Goal: Task Accomplishment & Management: Complete application form

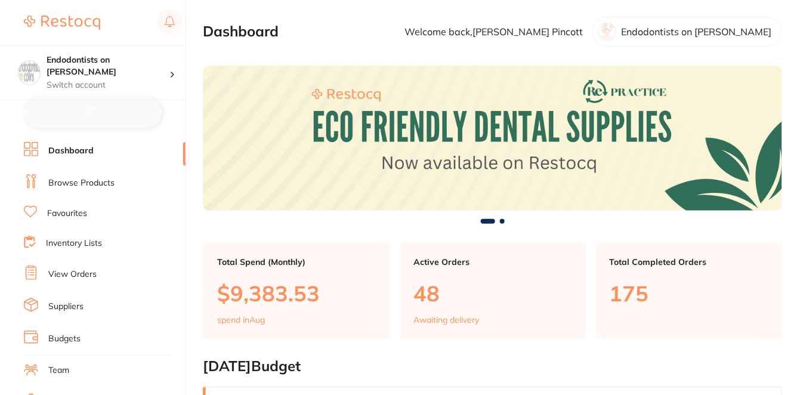
checkbox input "false"
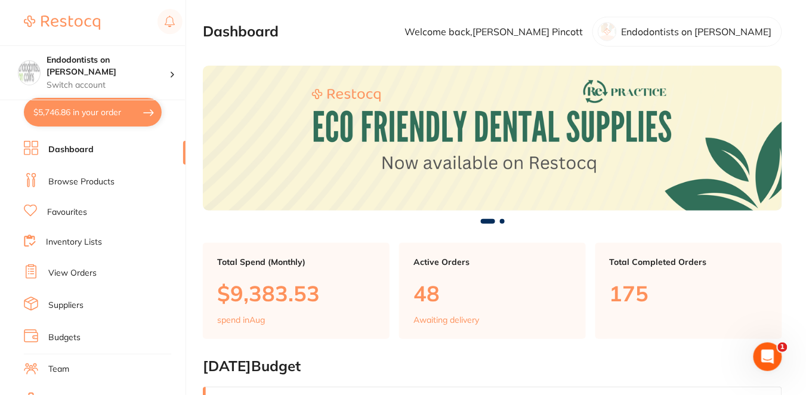
click at [98, 179] on link "Browse Products" at bounding box center [81, 182] width 66 height 12
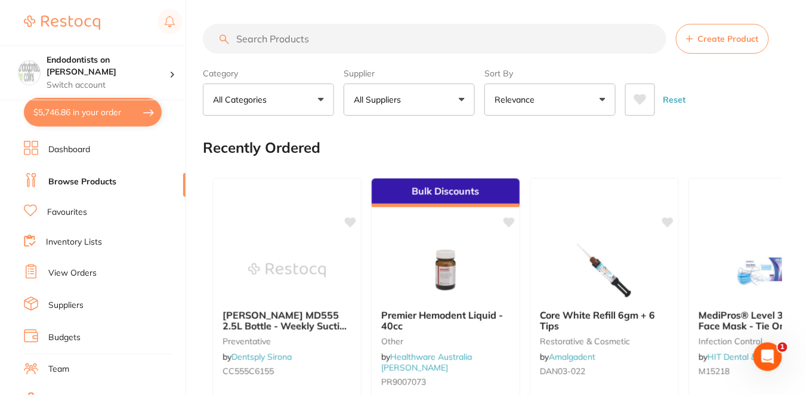
click at [270, 45] on input "search" at bounding box center [435, 39] width 464 height 30
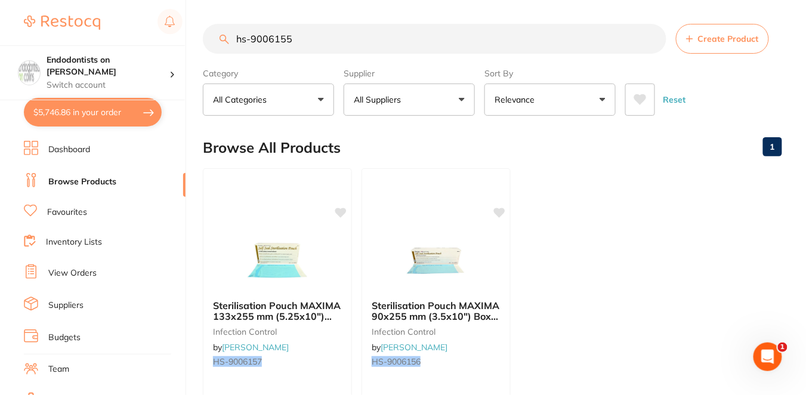
click at [475, 133] on div "Browse All Products 1" at bounding box center [493, 148] width 580 height 40
drag, startPoint x: 294, startPoint y: 11, endPoint x: 224, endPoint y: 4, distance: 69.6
click at [224, 4] on main "hs-9006155 Create Product Category All Categories All Categories infection cont…" at bounding box center [504, 287] width 603 height 574
paste input "GC-FUJI7PINKEP"
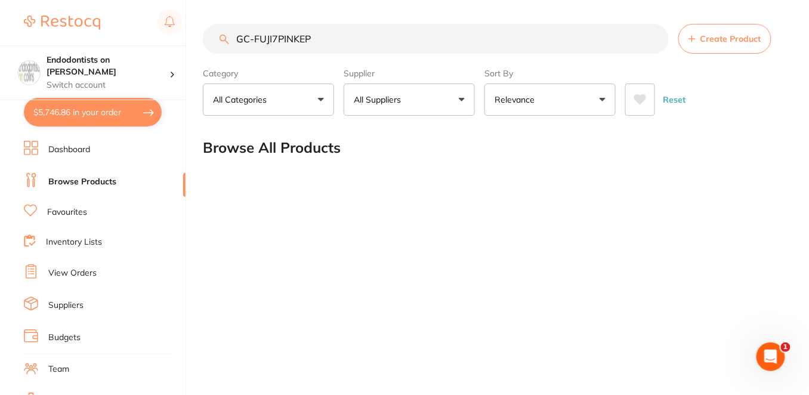
type input "GC-FUJI7PINKEP"
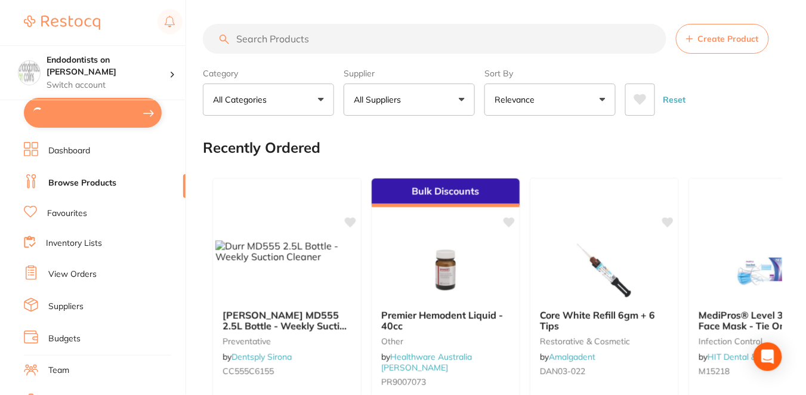
click at [278, 38] on input "search" at bounding box center [435, 39] width 464 height 30
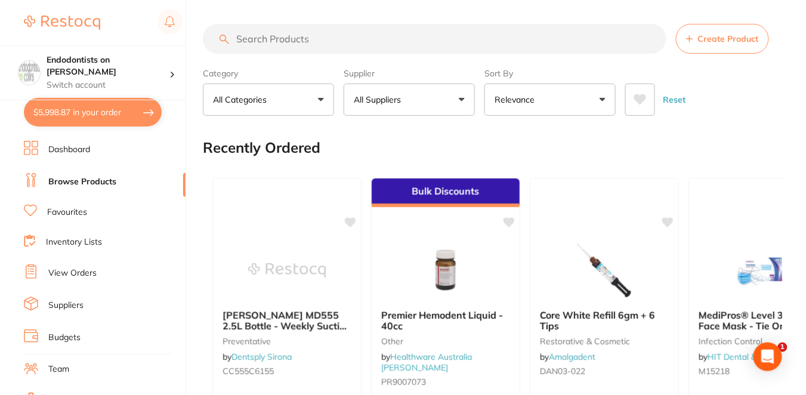
type input "f"
type input "9"
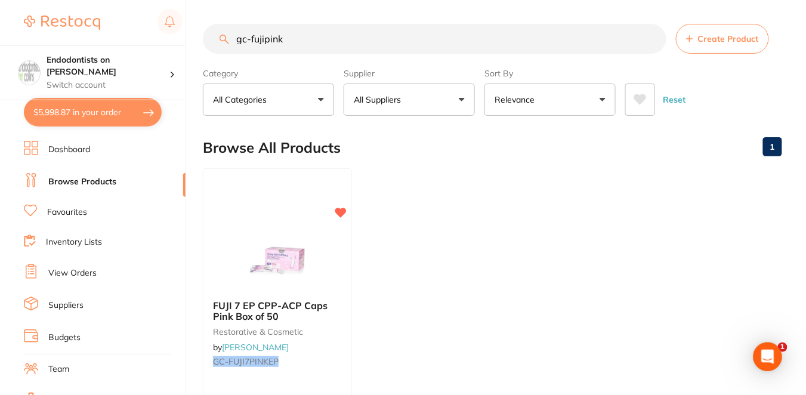
type input "gc-fujipink"
click at [374, 312] on ul "FUJI 7 EP CPP-ACP Caps Pink Box of 50 restorative & cosmetic by Henry Schein Ha…" at bounding box center [493, 339] width 580 height 343
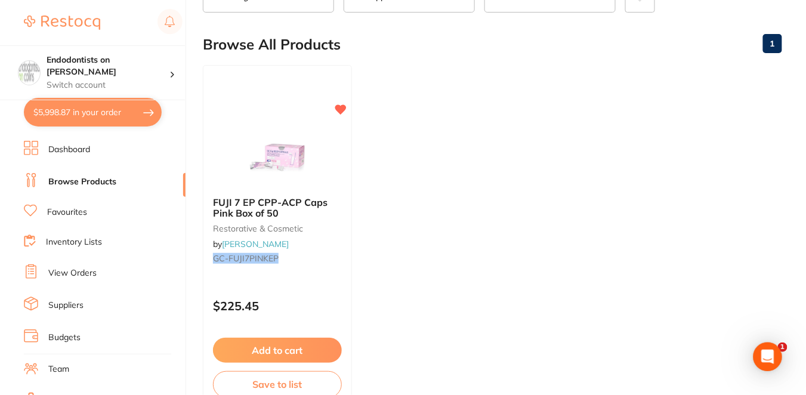
scroll to position [106, 0]
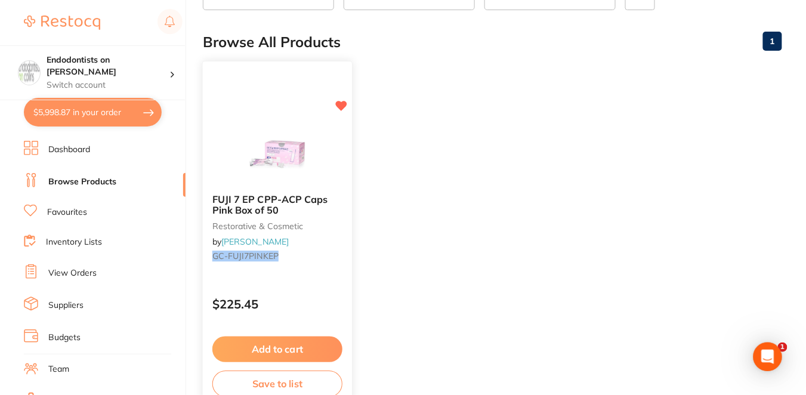
click at [286, 341] on button "Add to cart" at bounding box center [277, 350] width 130 height 26
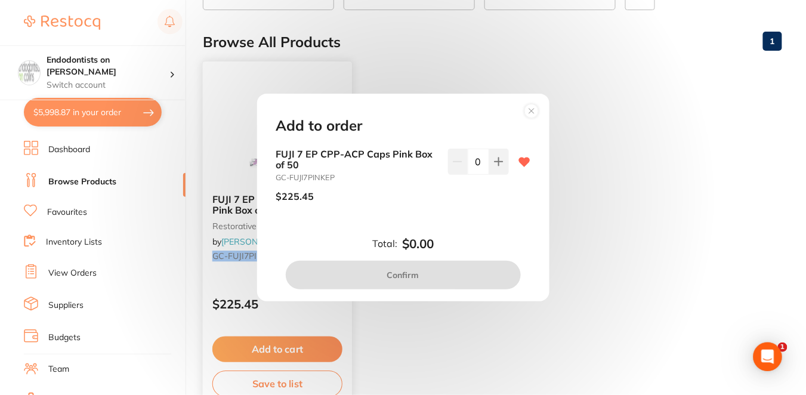
scroll to position [0, 0]
click at [490, 155] on button at bounding box center [499, 162] width 20 height 26
type input "1"
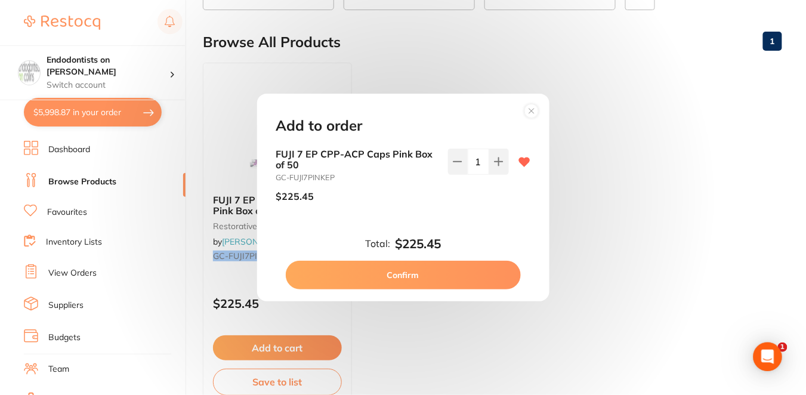
click at [418, 281] on button "Confirm" at bounding box center [403, 275] width 235 height 29
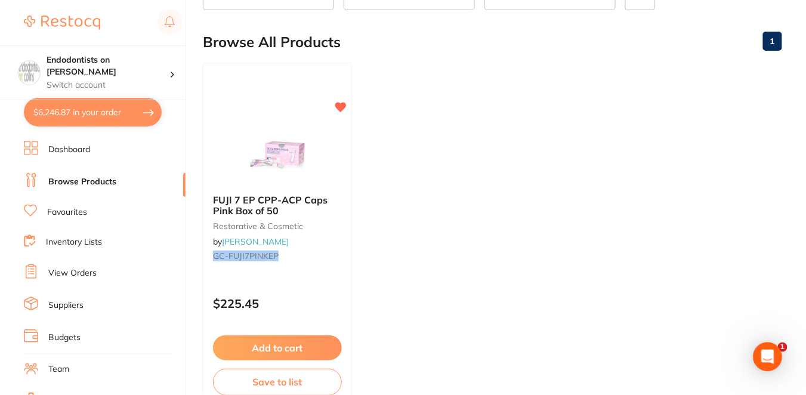
click at [388, 60] on div "Browse All Products 1" at bounding box center [493, 42] width 580 height 40
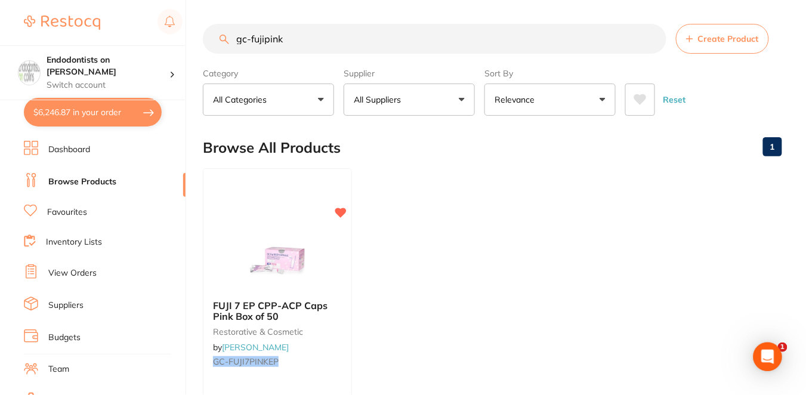
drag, startPoint x: 291, startPoint y: 42, endPoint x: 211, endPoint y: 36, distance: 79.6
click at [211, 36] on input "gc-fujipink" at bounding box center [435, 39] width 464 height 30
paste input "HS-9006155"
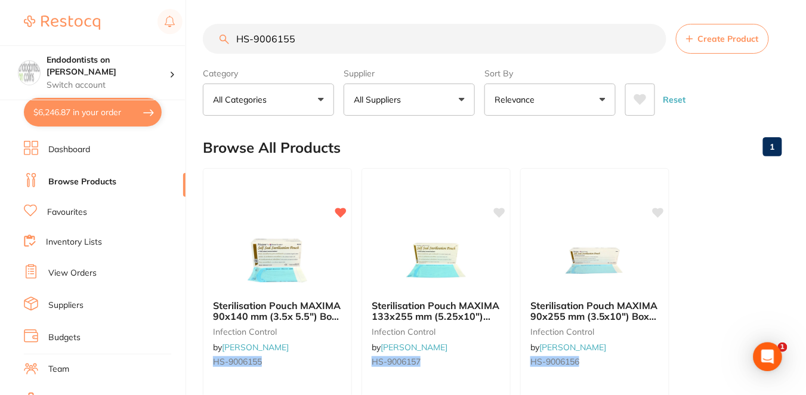
type input "HS-9006155"
click at [394, 135] on div "Browse All Products 1" at bounding box center [493, 148] width 580 height 40
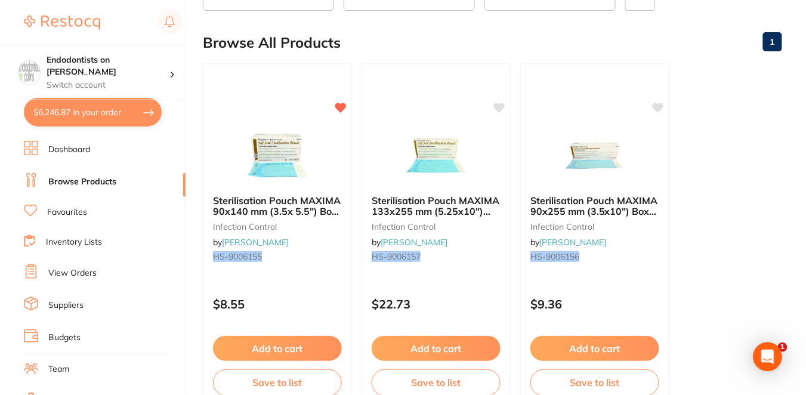
scroll to position [106, 0]
click at [322, 266] on div "Sterilisation Pouch MAXIMA 90x140 mm (3.5x 5.5") Box 200 infection control by H…" at bounding box center [277, 229] width 149 height 91
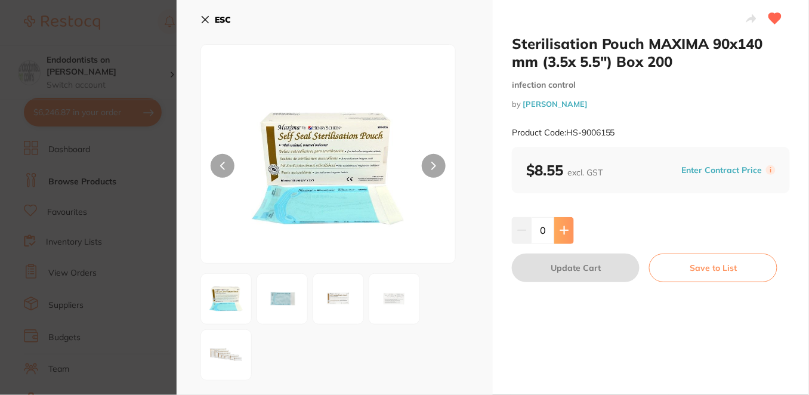
click at [566, 232] on icon at bounding box center [565, 231] width 10 height 10
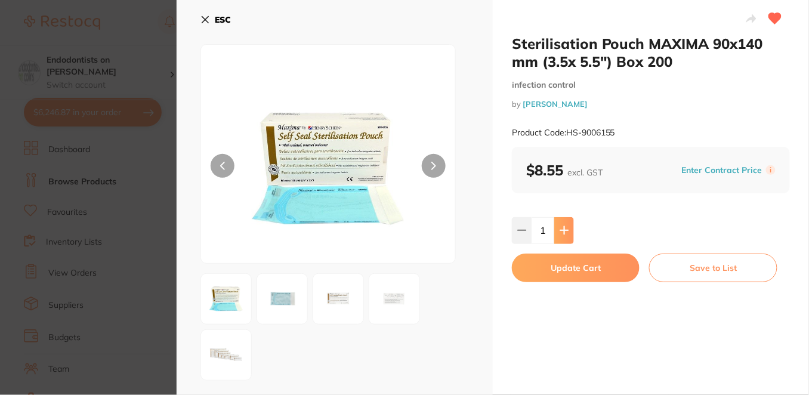
type input "1"
click at [575, 268] on button "Update Cart" at bounding box center [576, 268] width 128 height 29
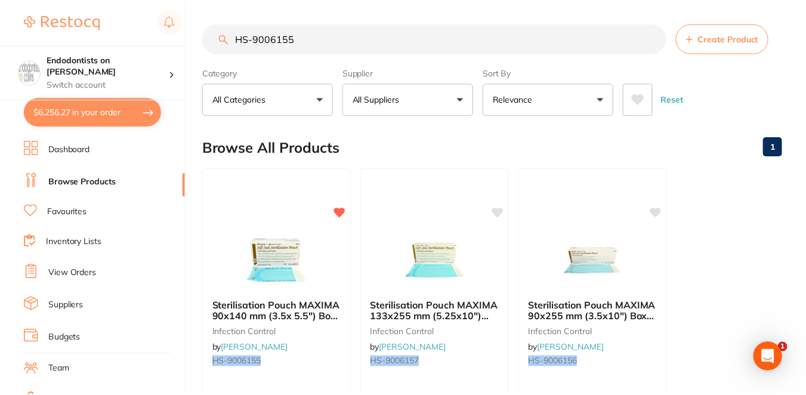
scroll to position [106, 0]
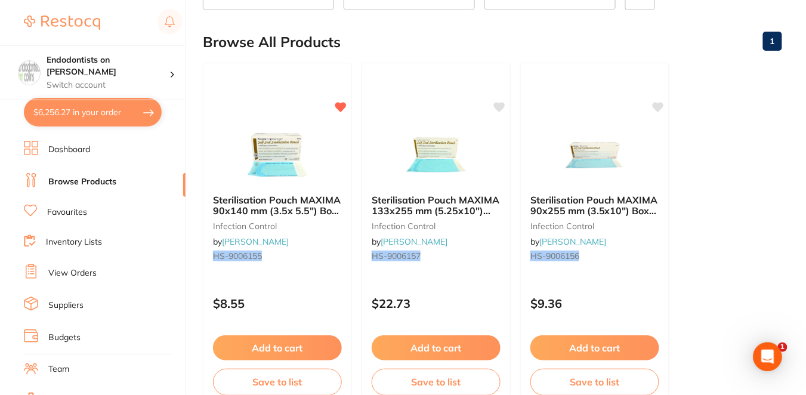
click at [448, 46] on div "Browse All Products 1" at bounding box center [493, 42] width 580 height 40
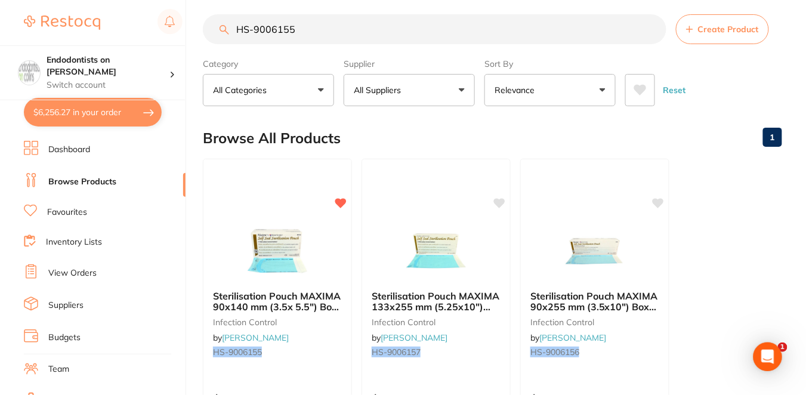
scroll to position [0, 0]
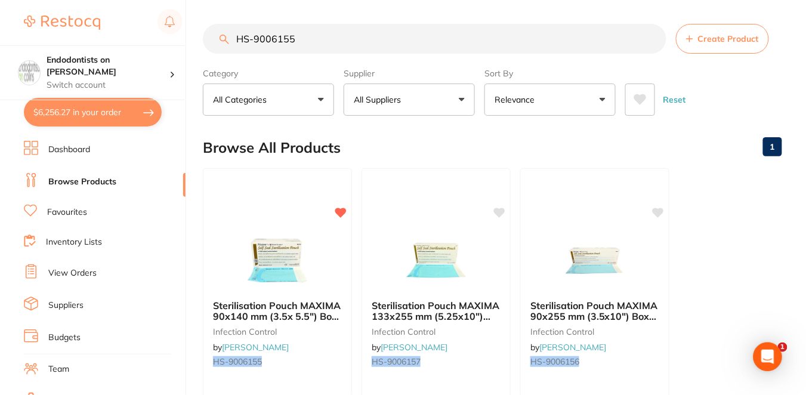
drag, startPoint x: 305, startPoint y: 37, endPoint x: 218, endPoint y: 35, distance: 87.2
click at [217, 36] on input "HS-9006155" at bounding box center [435, 39] width 464 height 30
paste input "RO-361730"
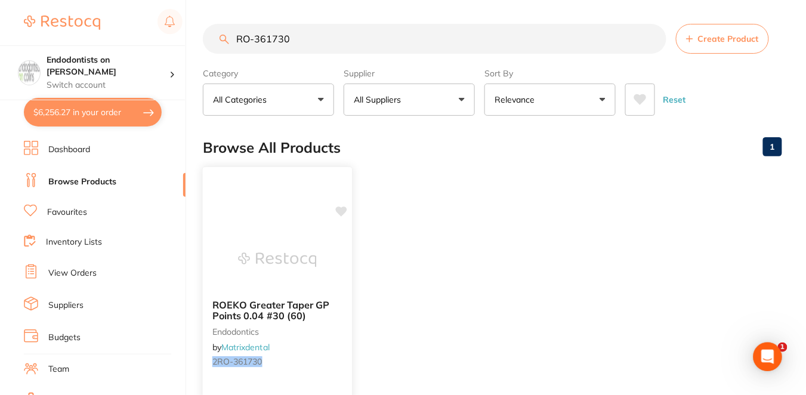
type input "RO-361730"
click at [343, 212] on icon at bounding box center [341, 212] width 11 height 10
click at [398, 177] on ul "ROEKO Greater Taper GP Points 0.04 #30 (60) endodontics by Matrixdental 2RO-361…" at bounding box center [493, 339] width 580 height 343
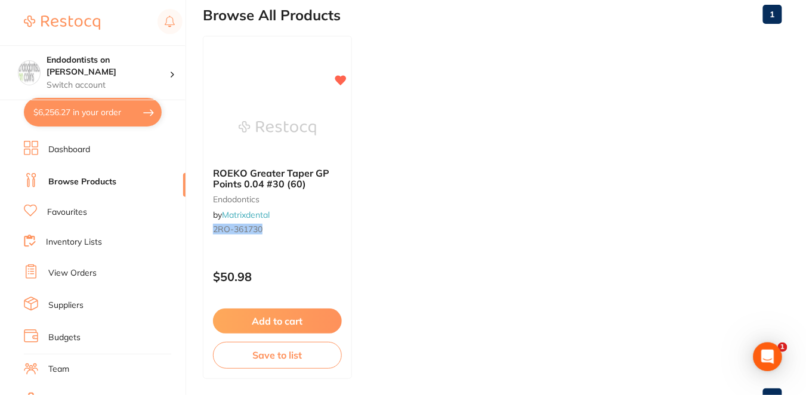
scroll to position [106, 0]
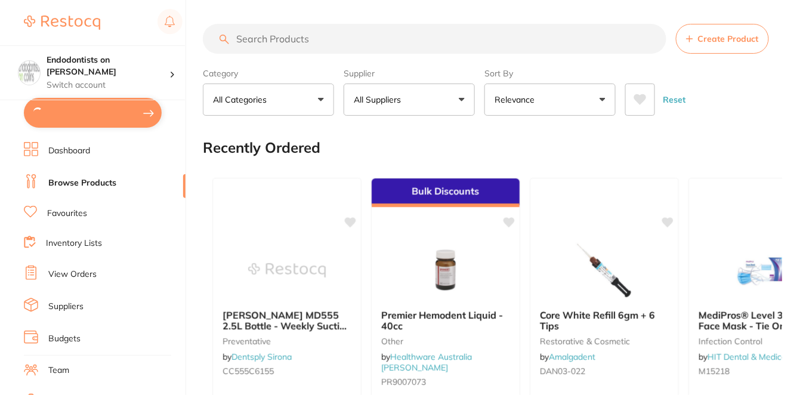
click at [273, 31] on input "search" at bounding box center [435, 39] width 464 height 30
paste input "RO-361730"
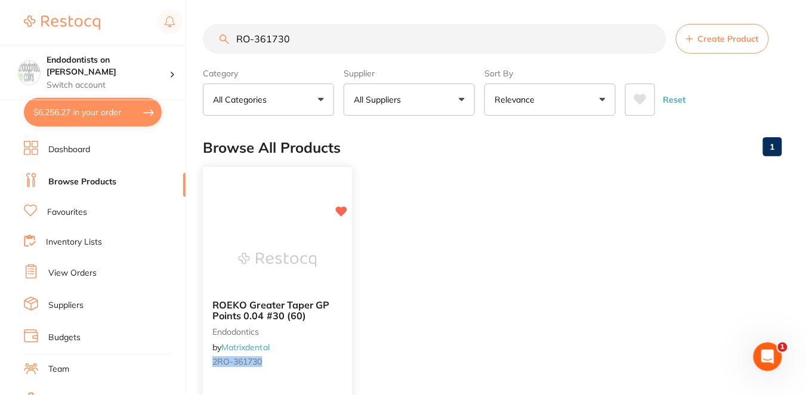
type input "RO-361730"
click at [338, 212] on icon at bounding box center [341, 212] width 12 height 12
click at [127, 103] on button "$6,256.27 in your order" at bounding box center [93, 112] width 138 height 29
checkbox input "true"
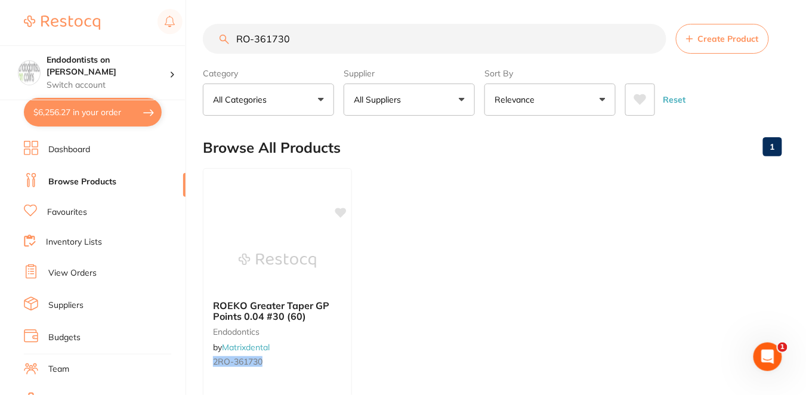
checkbox input "true"
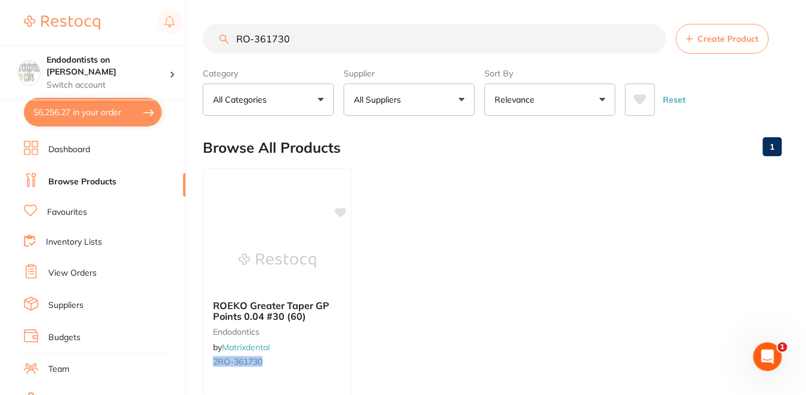
checkbox input "true"
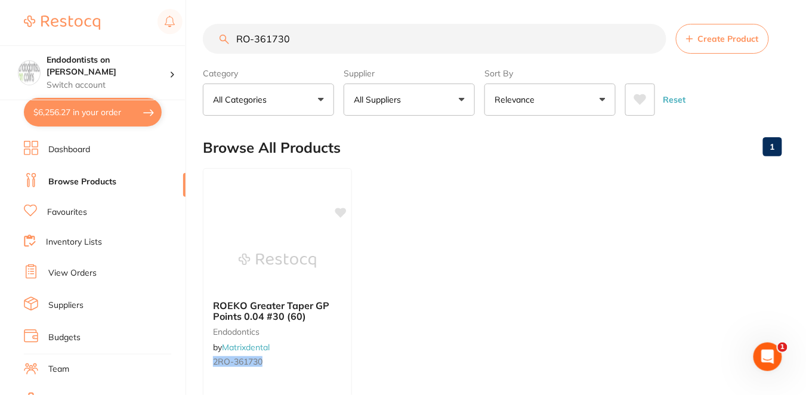
checkbox input "true"
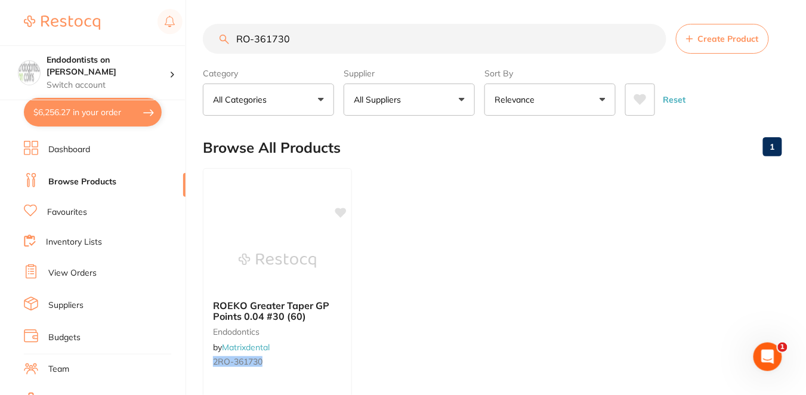
checkbox input "true"
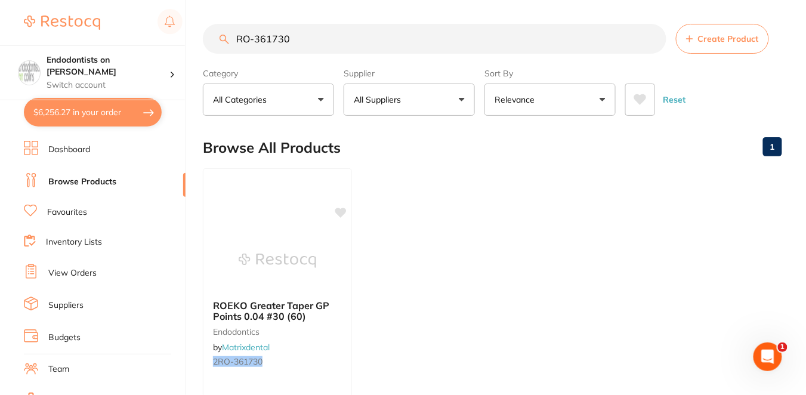
checkbox input "true"
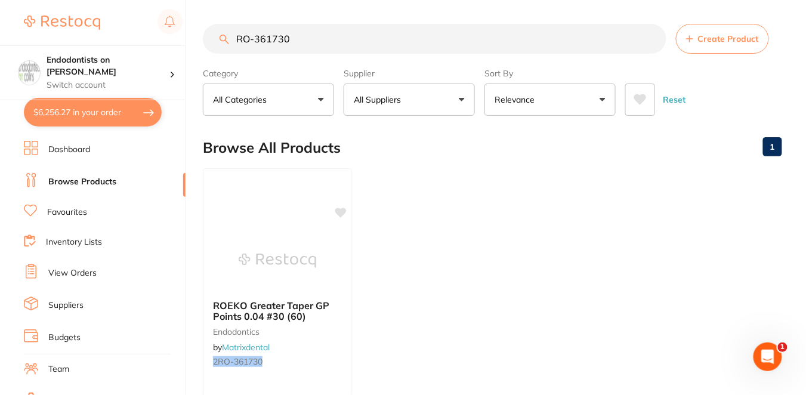
checkbox input "true"
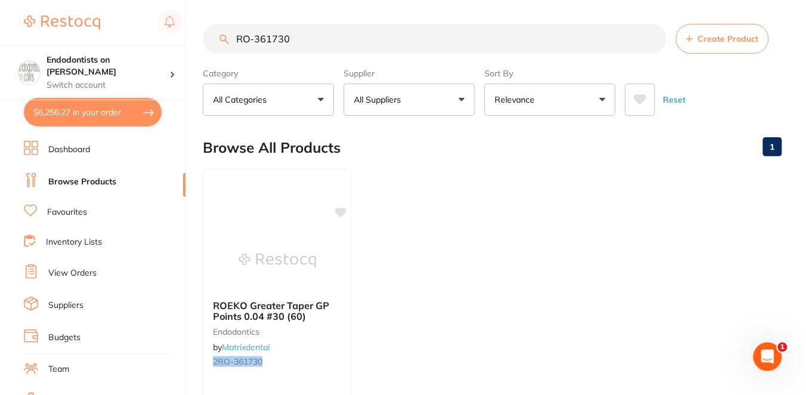
checkbox input "true"
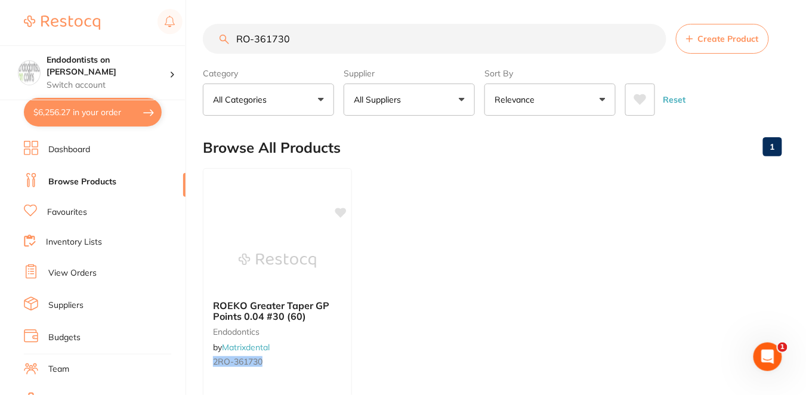
checkbox input "true"
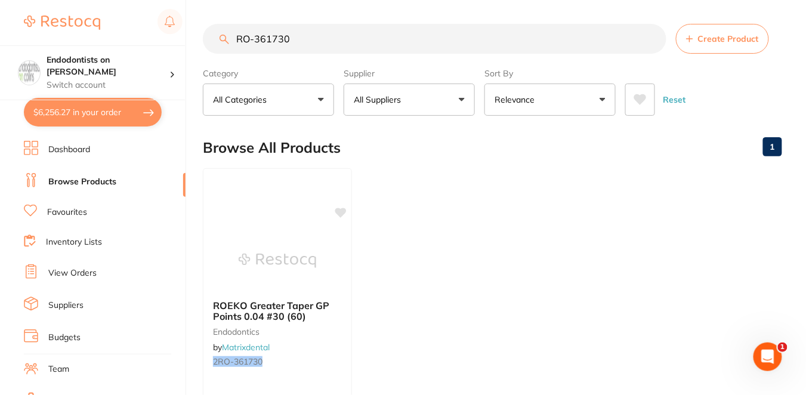
checkbox input "true"
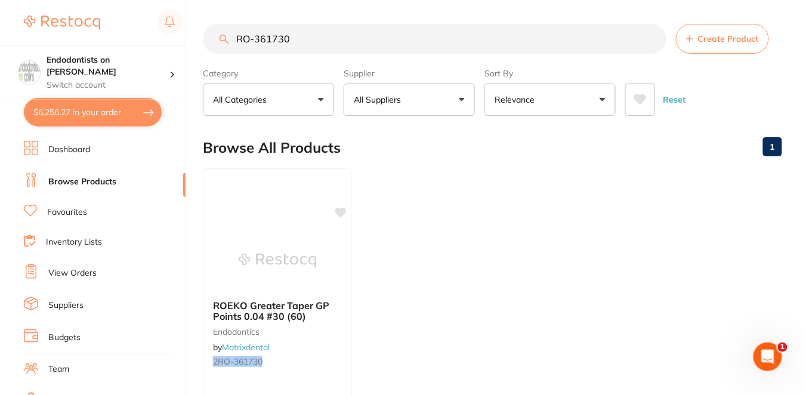
checkbox input "true"
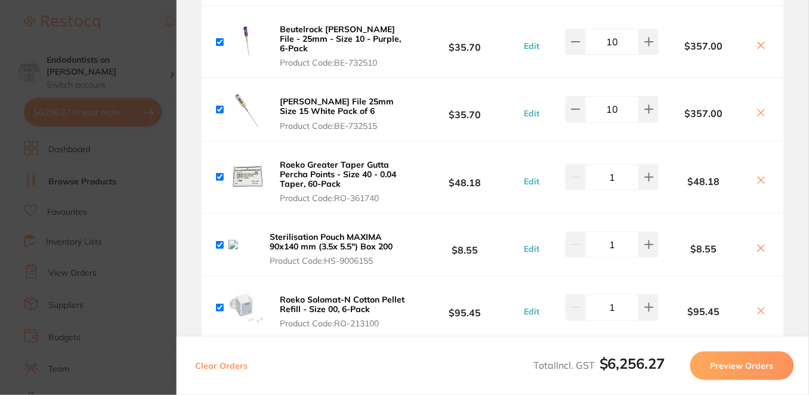
scroll to position [851, 0]
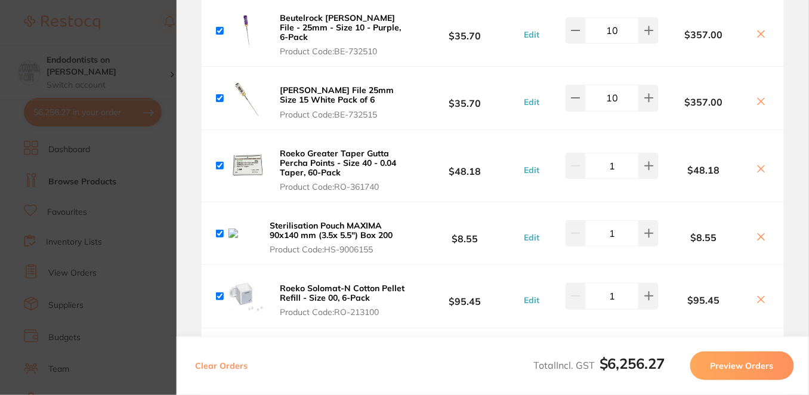
click at [759, 166] on icon at bounding box center [762, 169] width 7 height 7
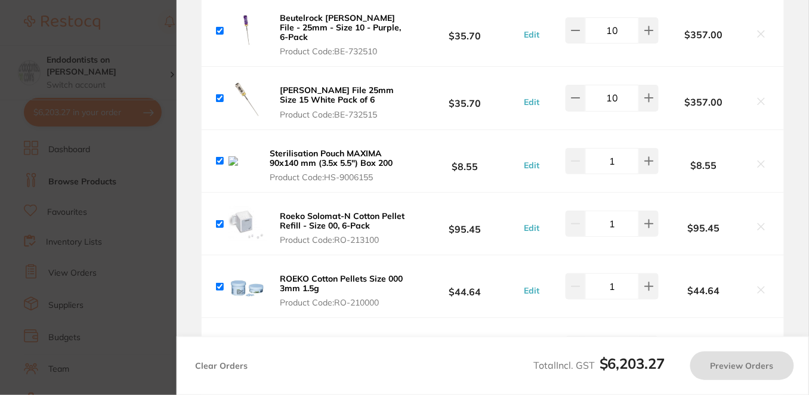
click at [759, 159] on icon at bounding box center [762, 164] width 10 height 10
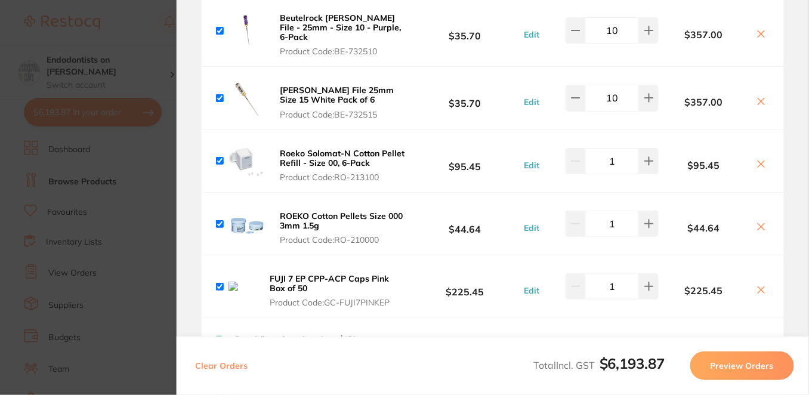
click at [759, 286] on icon at bounding box center [762, 289] width 7 height 7
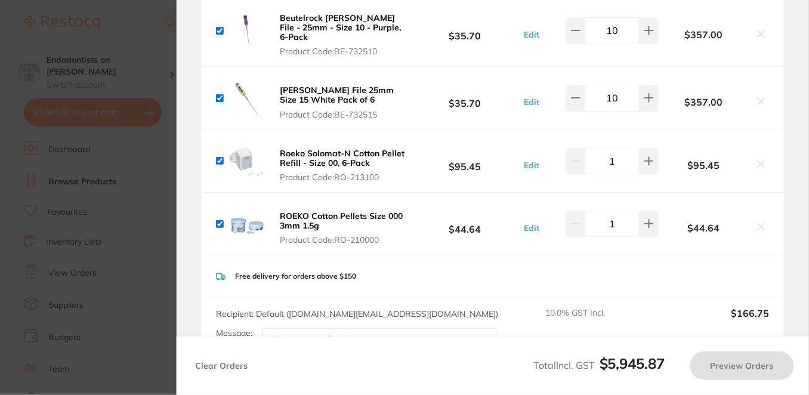
checkbox input "true"
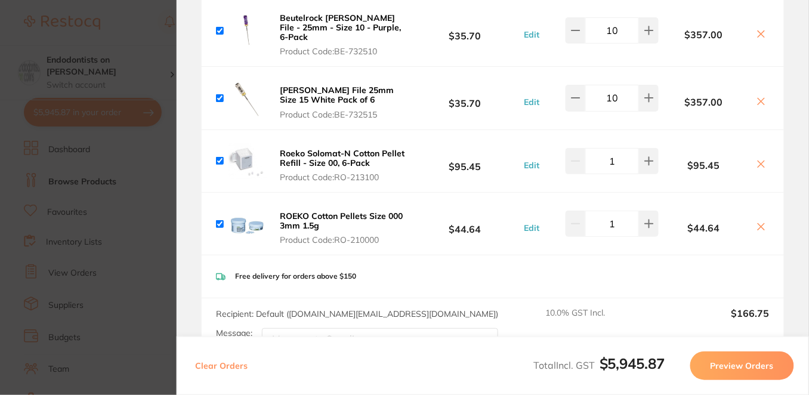
click at [141, 32] on section "Update RRP Set your pre negotiated price for this item. Item Agreed RRP (excl. …" at bounding box center [404, 197] width 809 height 395
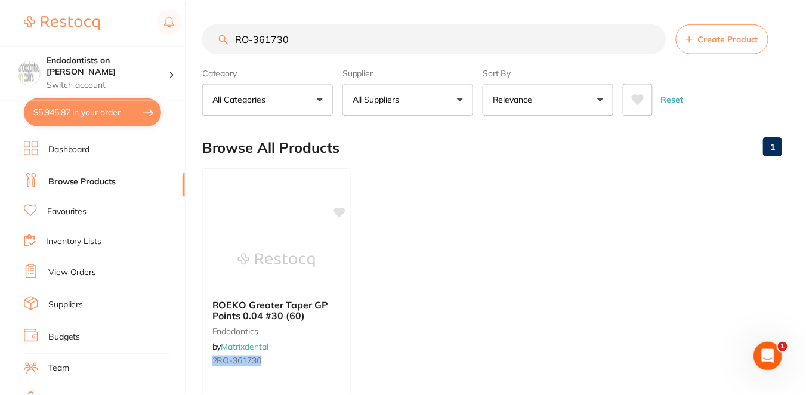
scroll to position [106, 0]
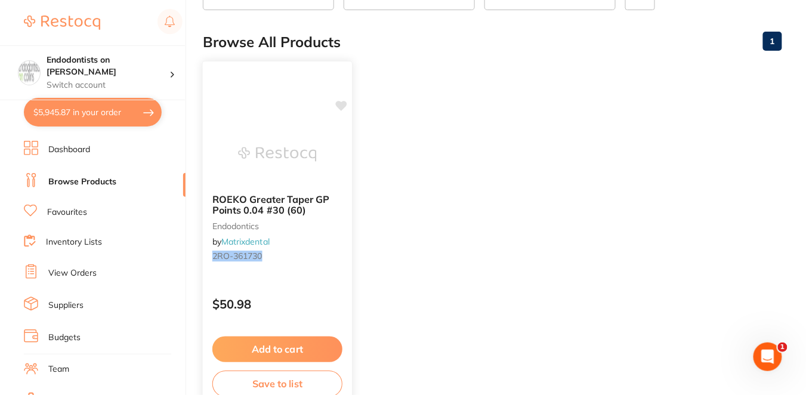
click at [339, 101] on icon at bounding box center [341, 106] width 11 height 10
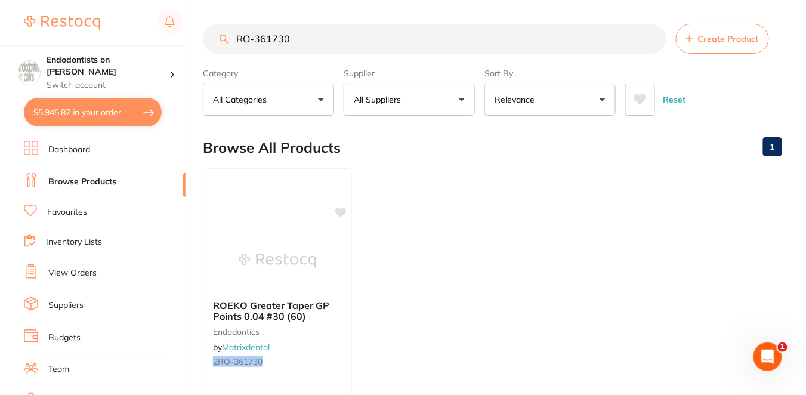
scroll to position [0, 0]
drag, startPoint x: 295, startPoint y: 41, endPoint x: 202, endPoint y: 36, distance: 93.2
click at [202, 36] on div "$5,945.87 Endodontists on Collins Switch account Endodontists on Collins $5,945…" at bounding box center [403, 197] width 806 height 395
paste input "search"
click at [253, 35] on input "RO-361730" at bounding box center [435, 39] width 464 height 30
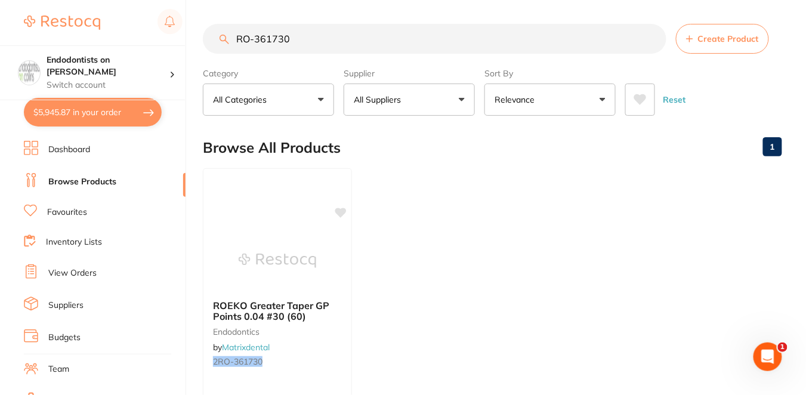
drag, startPoint x: 303, startPoint y: 38, endPoint x: 202, endPoint y: 30, distance: 101.8
click at [202, 33] on div "$5,945.87 Endodontists on Collins Switch account Endodontists on Collins $5,945…" at bounding box center [403, 197] width 806 height 395
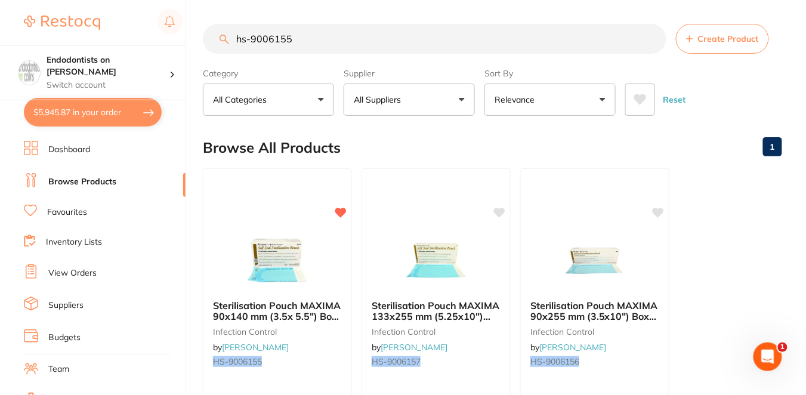
type input "hs-9006155"
click at [412, 140] on div "Browse All Products 1" at bounding box center [493, 148] width 580 height 40
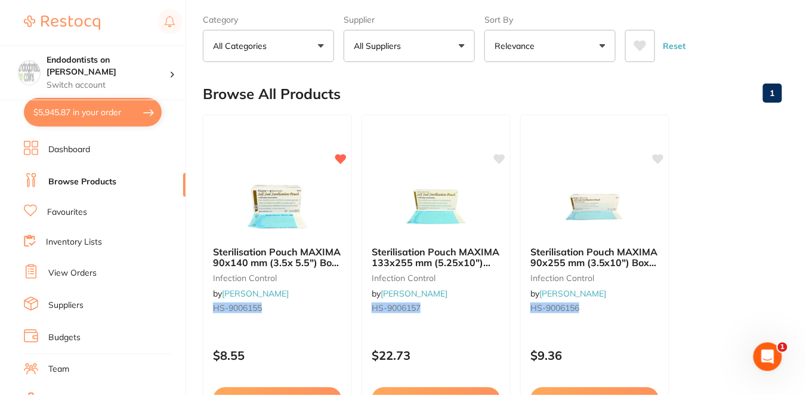
scroll to position [53, 0]
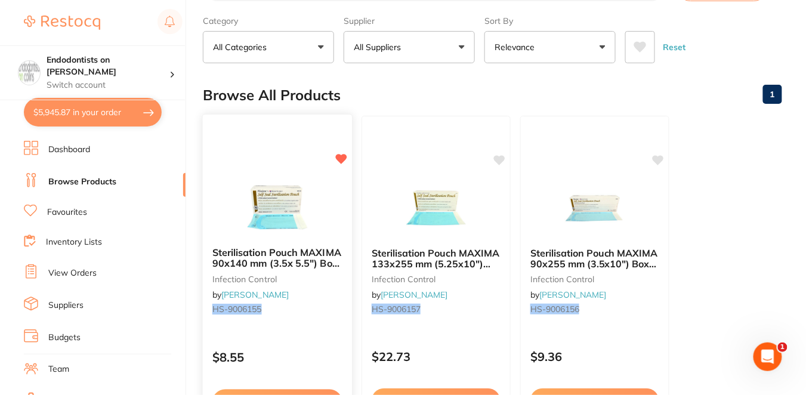
click at [303, 329] on div "Sterilisation Pouch MAXIMA 90x140 mm (3.5x 5.5") Box 200 infection control by H…" at bounding box center [277, 287] width 151 height 347
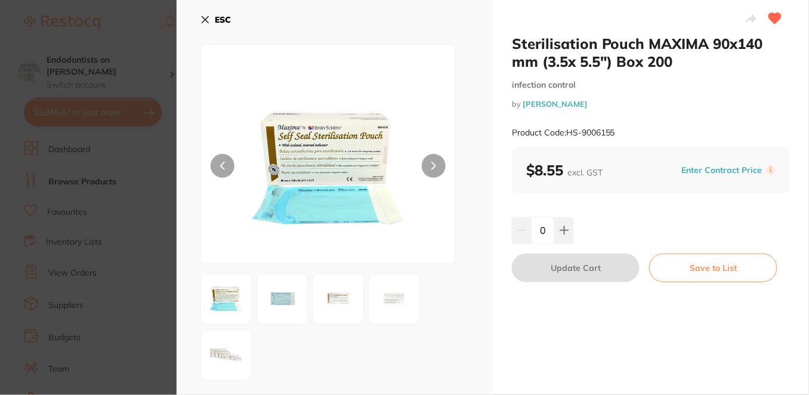
click at [692, 170] on button "Enter Contract Price" at bounding box center [723, 170] width 88 height 11
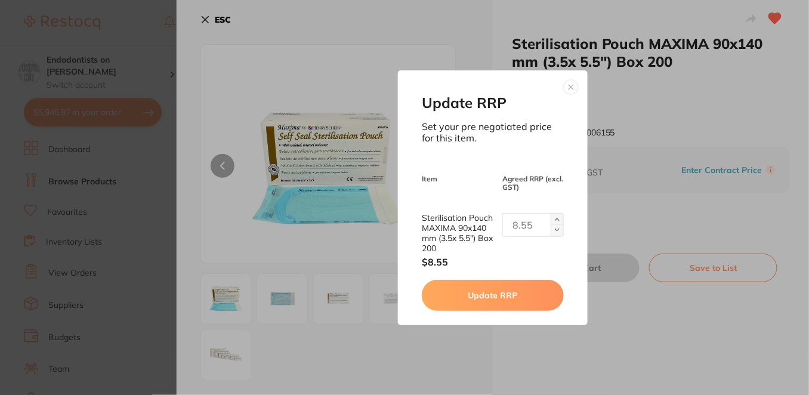
click at [517, 224] on input "text" at bounding box center [533, 225] width 61 height 24
type input "8.12"
click at [504, 296] on button "Update RRP" at bounding box center [493, 295] width 142 height 31
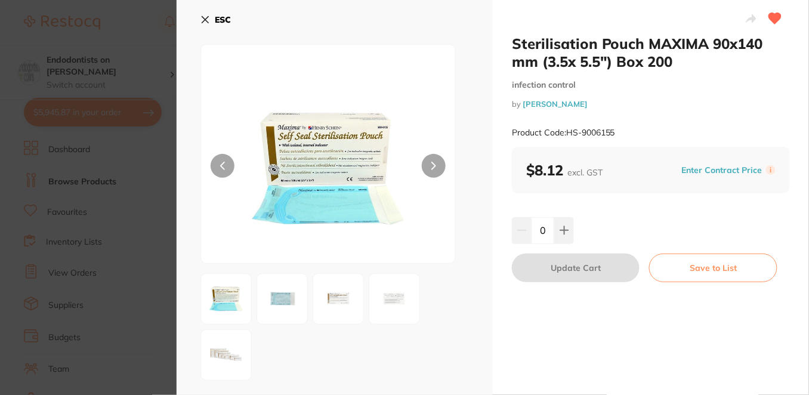
click at [208, 25] on button "ESC" at bounding box center [216, 20] width 30 height 20
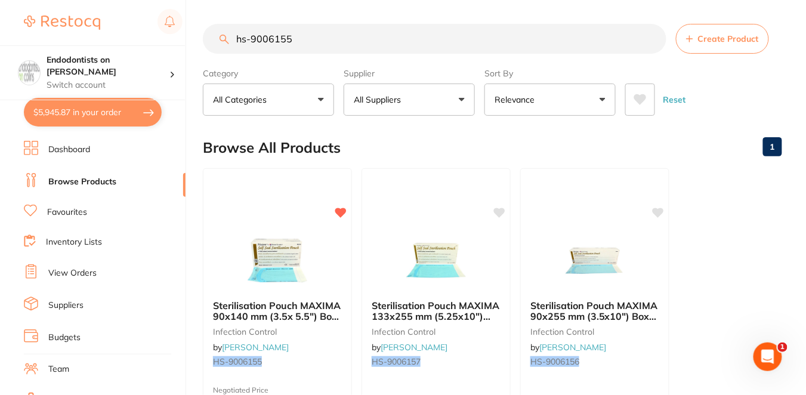
drag, startPoint x: 303, startPoint y: 38, endPoint x: 166, endPoint y: 39, distance: 136.7
click at [166, 39] on div "$5,945.87 Endodontists on Collins Switch account Endodontists on Collins $5,945…" at bounding box center [403, 197] width 806 height 395
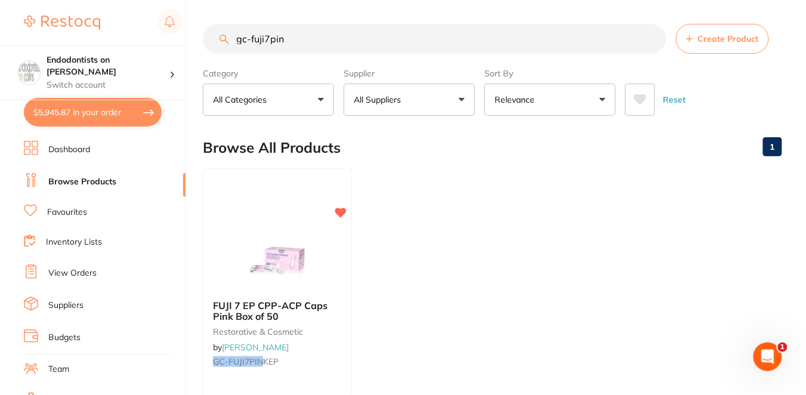
type input "gc-fuji7pin"
click at [332, 275] on div at bounding box center [277, 260] width 149 height 60
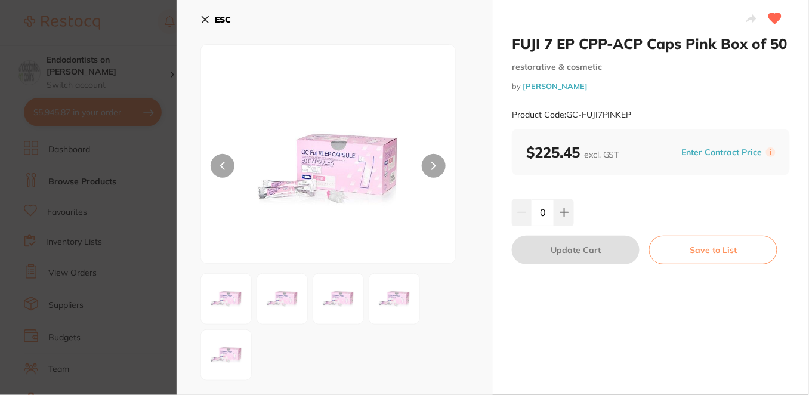
click at [687, 153] on button "Enter Contract Price" at bounding box center [723, 152] width 88 height 11
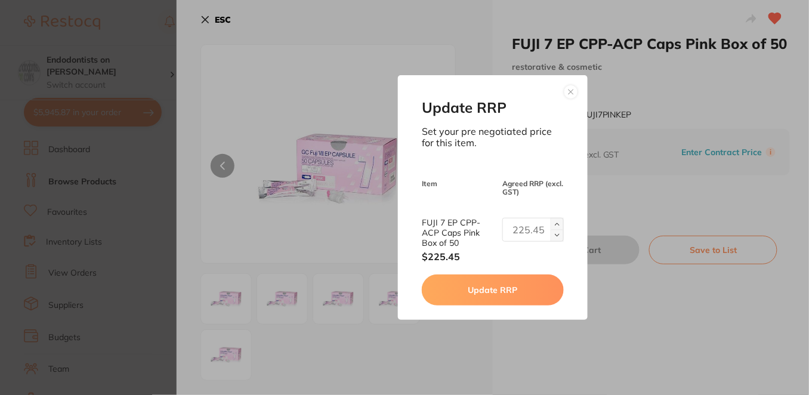
click at [524, 228] on input "text" at bounding box center [533, 230] width 61 height 24
type input "194.55"
click at [497, 292] on button "Update RRP" at bounding box center [493, 290] width 142 height 31
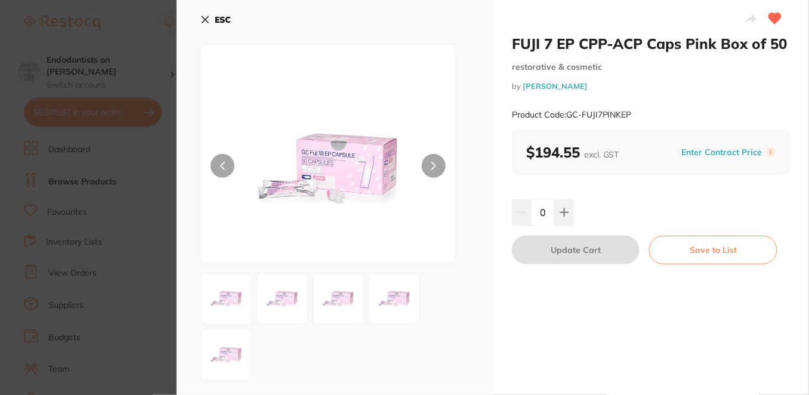
click at [202, 19] on icon at bounding box center [206, 20] width 10 height 10
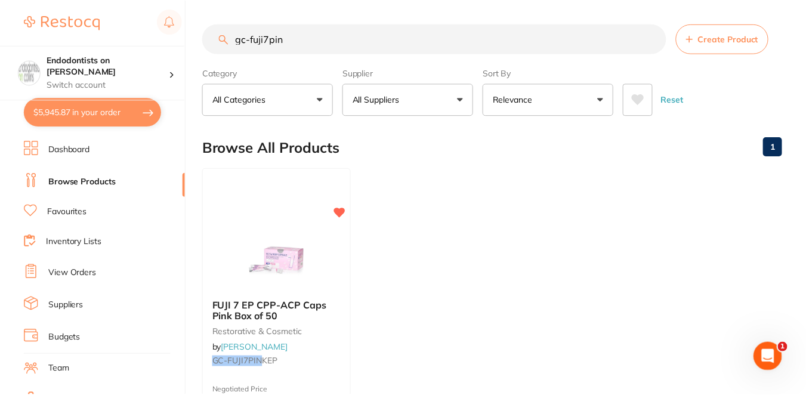
scroll to position [1, 0]
drag, startPoint x: 290, startPoint y: 38, endPoint x: 211, endPoint y: 32, distance: 79.6
click at [211, 32] on input "gc-fuji7pin" at bounding box center [435, 38] width 464 height 30
paste input "HF-RCP1-3"
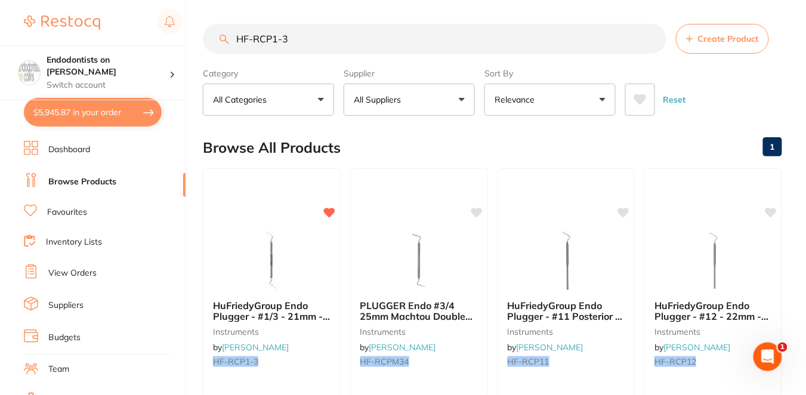
scroll to position [0, 0]
click at [388, 140] on div "Browse All Products 1" at bounding box center [493, 148] width 580 height 40
drag, startPoint x: 293, startPoint y: 40, endPoint x: 200, endPoint y: 30, distance: 93.6
click at [200, 39] on div "$5,945.87 Endodontists on Collins Switch account Endodontists on Collins $5,945…" at bounding box center [403, 197] width 806 height 395
paste input "MB-MPSF400"
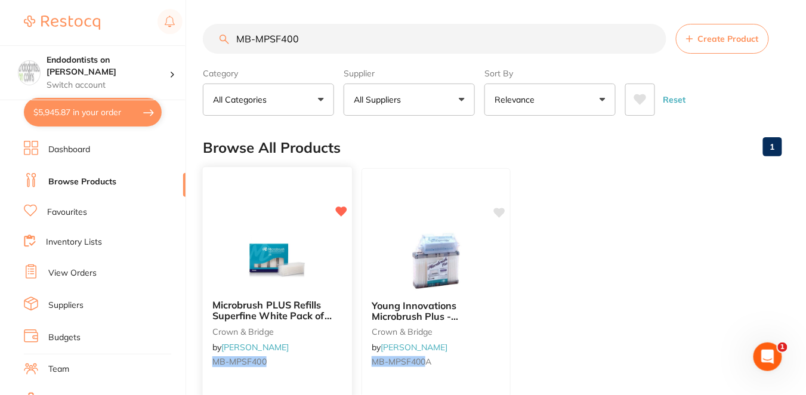
type input "MB-MPSF400"
click at [318, 352] on div "Microbrush PLUS Refills Superfine White Pack of 400 crown & bridge by Henry Sch…" at bounding box center [277, 335] width 149 height 91
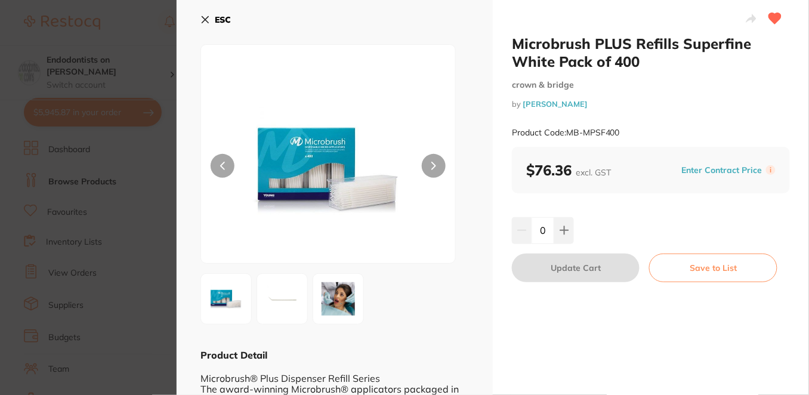
click at [712, 170] on button "Enter Contract Price" at bounding box center [723, 170] width 88 height 11
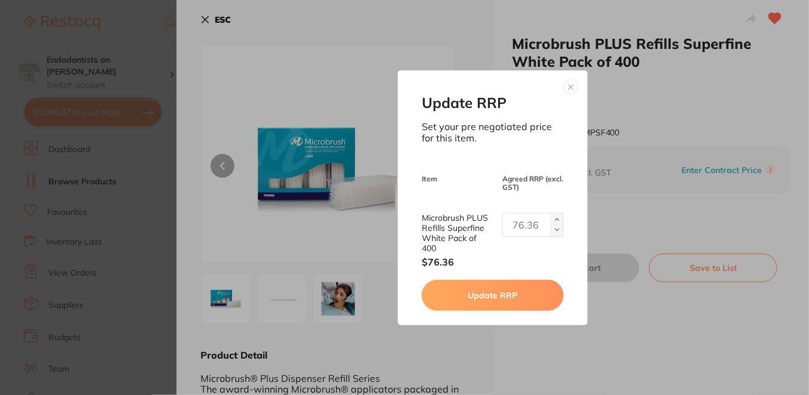
click at [513, 221] on input "text" at bounding box center [533, 225] width 61 height 24
type input "69.55"
click at [498, 304] on button "Update RRP" at bounding box center [493, 295] width 142 height 31
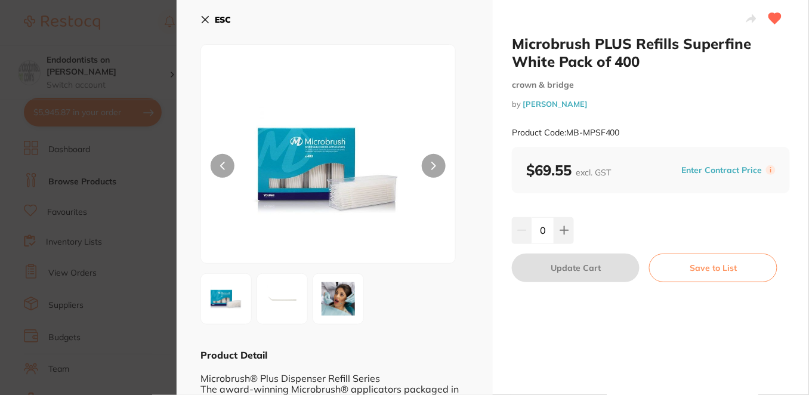
click at [201, 17] on icon at bounding box center [206, 20] width 10 height 10
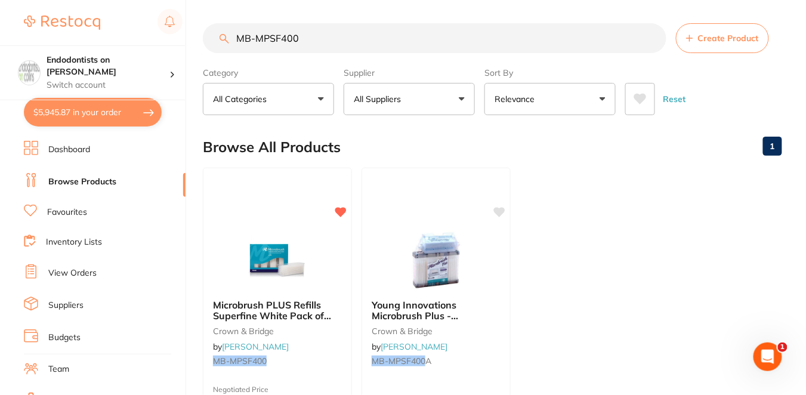
drag, startPoint x: 312, startPoint y: 42, endPoint x: 224, endPoint y: 36, distance: 87.3
click at [224, 36] on div "MB-MPSF400 Create Product" at bounding box center [493, 38] width 580 height 30
paste input "BE-632508"
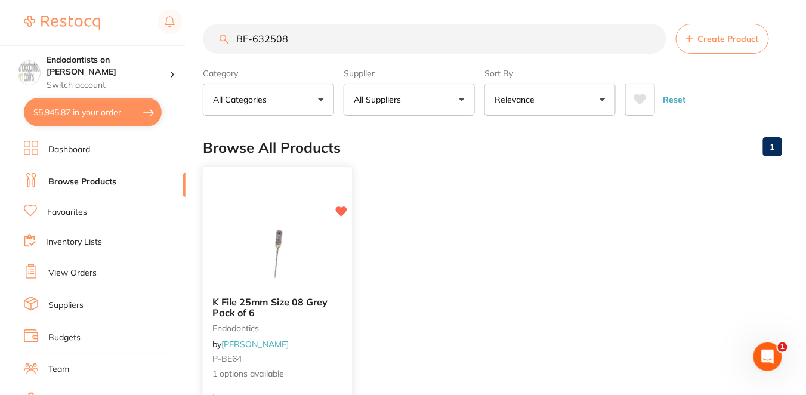
type input "BE-632508"
click at [334, 347] on div "K File 25mm Size 08 Grey Pack of 6 endodontics by Henry Schein Halas P-BE64 1 o…" at bounding box center [277, 338] width 149 height 103
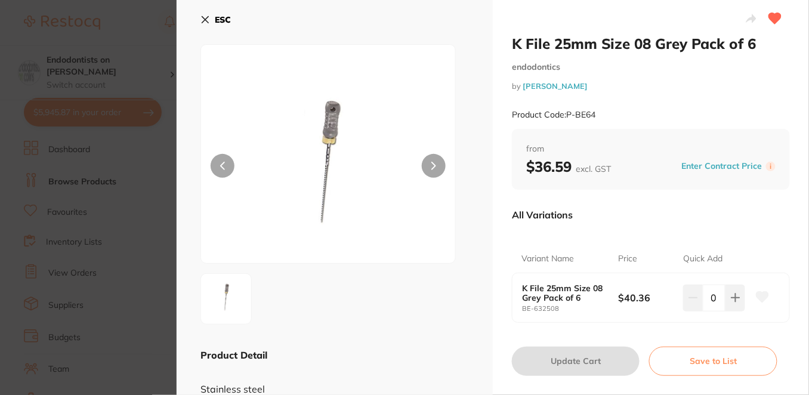
click at [705, 169] on button "Enter Contract Price" at bounding box center [723, 166] width 88 height 11
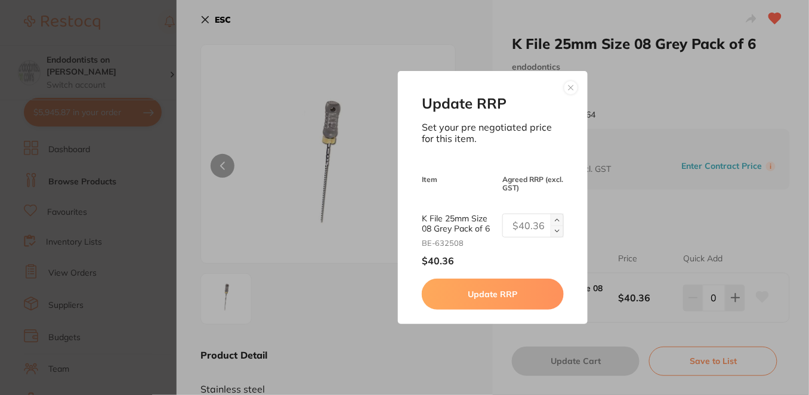
click at [526, 227] on input "text" at bounding box center [533, 226] width 61 height 24
type input "34.31"
click at [513, 292] on button "Update RRP" at bounding box center [493, 294] width 142 height 31
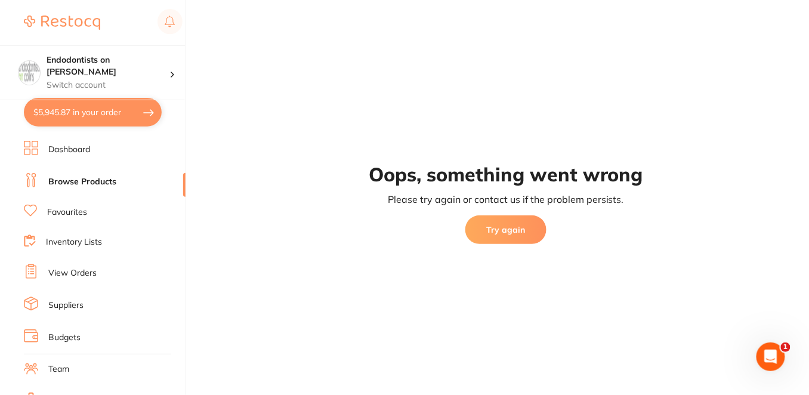
click at [515, 235] on button "Try again" at bounding box center [506, 229] width 81 height 29
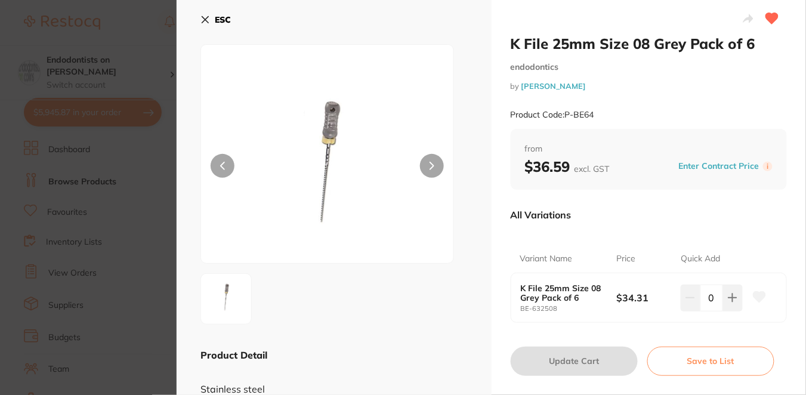
click at [760, 300] on icon at bounding box center [760, 297] width 13 height 11
click at [203, 19] on icon at bounding box center [205, 20] width 7 height 7
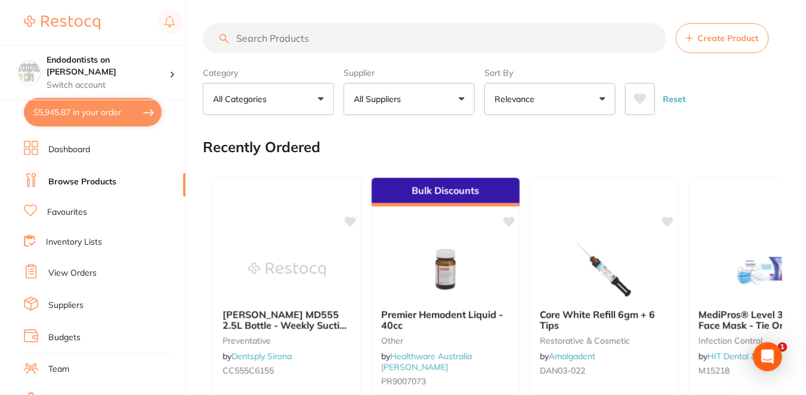
click at [320, 44] on input "search" at bounding box center [435, 38] width 464 height 30
paste input "HS-9006158"
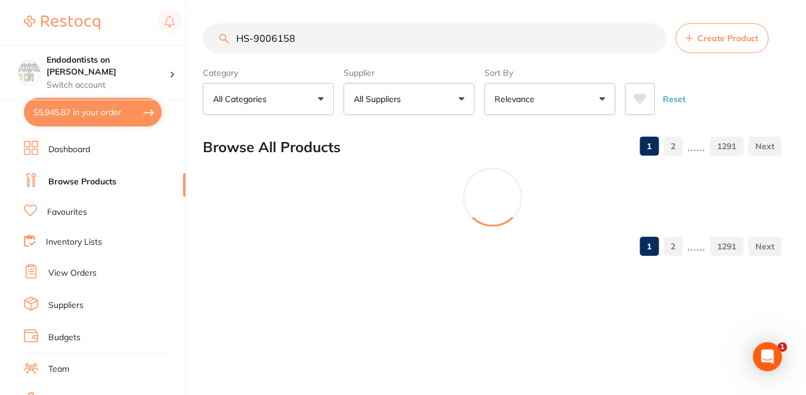
type input "HS-9006158"
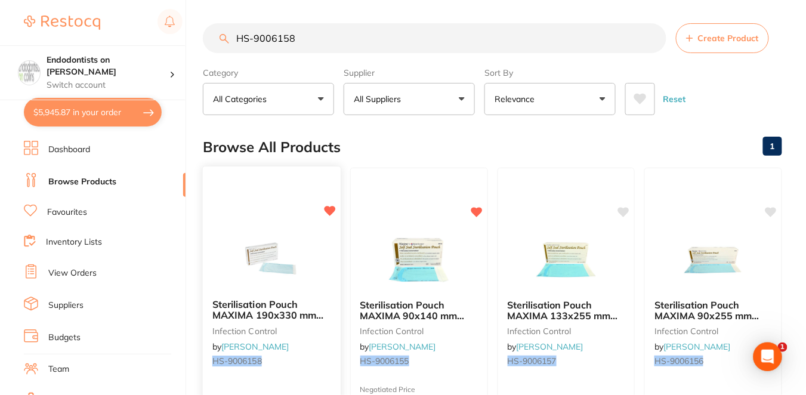
click at [328, 347] on div "Sterilisation Pouch MAXIMA 190x330 mm (7.5x13") Box 200 infection control by He…" at bounding box center [272, 334] width 138 height 91
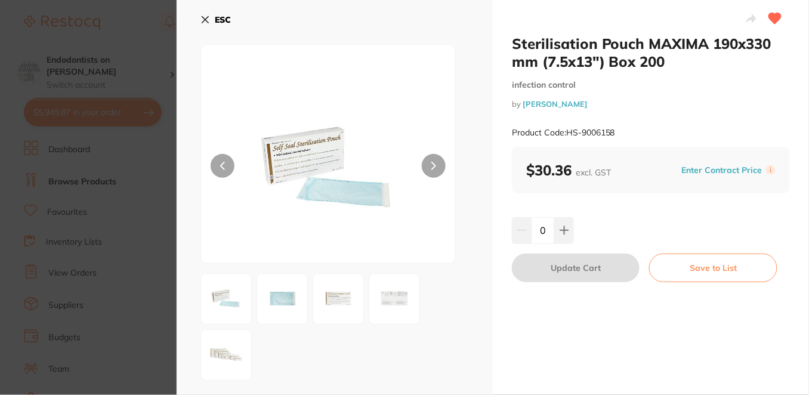
click at [722, 169] on button "Enter Contract Price" at bounding box center [723, 170] width 88 height 11
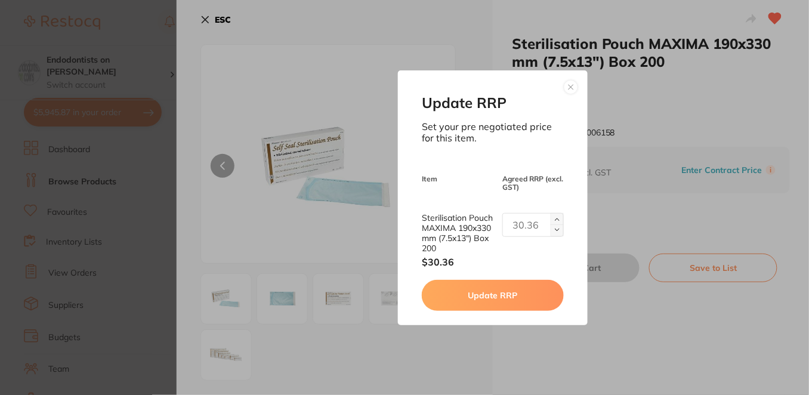
click at [525, 229] on input "text" at bounding box center [533, 225] width 61 height 24
paste input "text"
type input "27.33"
click at [519, 298] on button "Update RRP" at bounding box center [493, 295] width 142 height 31
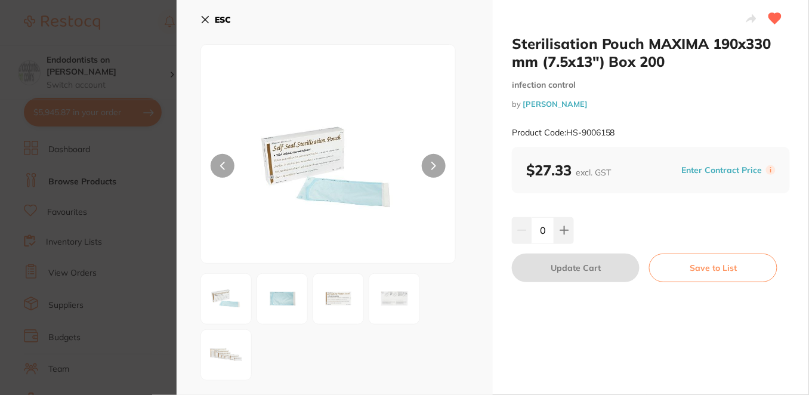
click at [209, 20] on icon at bounding box center [206, 20] width 10 height 10
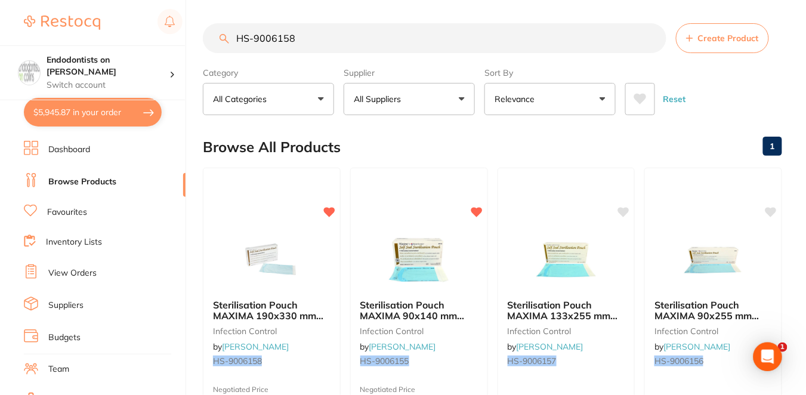
drag, startPoint x: 321, startPoint y: 38, endPoint x: 229, endPoint y: 34, distance: 91.4
click at [232, 38] on input "HS-9006158" at bounding box center [435, 38] width 464 height 30
paste input "RO-361730"
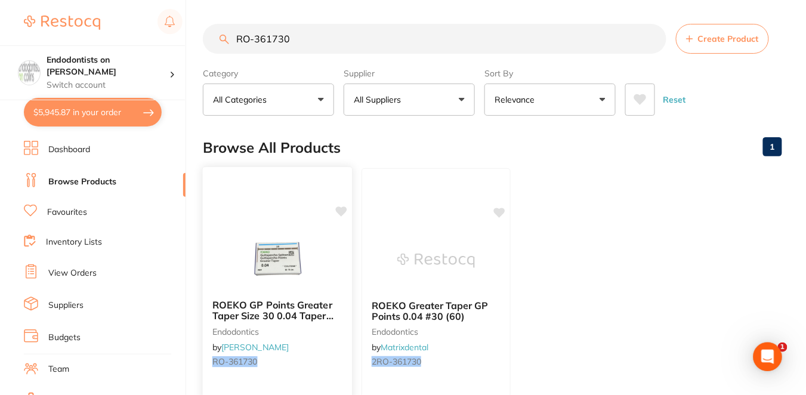
type input "RO-361730"
click at [342, 209] on icon at bounding box center [341, 212] width 11 height 10
click at [320, 366] on small "RO-361730" at bounding box center [277, 362] width 130 height 10
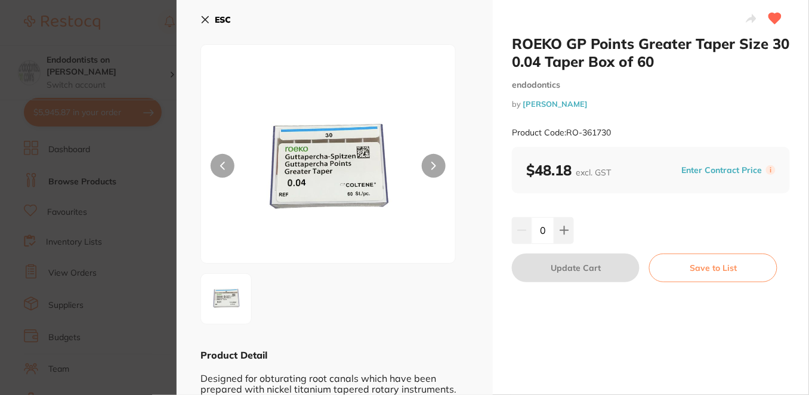
click at [697, 173] on button "Enter Contract Price" at bounding box center [723, 170] width 88 height 11
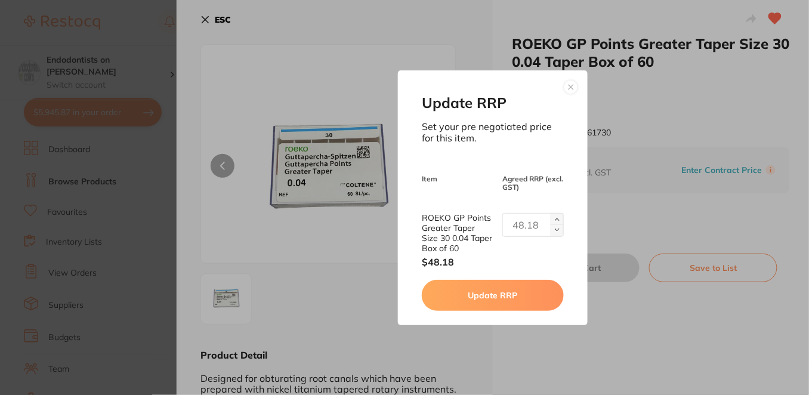
click at [520, 227] on input "text" at bounding box center [533, 225] width 61 height 24
paste input "text"
click at [520, 227] on input "text" at bounding box center [533, 225] width 61 height 24
type input "43.36"
click at [500, 298] on button "Update RRP" at bounding box center [493, 295] width 142 height 31
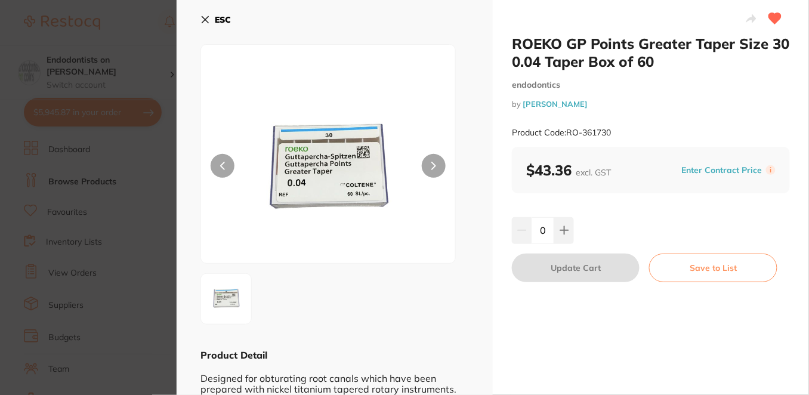
click at [206, 18] on icon at bounding box center [205, 20] width 7 height 7
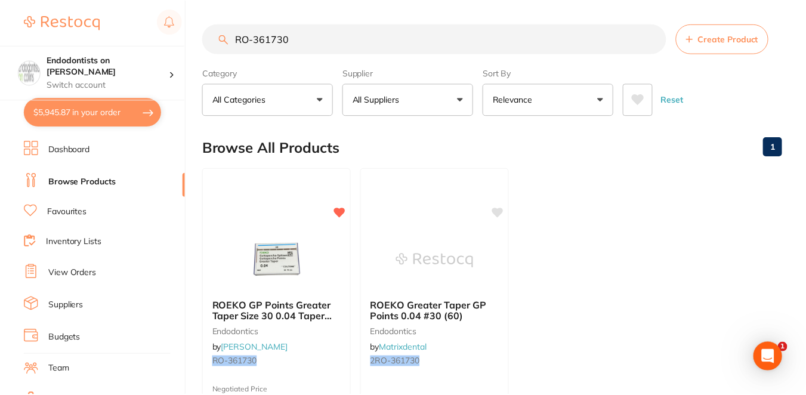
scroll to position [1, 0]
drag, startPoint x: 301, startPoint y: 36, endPoint x: 227, endPoint y: 35, distance: 74.0
click at [227, 35] on div "RO-361730 Create Product" at bounding box center [493, 38] width 580 height 30
paste input "GC-FUJI7CAPWHITE"
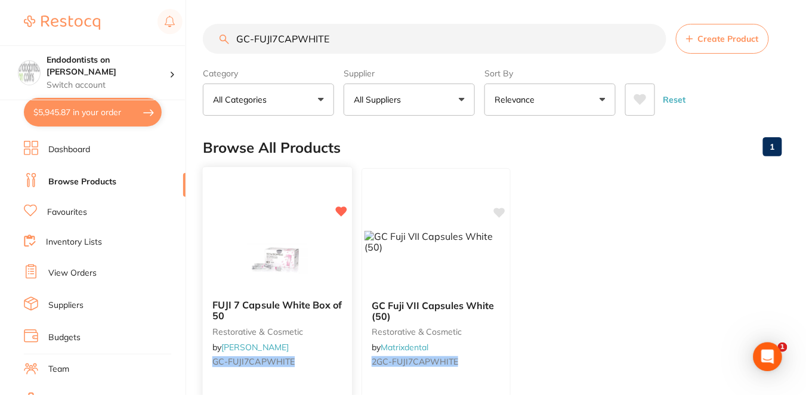
type input "GC-FUJI7CAPWHITE"
click at [341, 356] on div "FUJI 7 Capsule White Box of 50 restorative & cosmetic by Henry Schein Halas GC-…" at bounding box center [277, 335] width 149 height 91
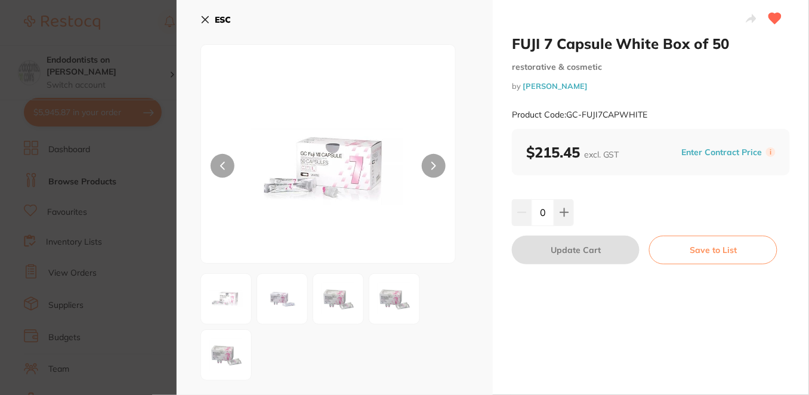
click at [702, 151] on button "Enter Contract Price" at bounding box center [723, 152] width 88 height 11
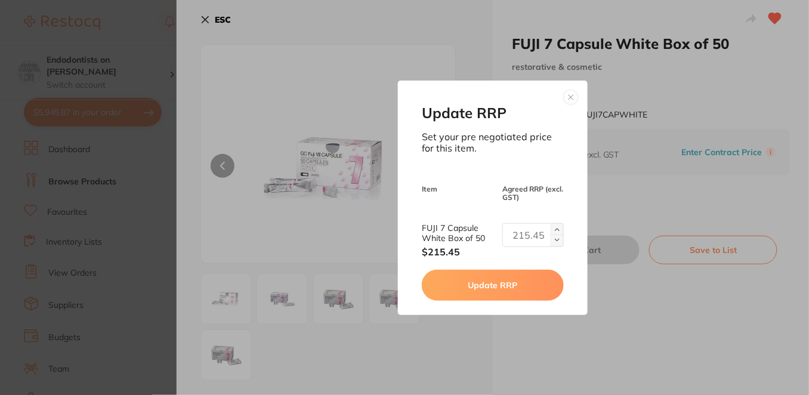
click at [519, 237] on input "text" at bounding box center [533, 235] width 61 height 24
type input "185.45"
click at [524, 284] on button "Update RRP" at bounding box center [493, 285] width 142 height 31
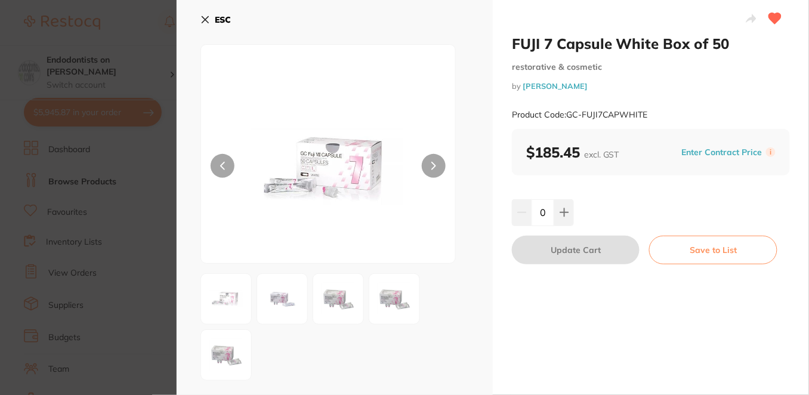
click at [205, 17] on icon at bounding box center [206, 20] width 10 height 10
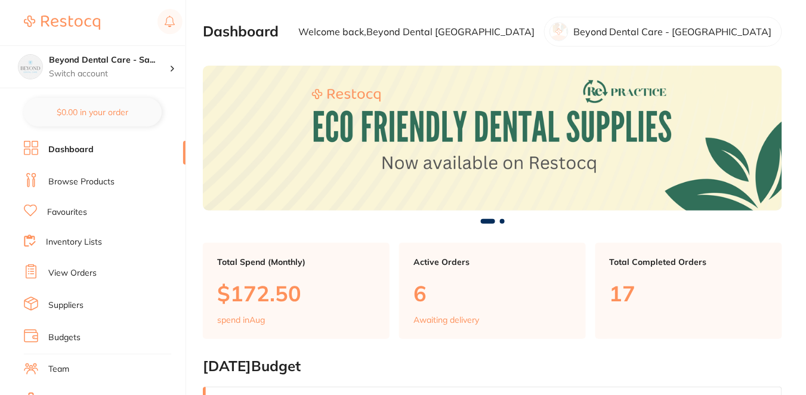
click at [97, 180] on link "Browse Products" at bounding box center [81, 182] width 66 height 12
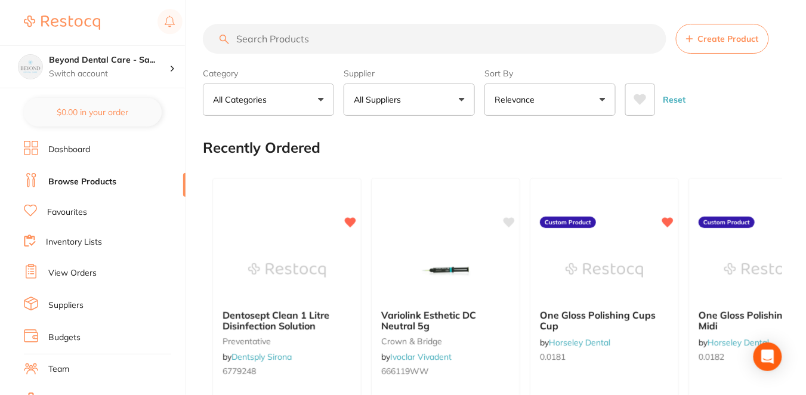
click at [241, 39] on input "search" at bounding box center [435, 39] width 464 height 30
paste input "50030"
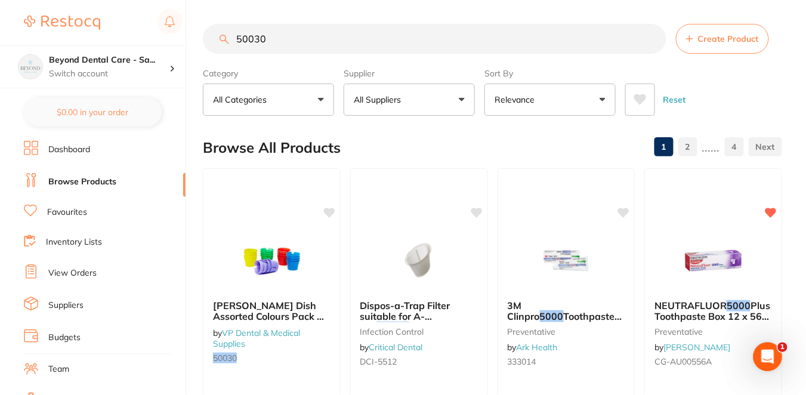
type input "50030"
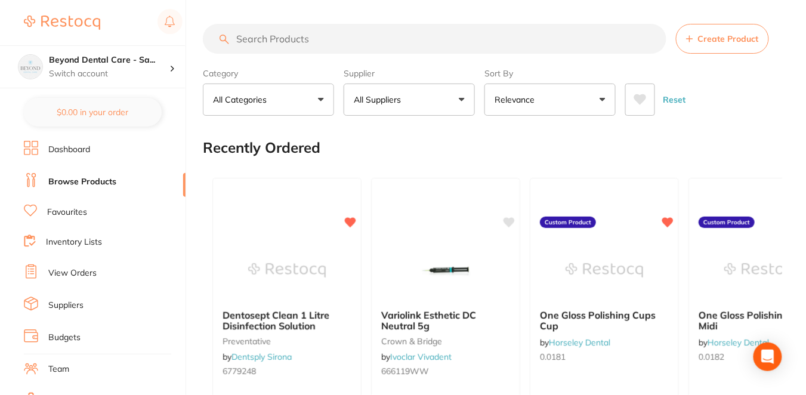
click at [273, 35] on input "search" at bounding box center [435, 39] width 464 height 30
paste input "50030"
click at [273, 35] on input "50030" at bounding box center [435, 39] width 464 height 30
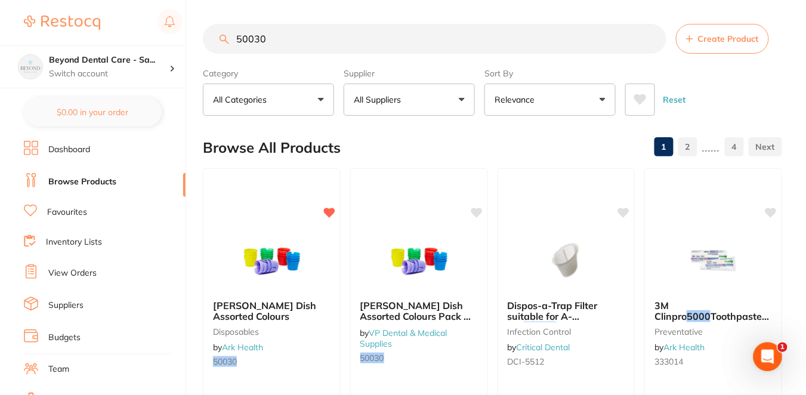
type input "50030"
drag, startPoint x: 275, startPoint y: 41, endPoint x: 212, endPoint y: 39, distance: 62.7
click at [212, 39] on input "50030" at bounding box center [435, 39] width 464 height 30
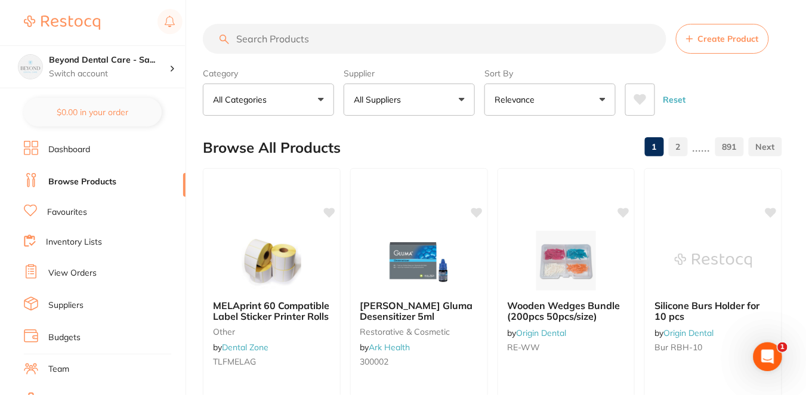
click at [317, 45] on input "search" at bounding box center [435, 39] width 464 height 30
paste input "KY-282307"
type input "KY-282307"
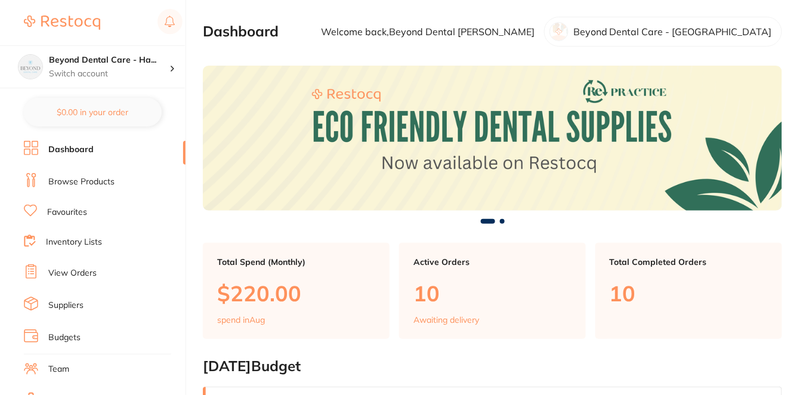
click at [102, 183] on link "Browse Products" at bounding box center [81, 182] width 66 height 12
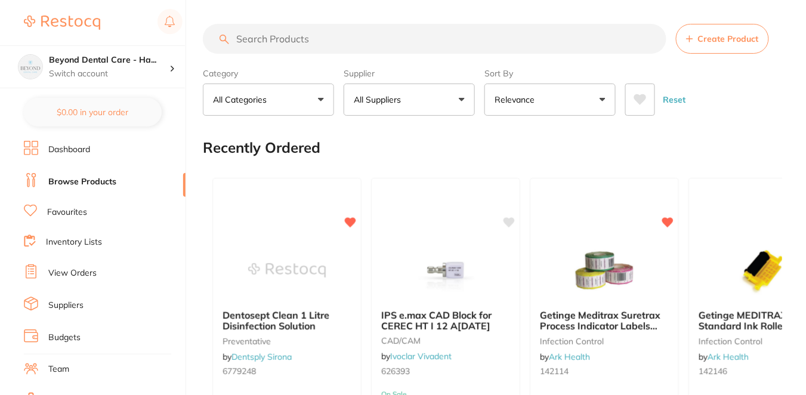
click at [266, 38] on input "search" at bounding box center [435, 39] width 464 height 30
paste input "50030"
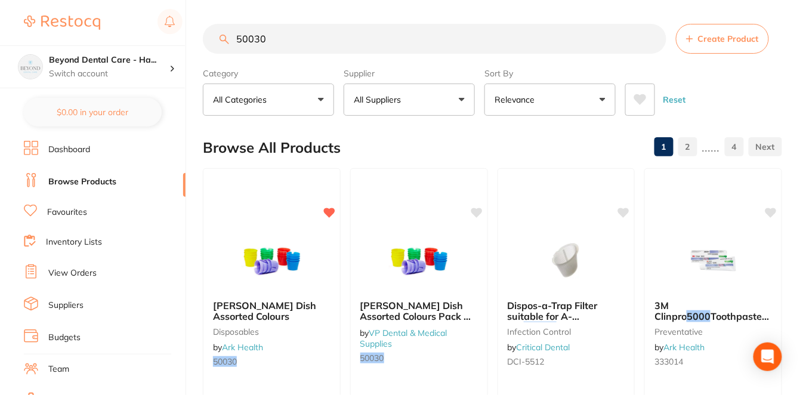
type input "50030"
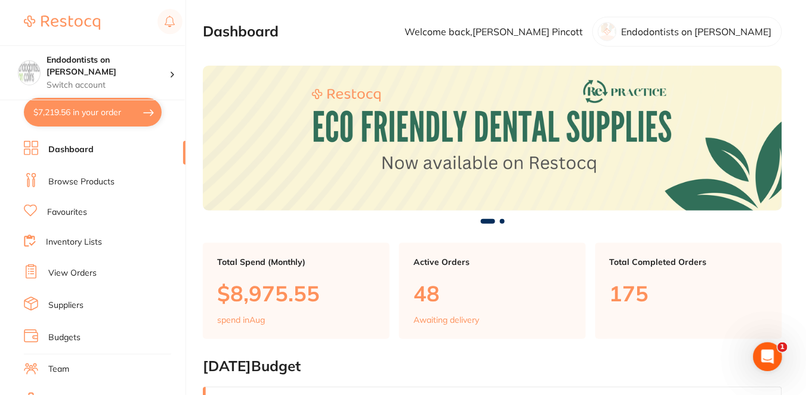
checkbox input "false"
click at [109, 181] on link "Browse Products" at bounding box center [81, 182] width 66 height 12
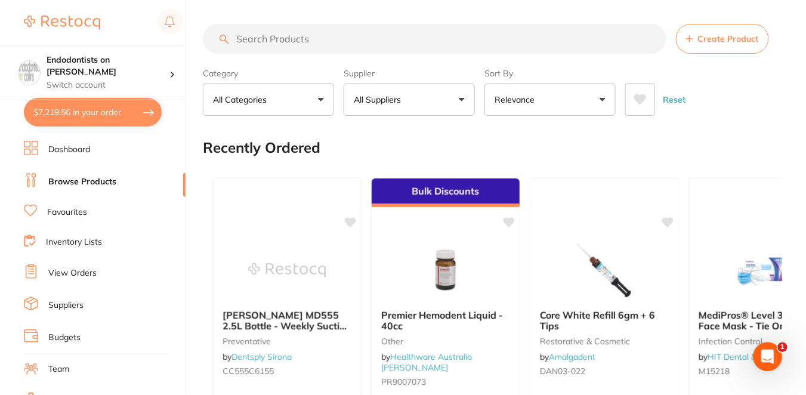
click at [249, 39] on input "search" at bounding box center [435, 39] width 464 height 30
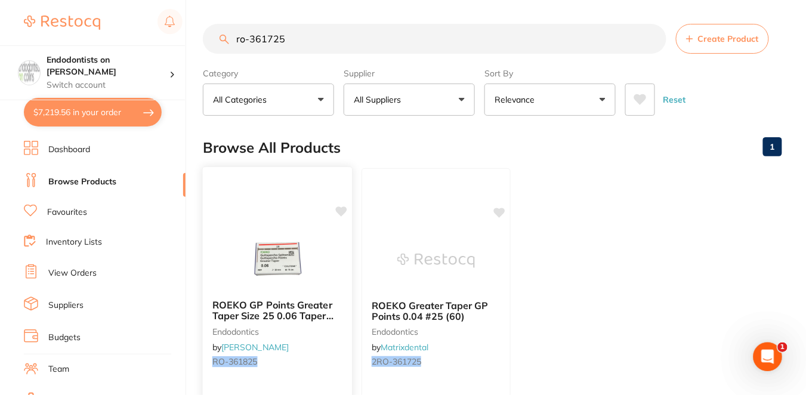
click at [342, 210] on icon at bounding box center [341, 212] width 11 height 10
click at [403, 135] on div "Browse All Products 1" at bounding box center [493, 148] width 580 height 40
drag, startPoint x: 311, startPoint y: 40, endPoint x: 199, endPoint y: 38, distance: 112.2
click at [199, 39] on div "$7,219.56 Endodontists on Collins Switch account Endodontists on Collins $7,219…" at bounding box center [403, 197] width 806 height 395
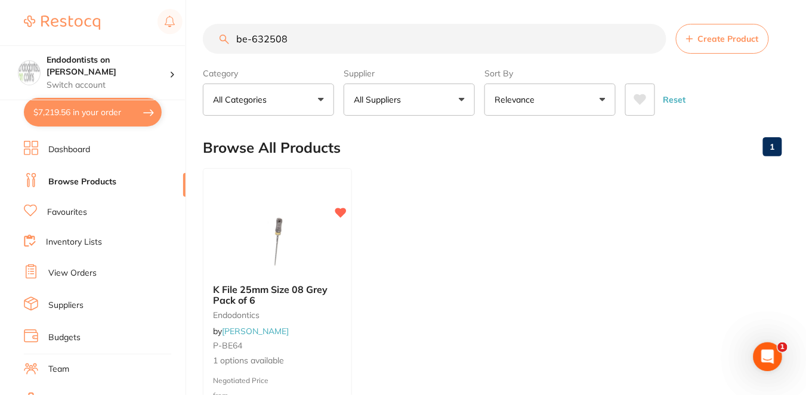
type input "be-632508"
click at [405, 141] on div "Browse All Products 1" at bounding box center [493, 148] width 580 height 40
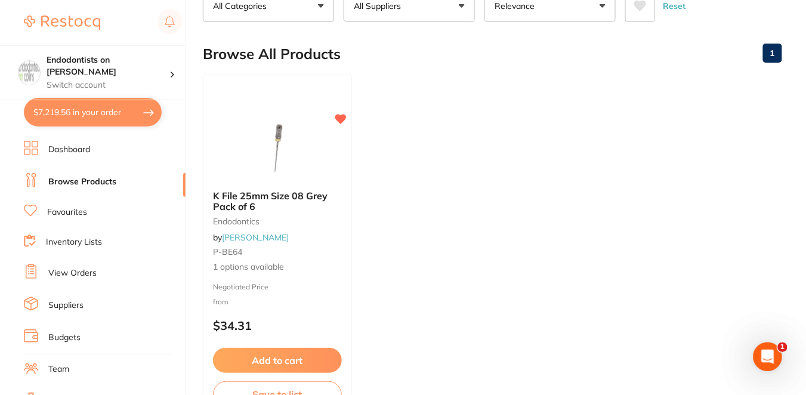
scroll to position [106, 0]
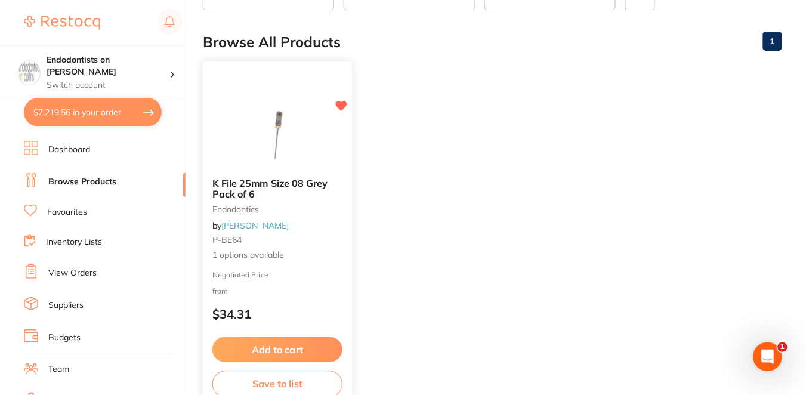
click at [311, 301] on div "Negotiated Price from $34.31" at bounding box center [277, 299] width 149 height 56
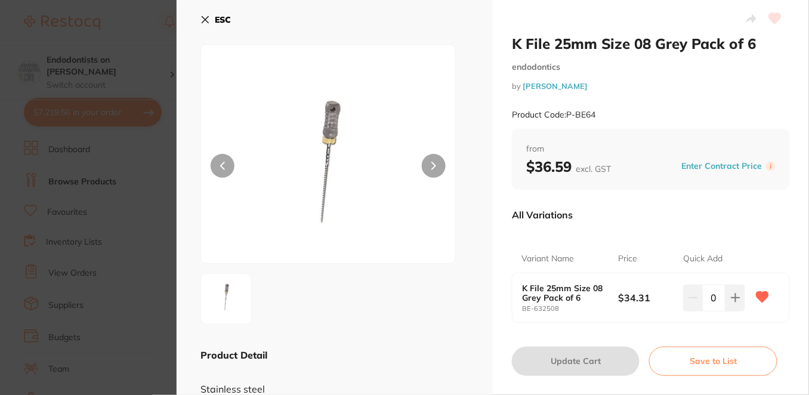
click at [202, 19] on icon at bounding box center [206, 20] width 10 height 10
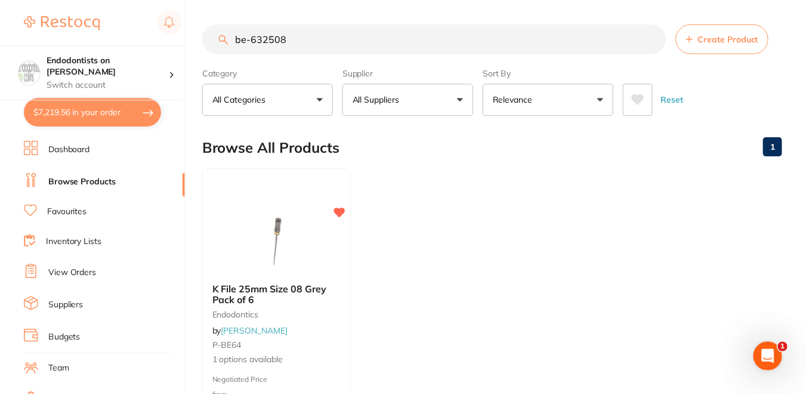
scroll to position [106, 0]
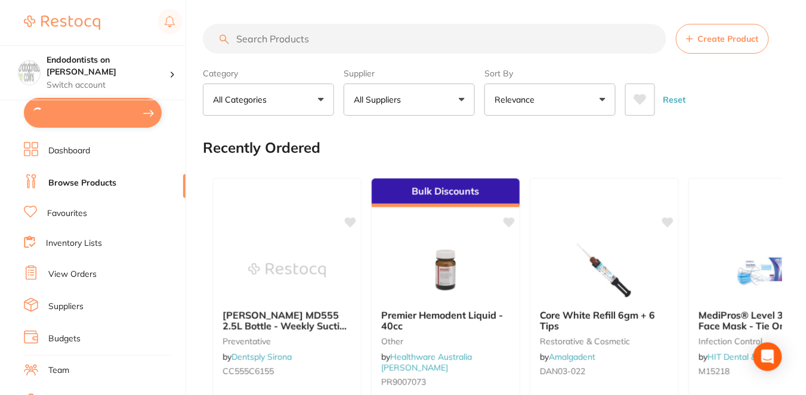
click at [285, 36] on input "search" at bounding box center [435, 39] width 464 height 30
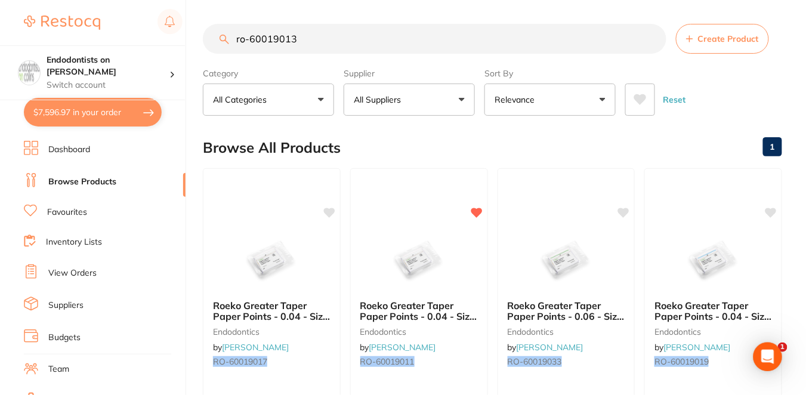
drag, startPoint x: 304, startPoint y: 40, endPoint x: 232, endPoint y: 41, distance: 72.2
click at [232, 41] on input "ro-60019013" at bounding box center [435, 39] width 464 height 30
type input "ro-60019013"
click at [318, 53] on input "ro-60019013" at bounding box center [435, 39] width 464 height 30
drag, startPoint x: 317, startPoint y: 44, endPoint x: 216, endPoint y: 31, distance: 101.6
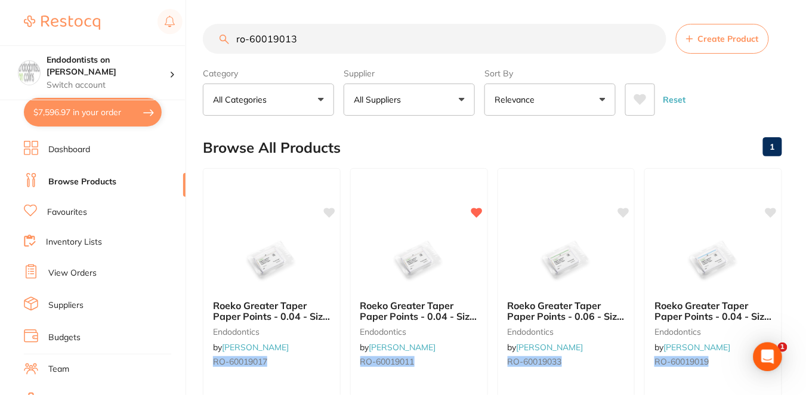
click at [216, 32] on input "ro-60019013" at bounding box center [435, 39] width 464 height 30
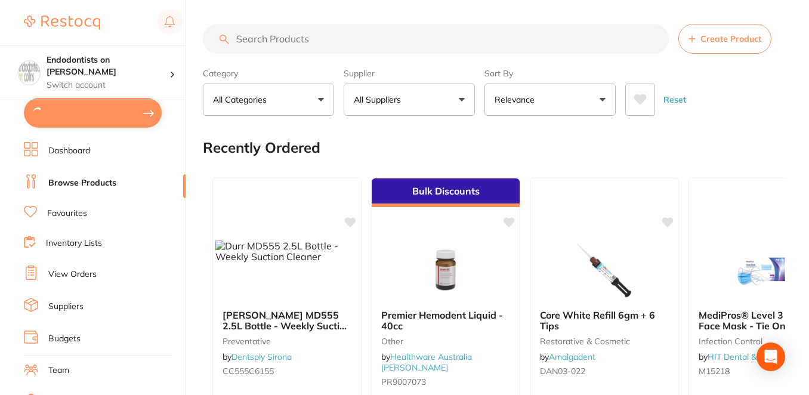
click at [282, 35] on input "search" at bounding box center [436, 39] width 466 height 30
paste input "ro-60019013"
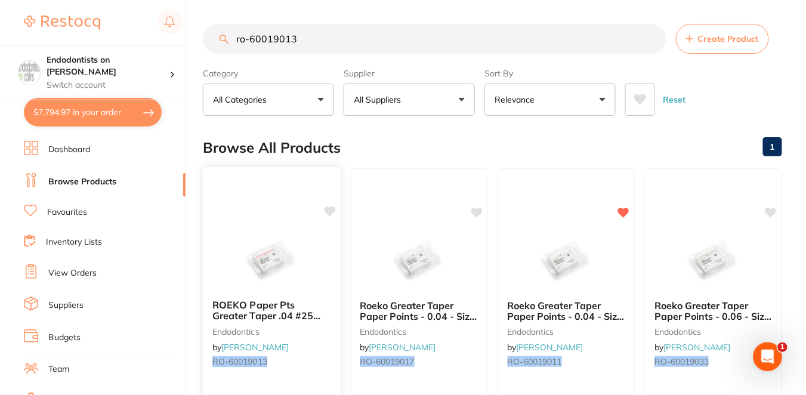
type input "ro-60019013"
click at [330, 209] on icon at bounding box center [329, 212] width 11 height 10
click at [313, 371] on div "ROEKO Paper Pts Greater Taper .04 #25 drawer box 100pcs endodontics by Henry Sc…" at bounding box center [272, 335] width 138 height 91
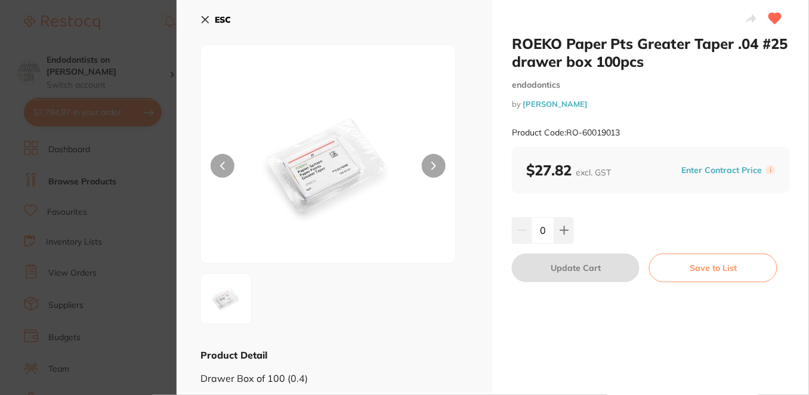
click at [705, 169] on button "Enter Contract Price" at bounding box center [723, 170] width 88 height 11
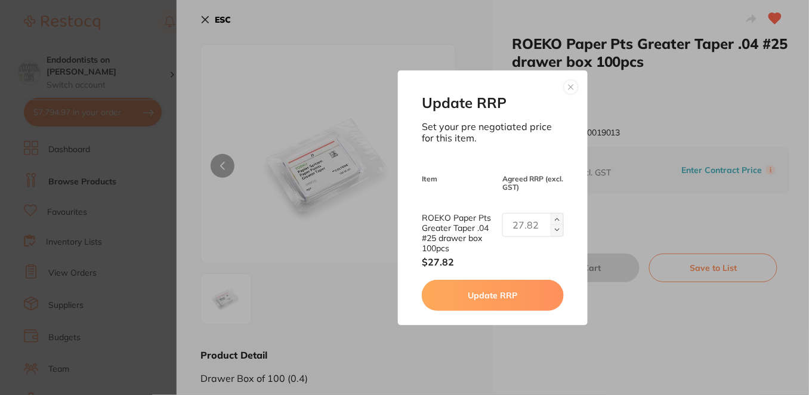
click at [522, 228] on input "text" at bounding box center [533, 225] width 61 height 24
paste input "text"
type input "25.04"
click at [516, 284] on button "Update RRP" at bounding box center [493, 295] width 142 height 31
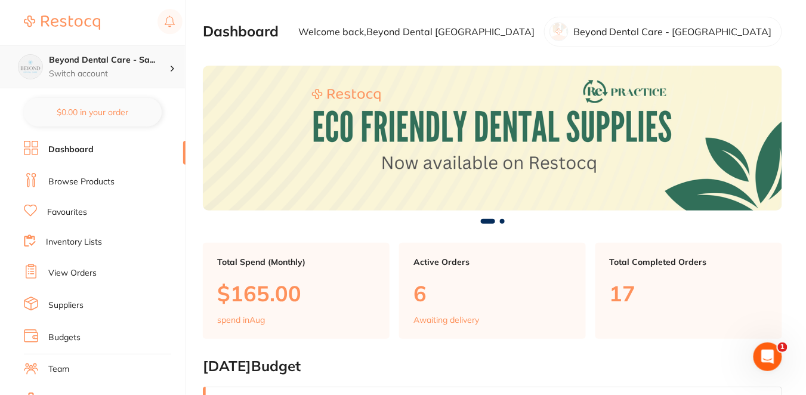
click at [129, 61] on h4 "Beyond Dental Care - Sa..." at bounding box center [109, 60] width 121 height 12
click at [196, 63] on div "$7,794.97 Beyond Dental Care - Sa... Switch account Beyond Dental Care - Sandst…" at bounding box center [403, 197] width 806 height 395
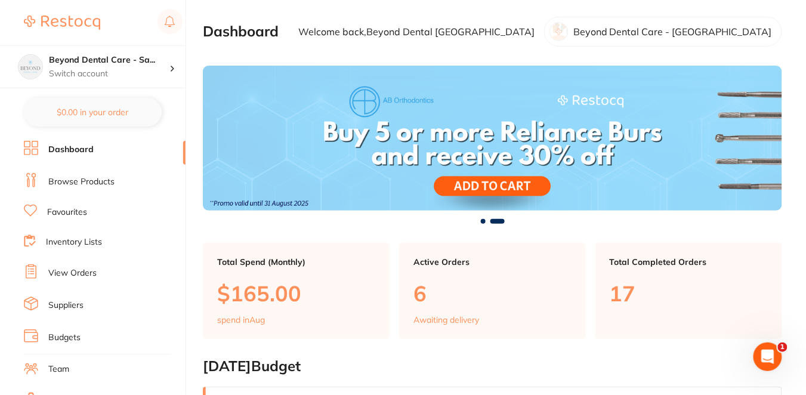
click at [115, 179] on li "Browse Products" at bounding box center [105, 182] width 162 height 18
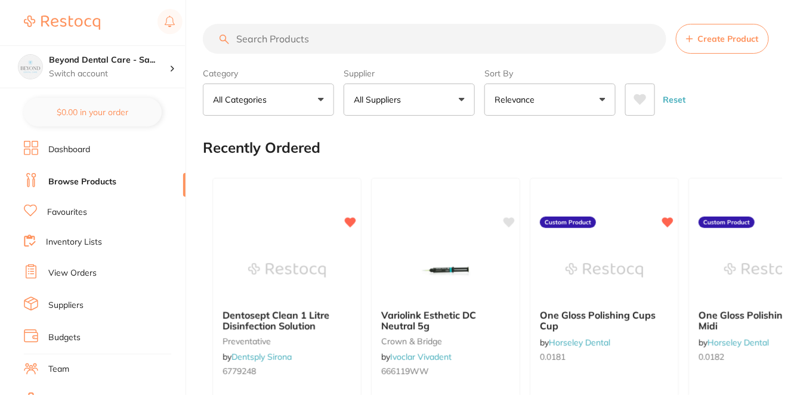
click at [242, 36] on input "search" at bounding box center [435, 39] width 464 height 30
paste input "KY-282307"
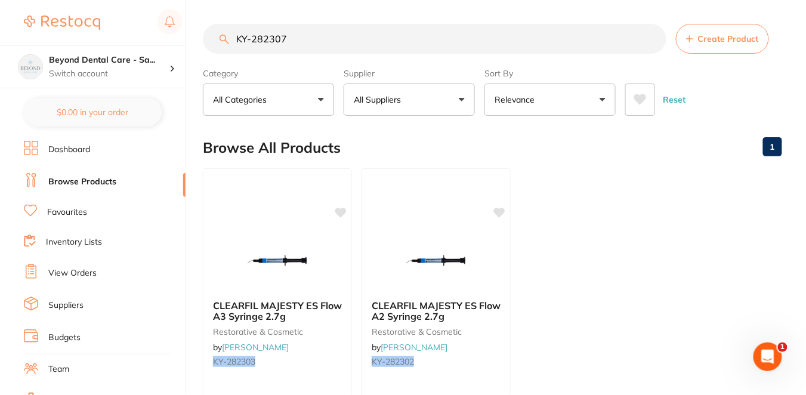
type input "KY-282307"
click at [303, 36] on input "KY-282307" at bounding box center [435, 39] width 464 height 30
drag, startPoint x: 303, startPoint y: 36, endPoint x: 220, endPoint y: 36, distance: 83.0
click at [220, 36] on div "KY-282307 Create Product" at bounding box center [493, 39] width 580 height 30
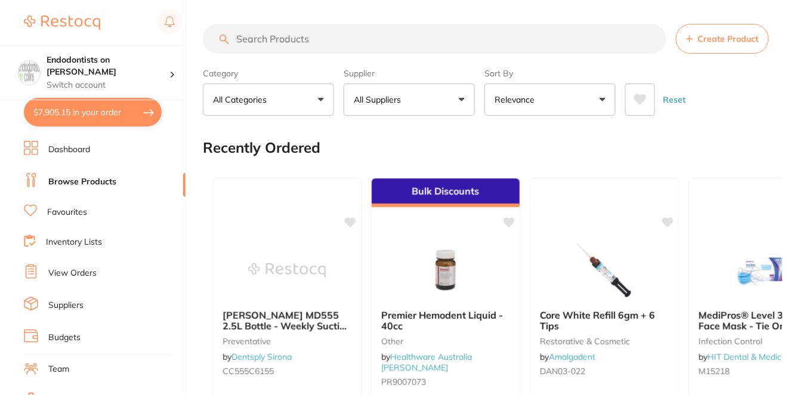
checkbox input "false"
click at [279, 41] on input "search" at bounding box center [435, 39] width 464 height 30
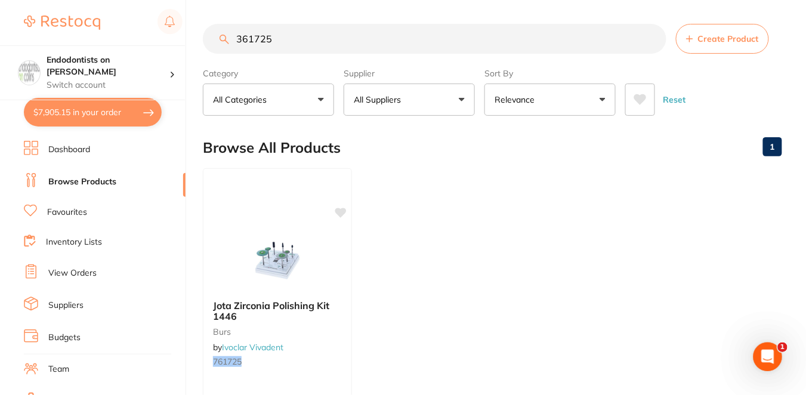
click at [235, 41] on input "361725" at bounding box center [435, 39] width 464 height 30
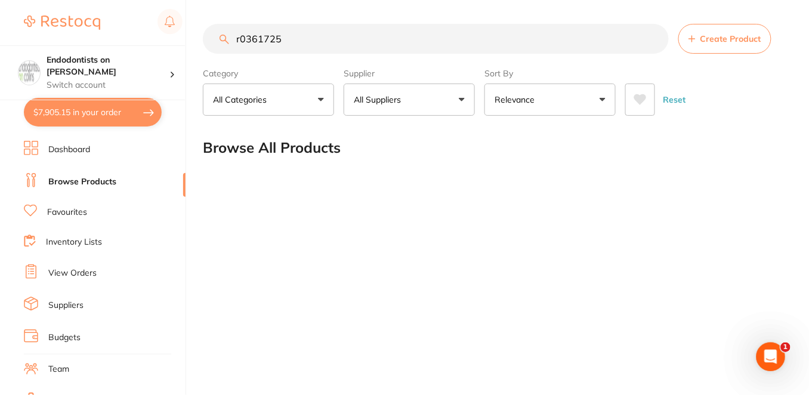
type input "r0-361725"
drag, startPoint x: 303, startPoint y: 36, endPoint x: 204, endPoint y: 37, distance: 98.5
click at [204, 36] on input "r0-361725" at bounding box center [436, 39] width 466 height 30
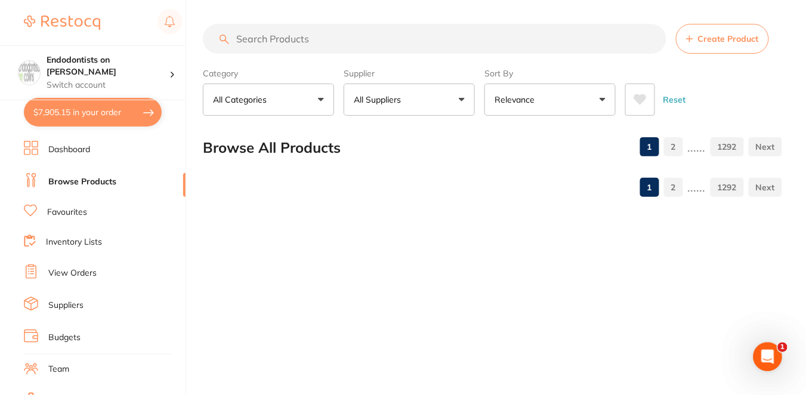
click at [96, 181] on link "Browse Products" at bounding box center [82, 182] width 68 height 12
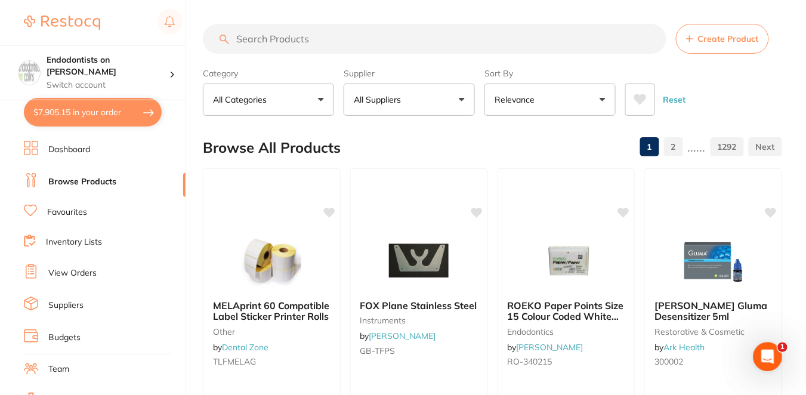
click at [309, 39] on input "search" at bounding box center [435, 39] width 464 height 30
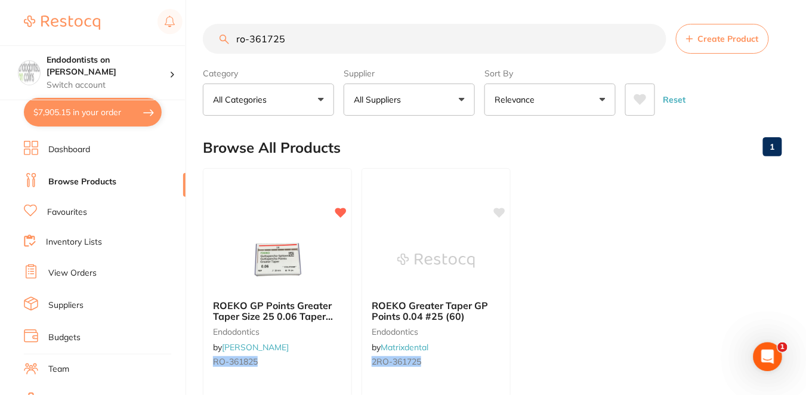
drag, startPoint x: 295, startPoint y: 32, endPoint x: 310, endPoint y: 41, distance: 16.6
click at [310, 41] on input "ro-361725" at bounding box center [435, 39] width 464 height 30
type input "ro-361725"
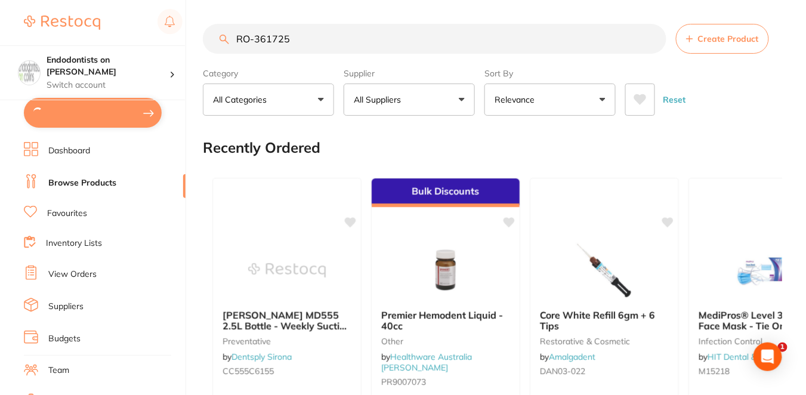
click at [254, 41] on input "search" at bounding box center [435, 39] width 464 height 30
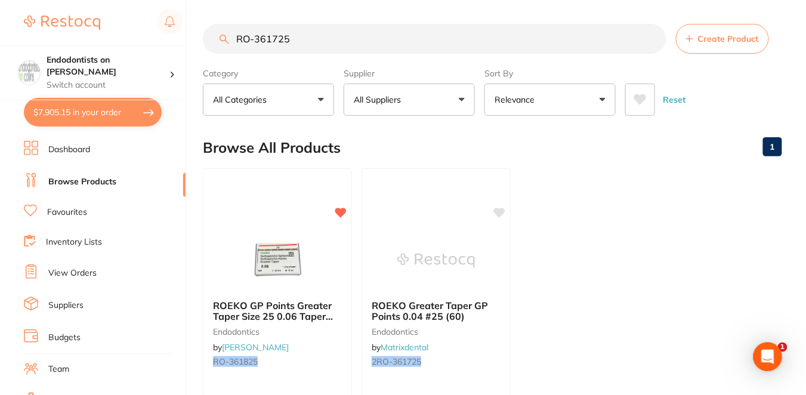
type input "RO-361725"
click at [588, 217] on ul "ROEKO GP Points Greater Taper Size 25 0.06 Taper Box of 60 endodontics by [PERS…" at bounding box center [493, 339] width 580 height 343
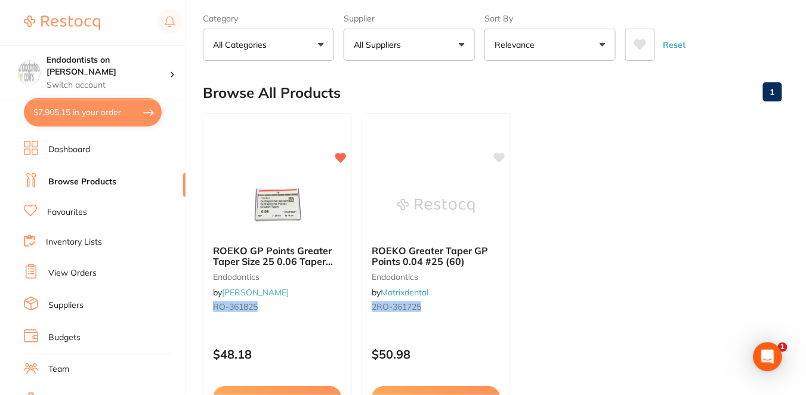
scroll to position [53, 0]
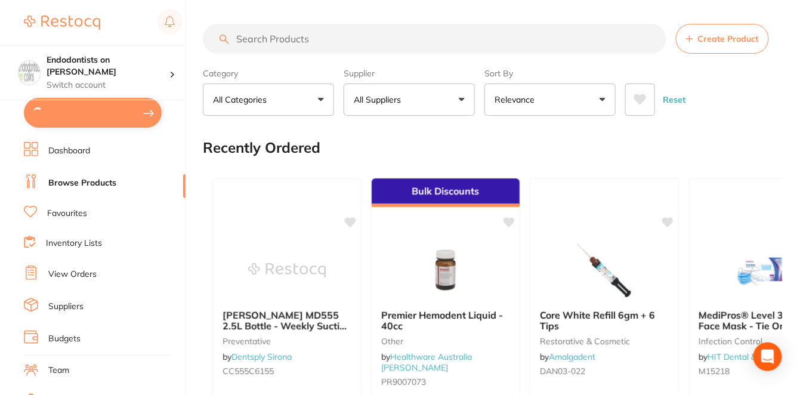
click at [257, 35] on input "search" at bounding box center [435, 39] width 464 height 30
paste input "RO-361725"
click at [257, 35] on input "RO-361725" at bounding box center [435, 39] width 464 height 30
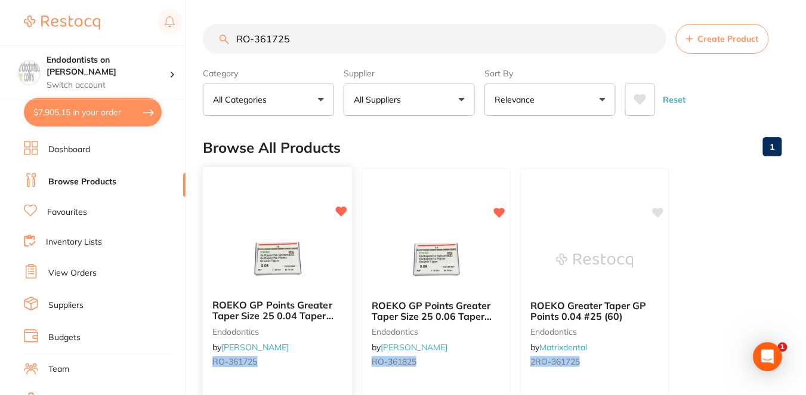
type input "RO-361725"
click at [321, 347] on div "ROEKO GP Points Greater Taper Size 25 0.04 Taper Box of 60 endodontics by Henry…" at bounding box center [277, 335] width 149 height 91
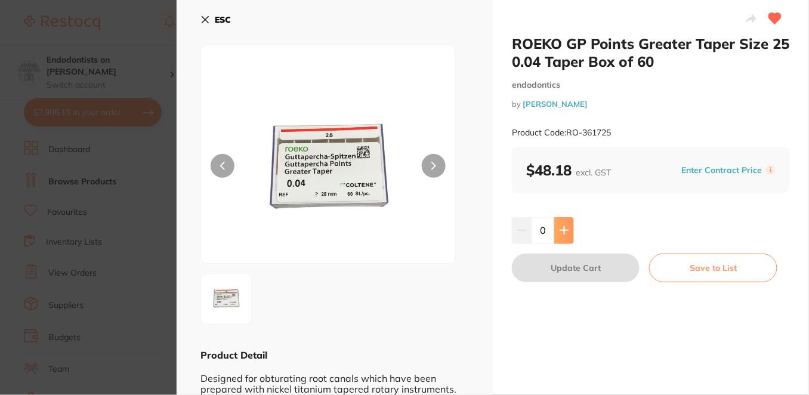
click at [566, 230] on icon at bounding box center [564, 231] width 8 height 8
type input "1"
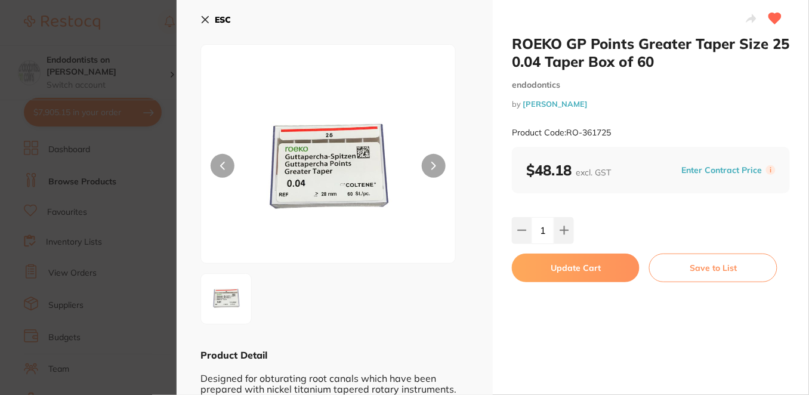
click at [596, 263] on button "Update Cart" at bounding box center [576, 268] width 128 height 29
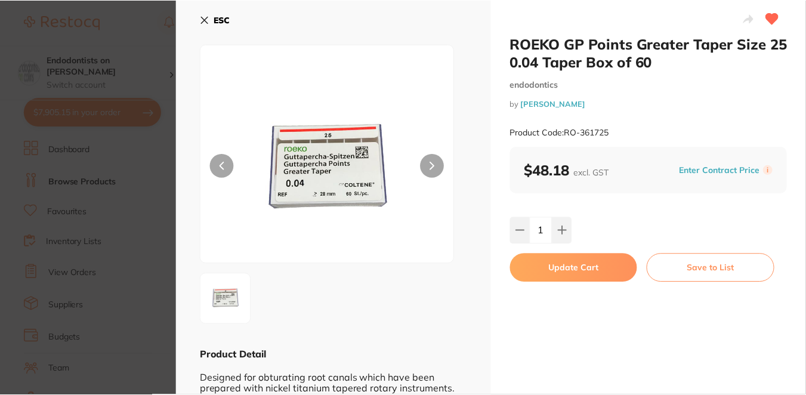
scroll to position [53, 0]
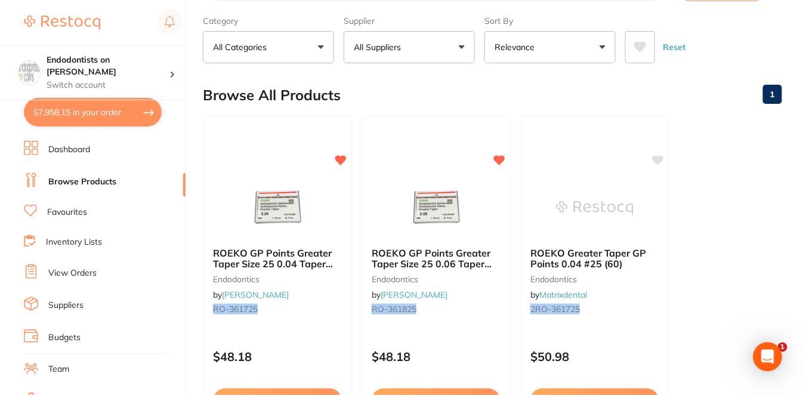
click at [109, 113] on button "$7,958.15 in your order" at bounding box center [93, 112] width 138 height 29
checkbox input "true"
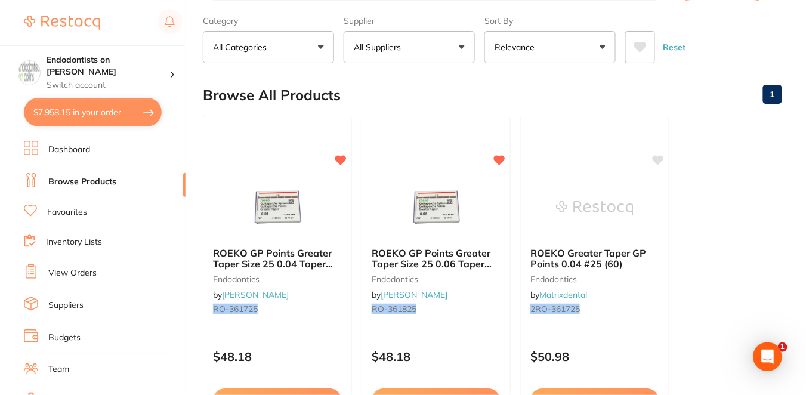
checkbox input "true"
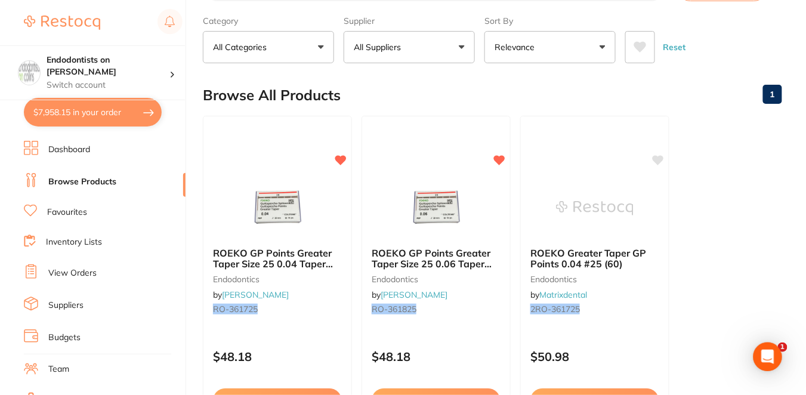
checkbox input "true"
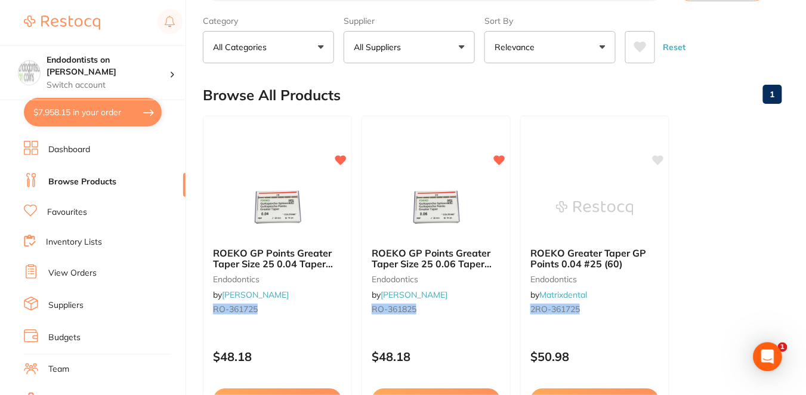
checkbox input "true"
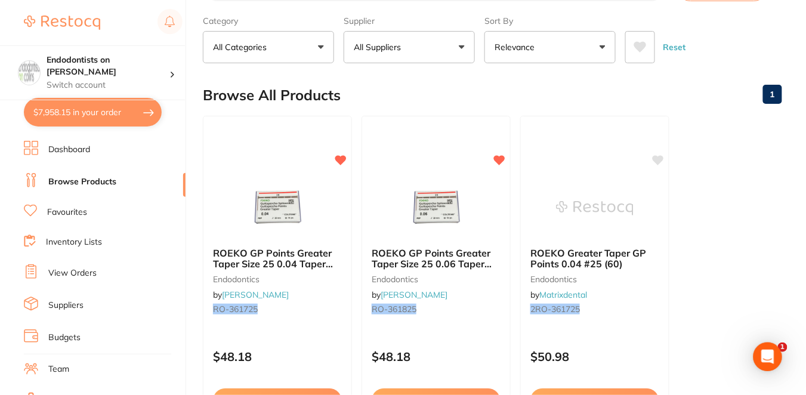
checkbox input "true"
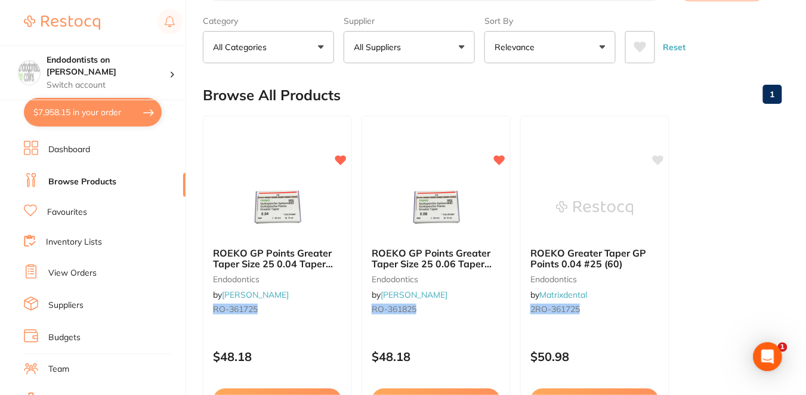
checkbox input "true"
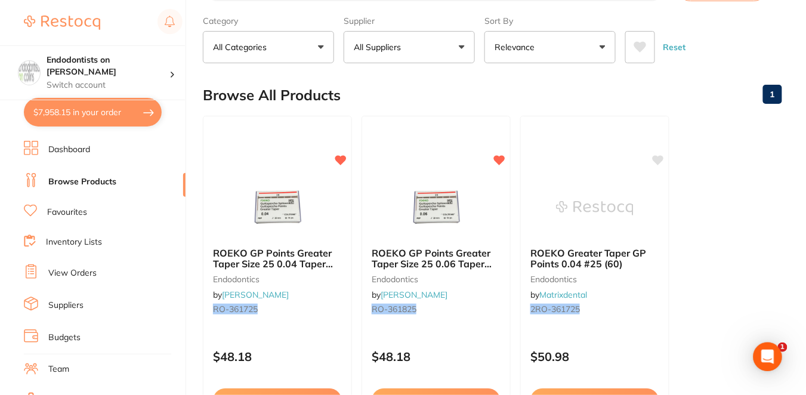
checkbox input "true"
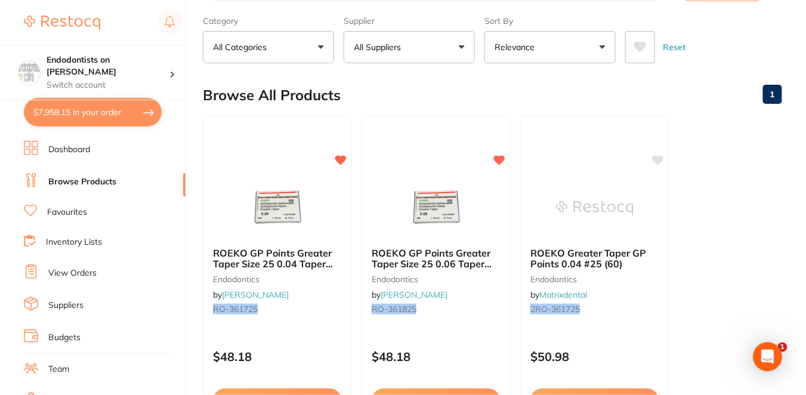
checkbox input "true"
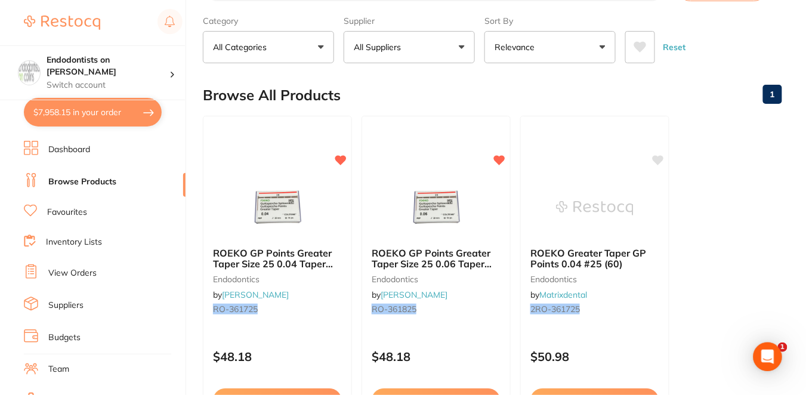
checkbox input "true"
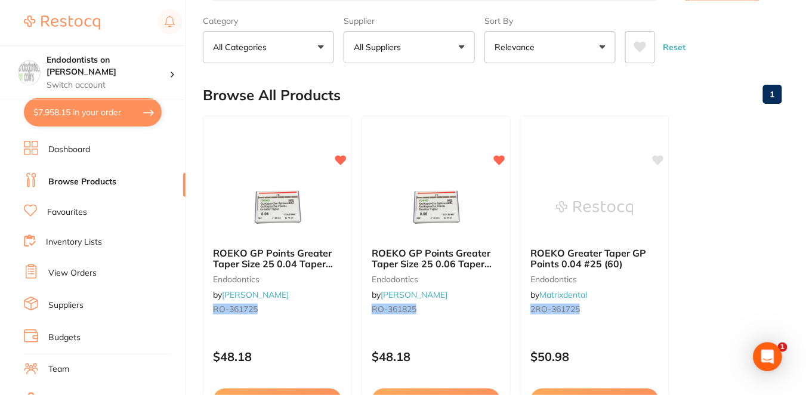
checkbox input "true"
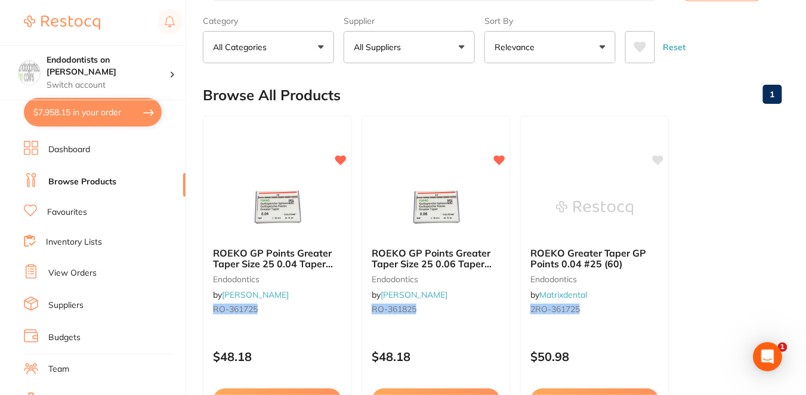
checkbox input "true"
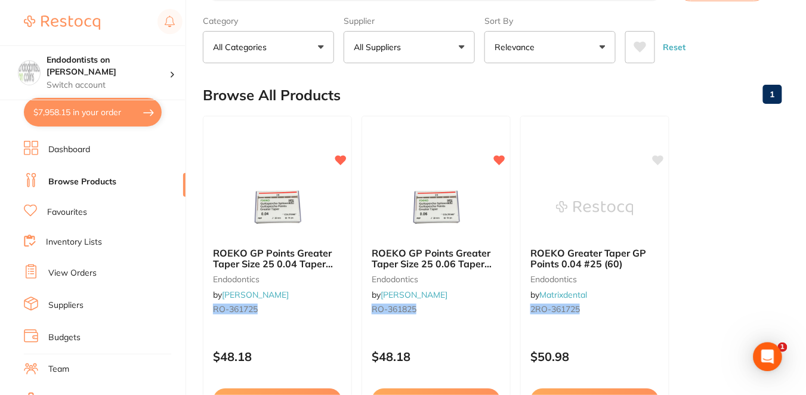
checkbox input "true"
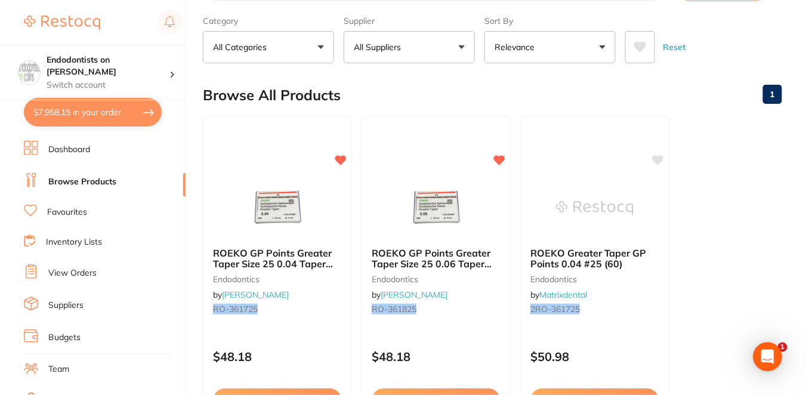
checkbox input "true"
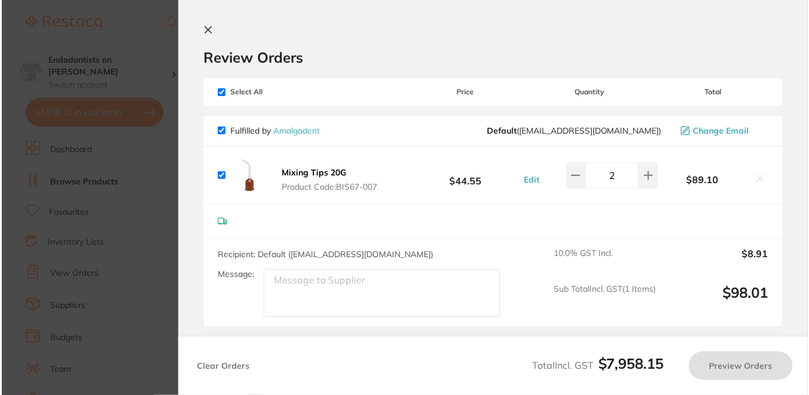
scroll to position [0, 0]
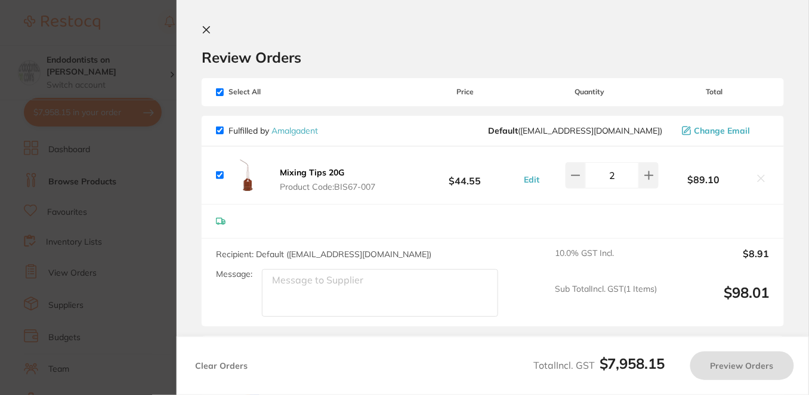
checkbox input "true"
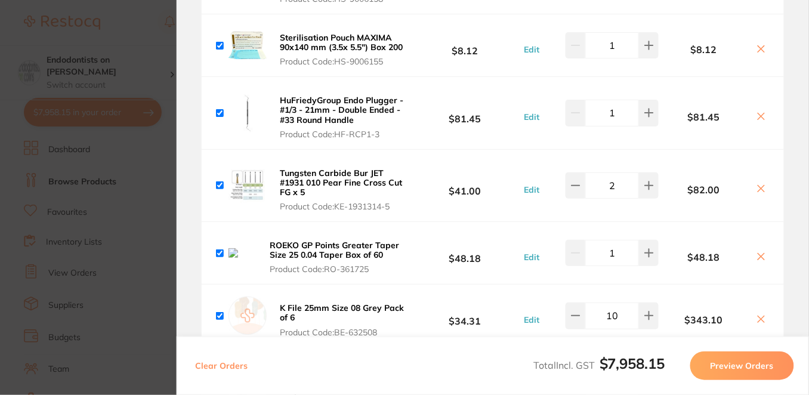
scroll to position [1502, 0]
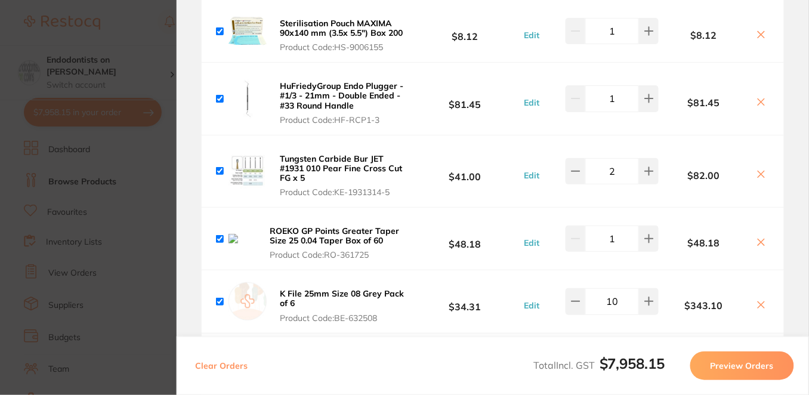
click at [759, 239] on icon at bounding box center [762, 242] width 7 height 7
checkbox input "false"
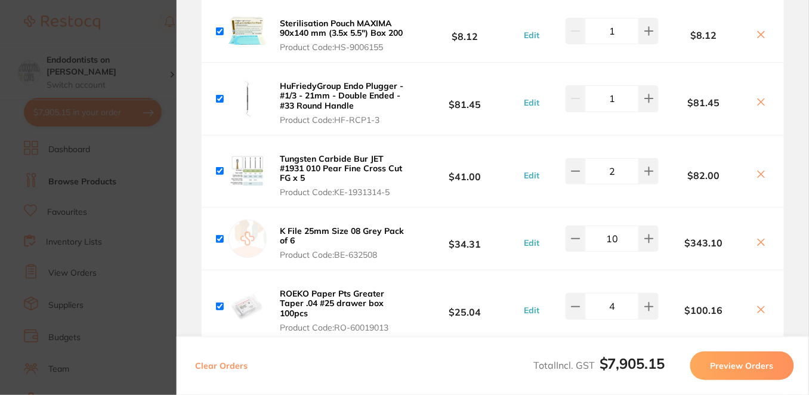
click at [145, 23] on section "Update RRP Set your pre negotiated price for this item. Item Agreed RRP (excl. …" at bounding box center [404, 197] width 809 height 395
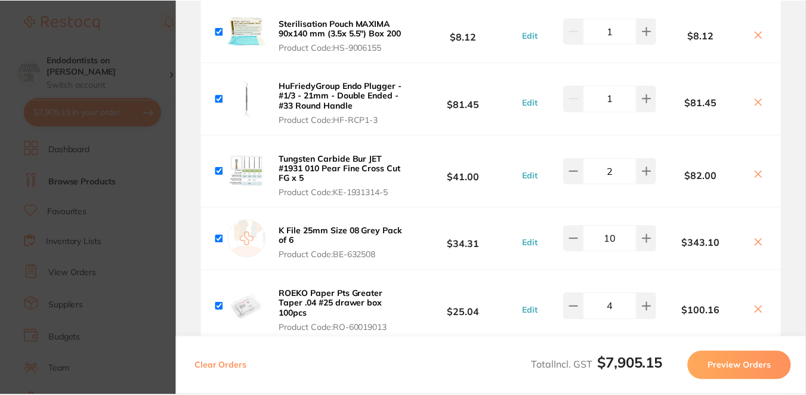
scroll to position [53, 0]
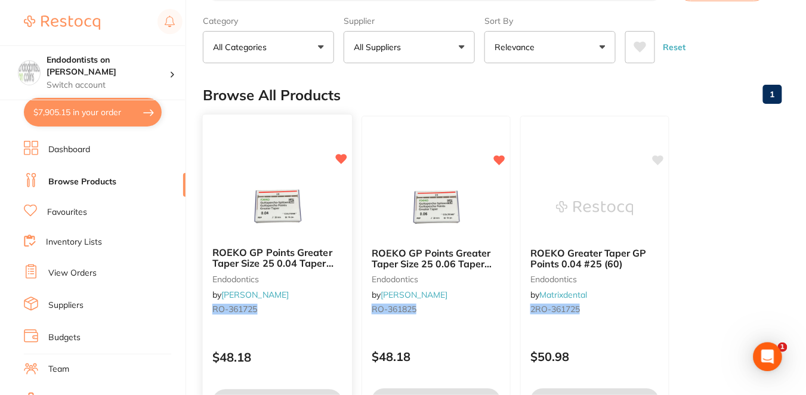
click at [292, 342] on div "$48.18" at bounding box center [277, 354] width 149 height 32
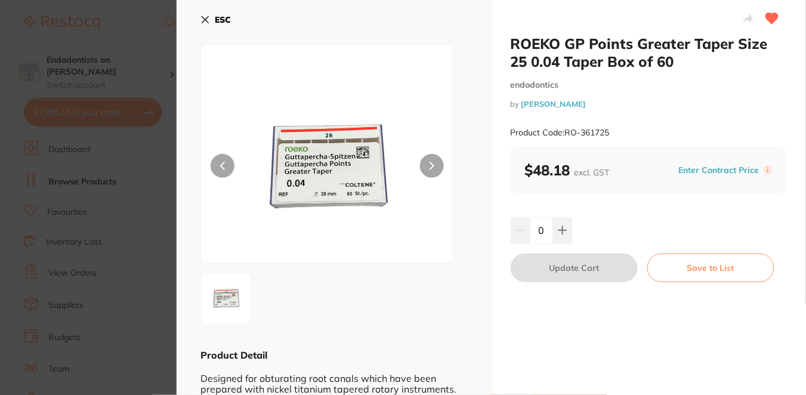
click at [719, 169] on button "Enter Contract Price" at bounding box center [720, 170] width 88 height 11
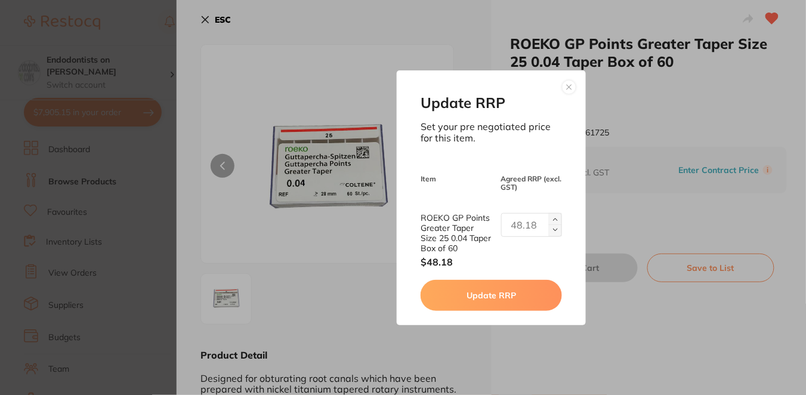
click at [514, 226] on input "text" at bounding box center [531, 225] width 61 height 24
type input "43.36"
click at [510, 300] on button "Update RRP" at bounding box center [491, 295] width 141 height 31
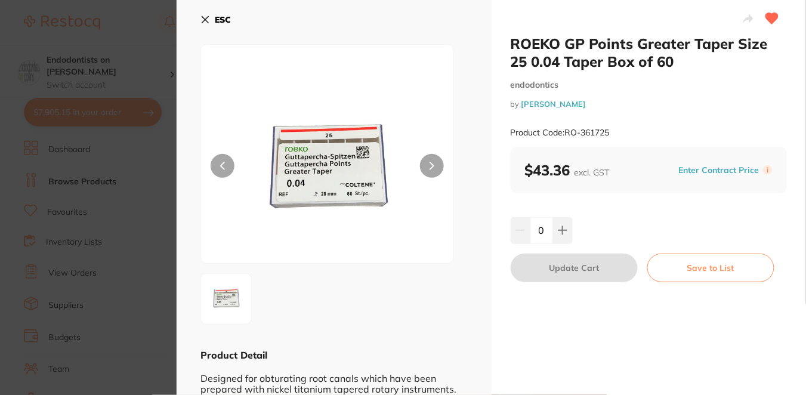
click at [92, 115] on section "ROEKO GP Points Greater Taper Size 25 0.04 Taper Box of 60 endodontics by Henry…" at bounding box center [403, 197] width 806 height 395
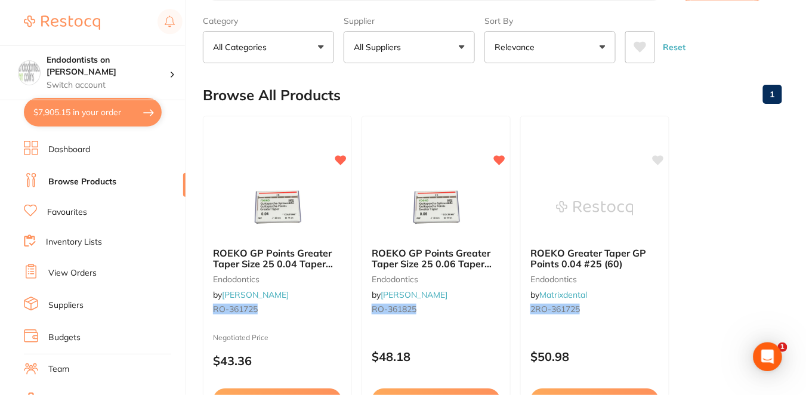
click at [127, 107] on button "$7,905.15 in your order" at bounding box center [93, 112] width 138 height 29
checkbox input "true"
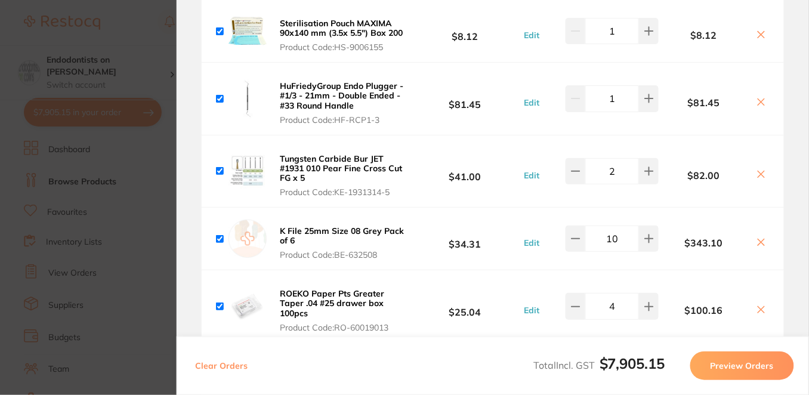
drag, startPoint x: 806, startPoint y: 127, endPoint x: 809, endPoint y: 155, distance: 27.6
click at [808, 155] on section "Review Orders Your orders are being processed and we will notify you once we ha…" at bounding box center [493, 197] width 633 height 395
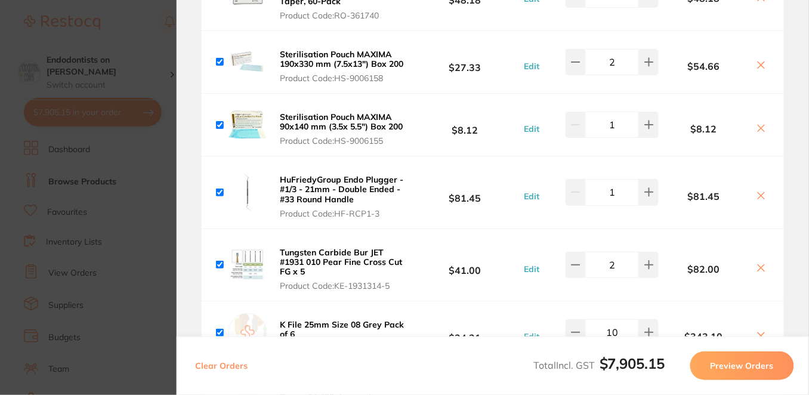
scroll to position [1341, 0]
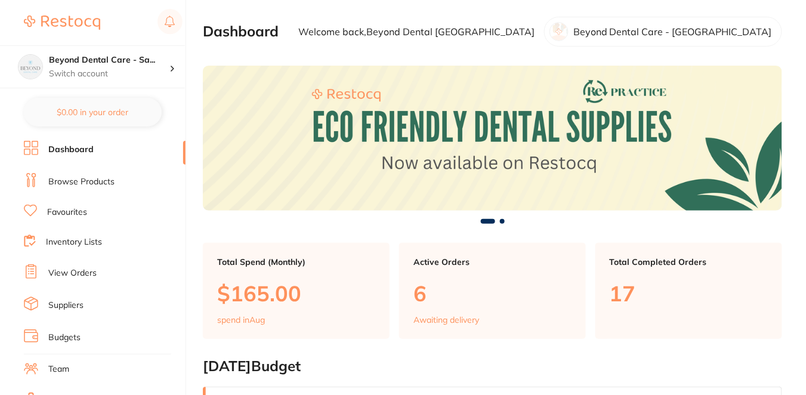
click at [101, 180] on link "Browse Products" at bounding box center [81, 182] width 66 height 12
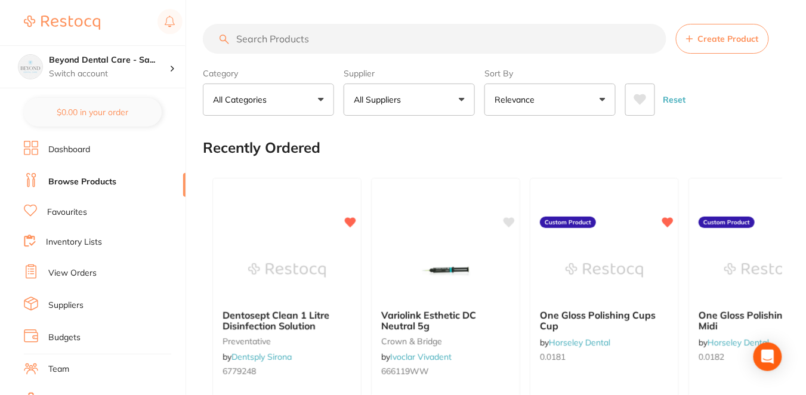
click at [272, 36] on input "search" at bounding box center [435, 39] width 464 height 30
paste input "KY-282307"
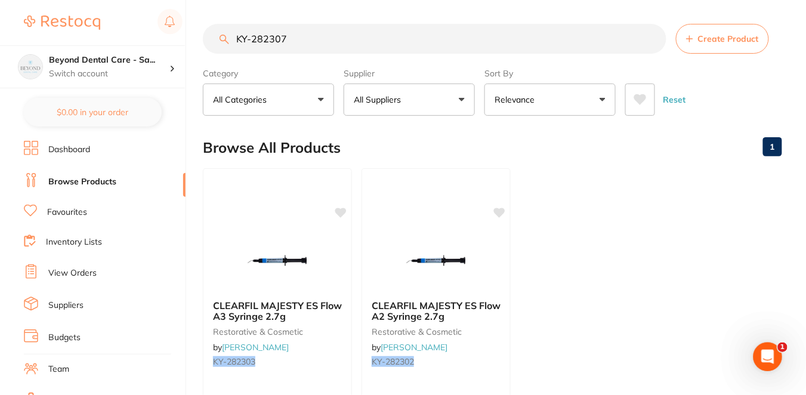
click at [297, 36] on input "KY-282307" at bounding box center [435, 39] width 464 height 30
type input "KY-28230"
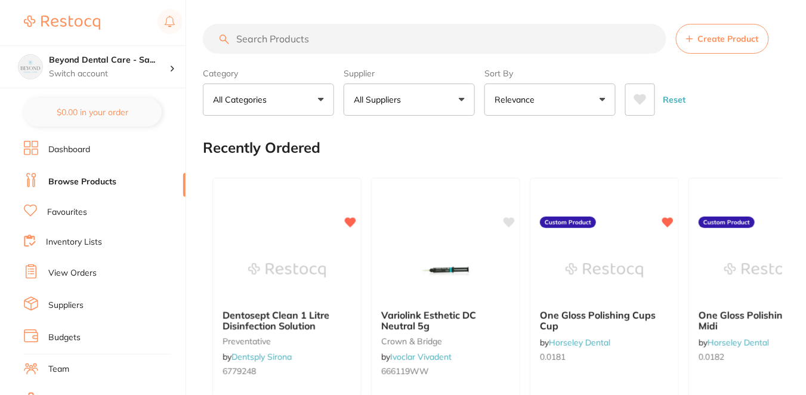
click at [290, 39] on input "search" at bounding box center [435, 39] width 464 height 30
paste input "KY-282307"
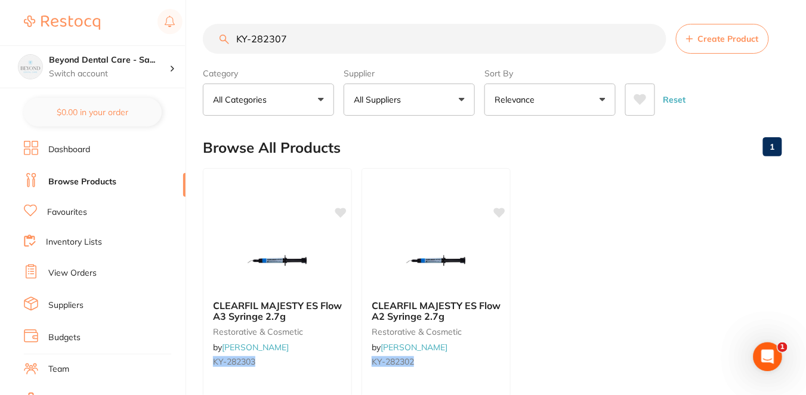
type input "KY-282307"
drag, startPoint x: 297, startPoint y: 37, endPoint x: 179, endPoint y: 32, distance: 117.7
click at [179, 33] on div "$7,905.15 Beyond Dental Care - Sa... Switch account Beyond Dental Care - Sandst…" at bounding box center [403, 197] width 806 height 395
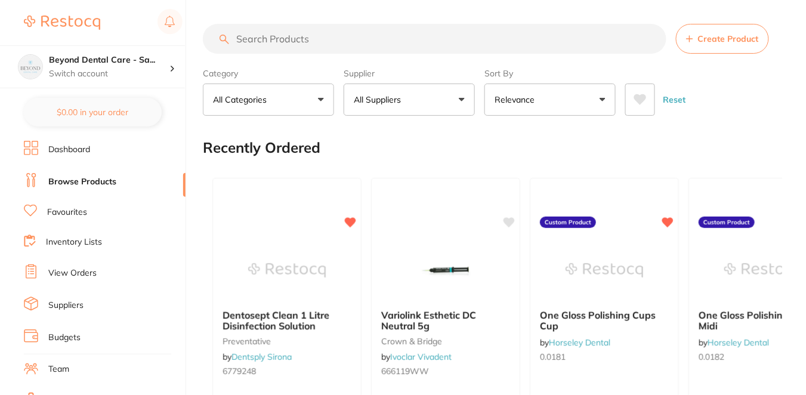
click at [291, 35] on input "search" at bounding box center [435, 39] width 464 height 30
paste input "KY-282307"
type input "KY-282307"
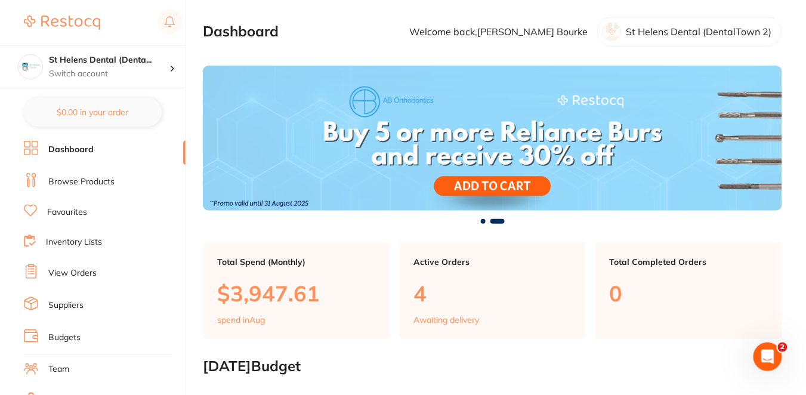
click at [89, 268] on link "View Orders" at bounding box center [72, 273] width 48 height 12
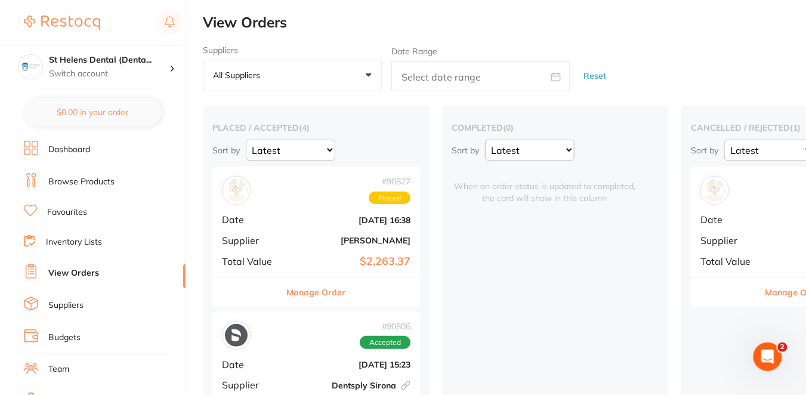
click at [494, 274] on div "completed ( 0 ) Sort by Latest Notification When an order status is updated to …" at bounding box center [555, 285] width 227 height 358
click at [776, 292] on button "Manage Order" at bounding box center [795, 292] width 59 height 29
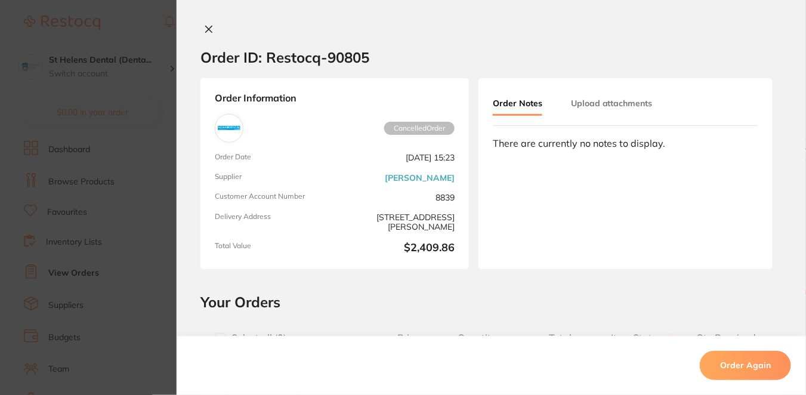
click at [597, 295] on h2 "Your Orders" at bounding box center [492, 302] width 582 height 18
click at [754, 365] on button "Order Again" at bounding box center [745, 366] width 91 height 29
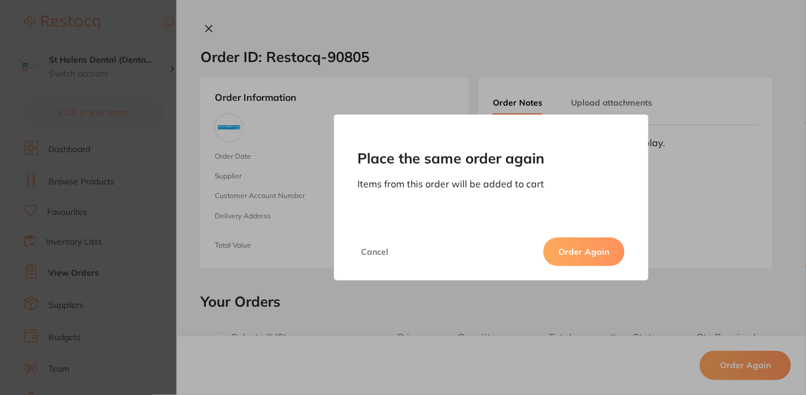
click at [605, 251] on button "Order Again" at bounding box center [584, 252] width 81 height 29
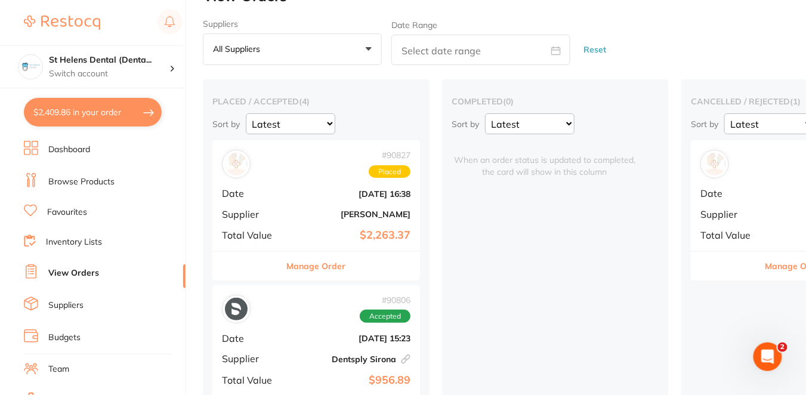
click at [112, 112] on button "$2,409.86 in your order" at bounding box center [93, 112] width 138 height 29
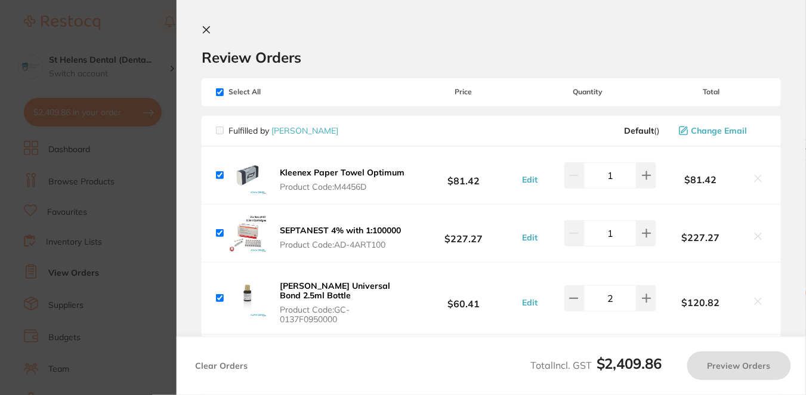
checkbox input "true"
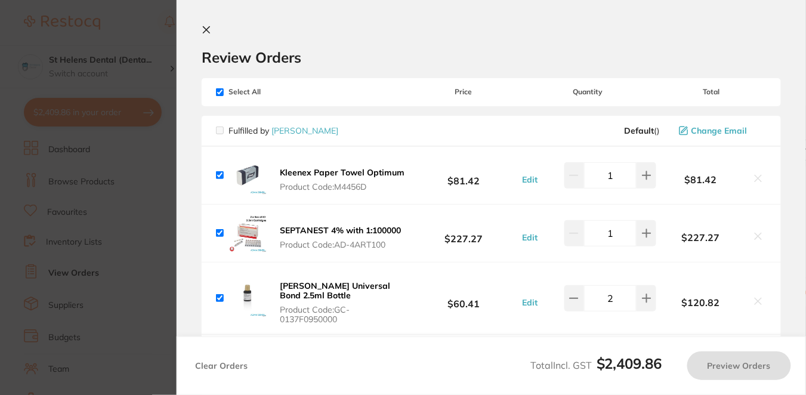
checkbox input "true"
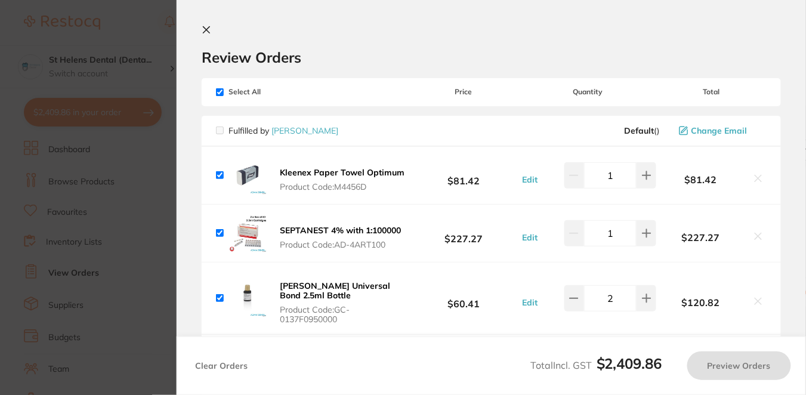
checkbox input "true"
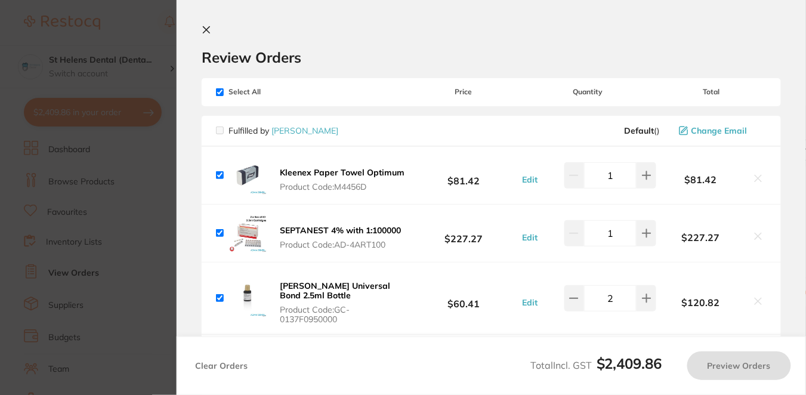
checkbox input "true"
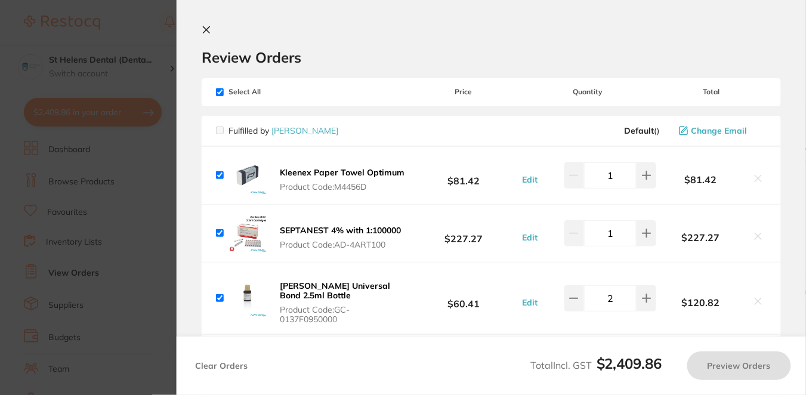
checkbox input "true"
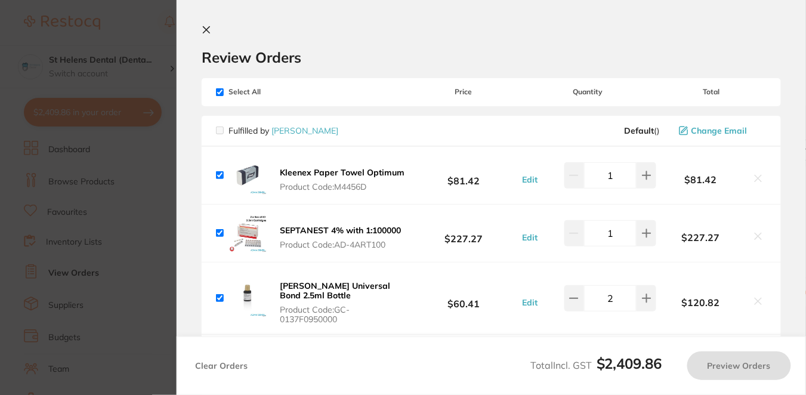
checkbox input "true"
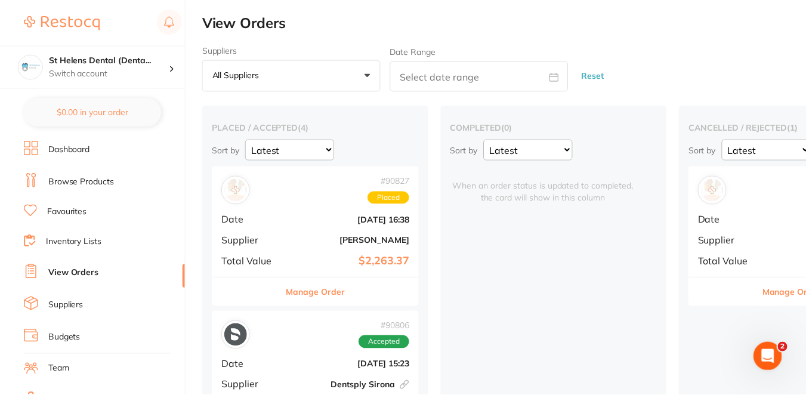
scroll to position [26, 0]
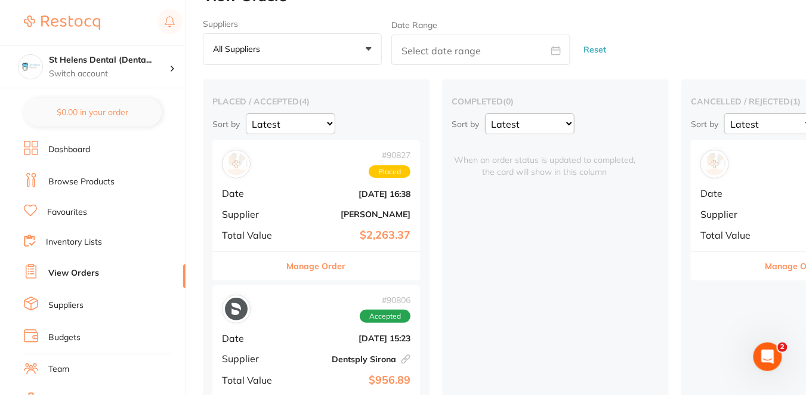
checkbox input "true"
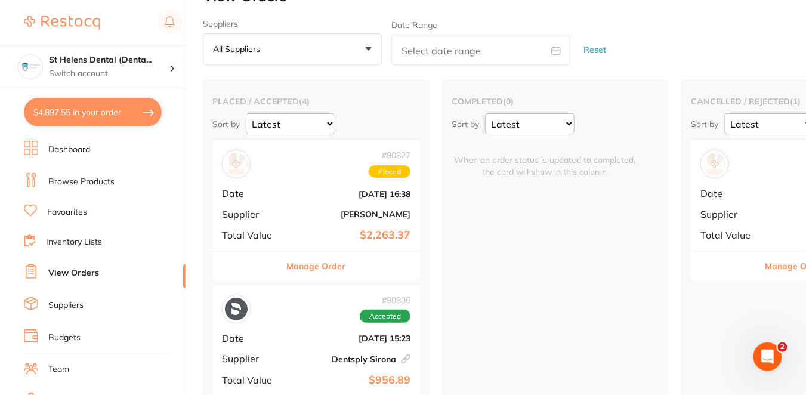
click at [117, 121] on button "$4,897.55 in your order" at bounding box center [93, 112] width 138 height 29
checkbox input "true"
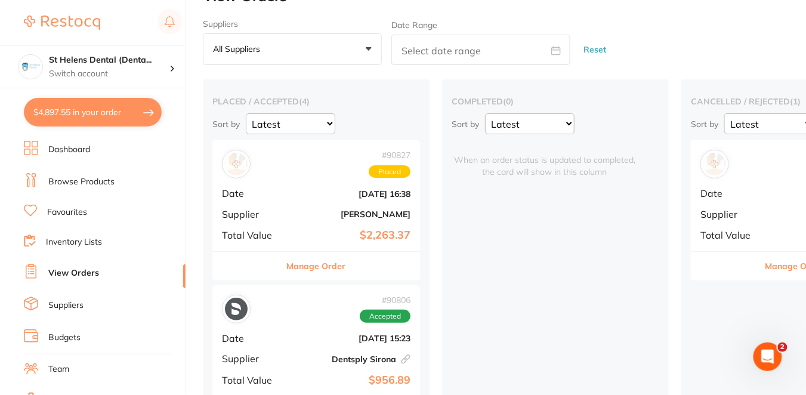
checkbox input "true"
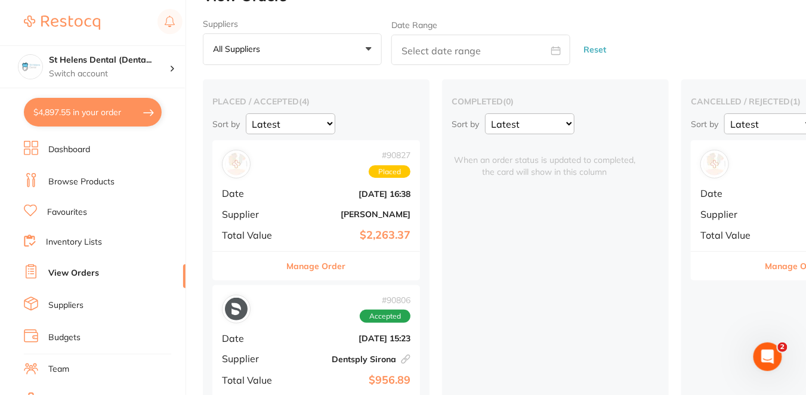
checkbox input "true"
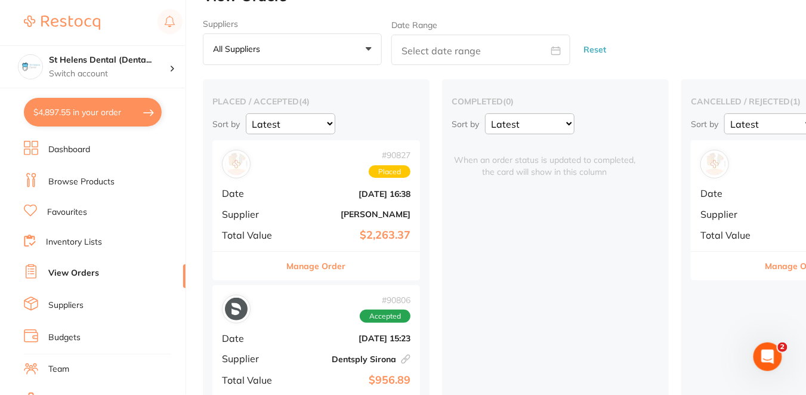
checkbox input "true"
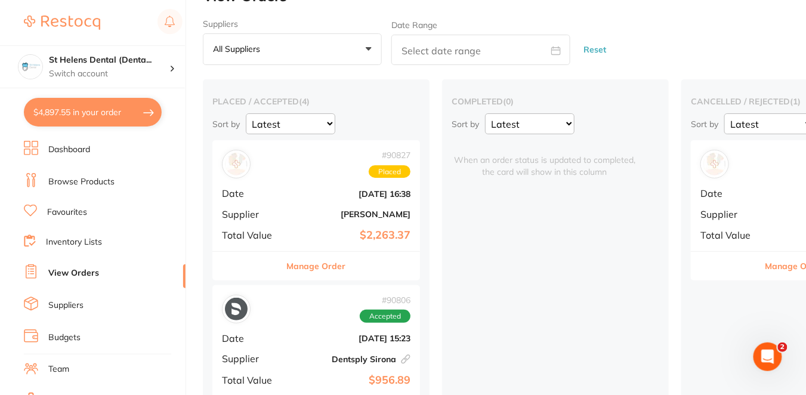
checkbox input "true"
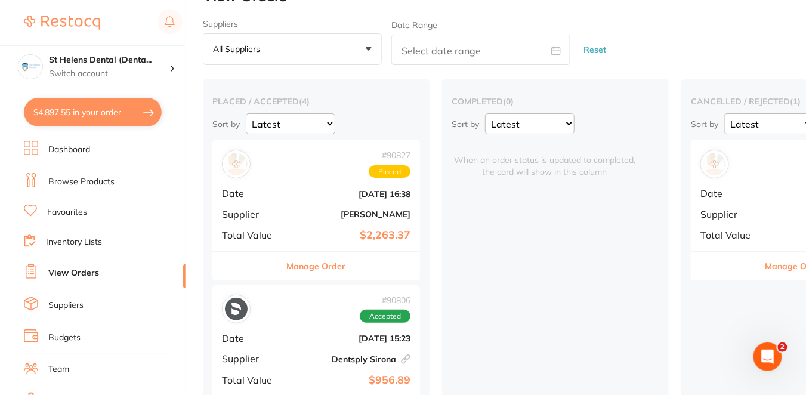
checkbox input "true"
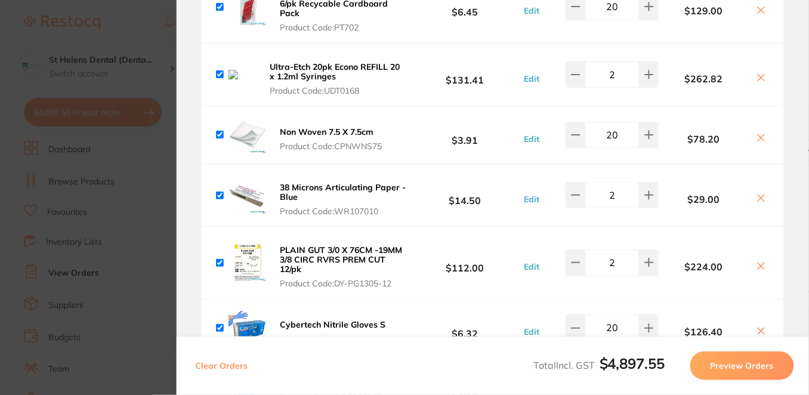
scroll to position [901, 0]
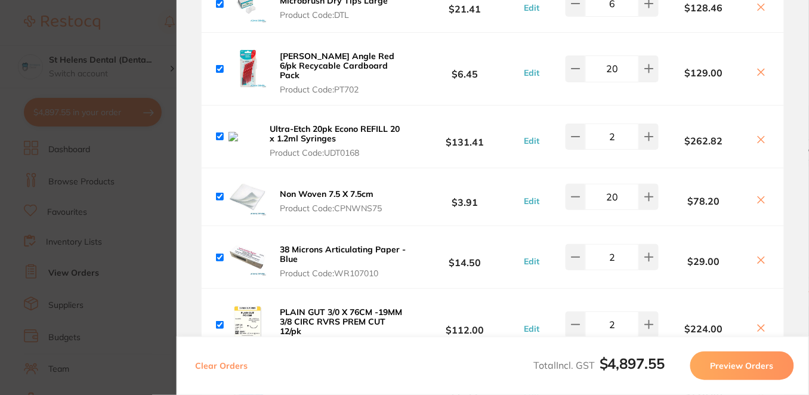
click at [760, 137] on icon at bounding box center [762, 140] width 7 height 7
checkbox input "false"
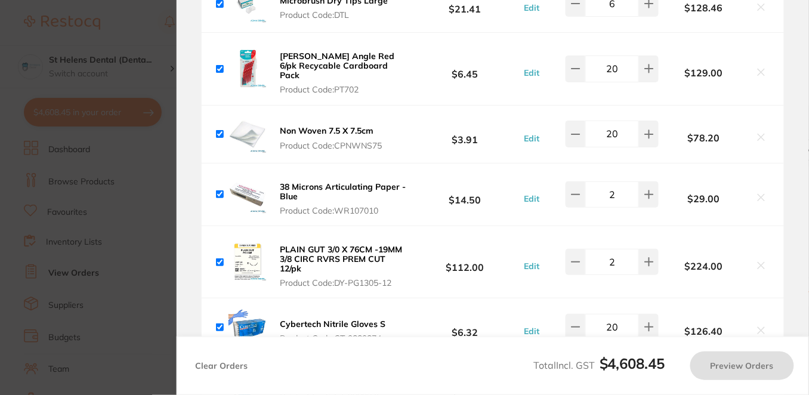
click at [144, 180] on section "Update RRP Set your pre negotiated price for this item. Item Agreed RRP (excl. …" at bounding box center [404, 197] width 809 height 395
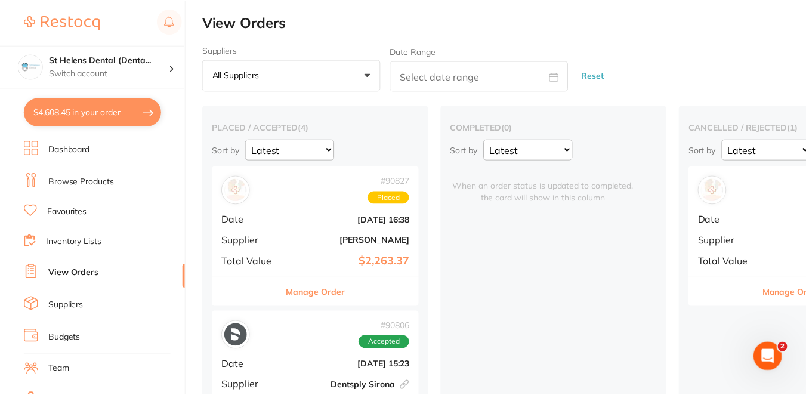
scroll to position [26, 0]
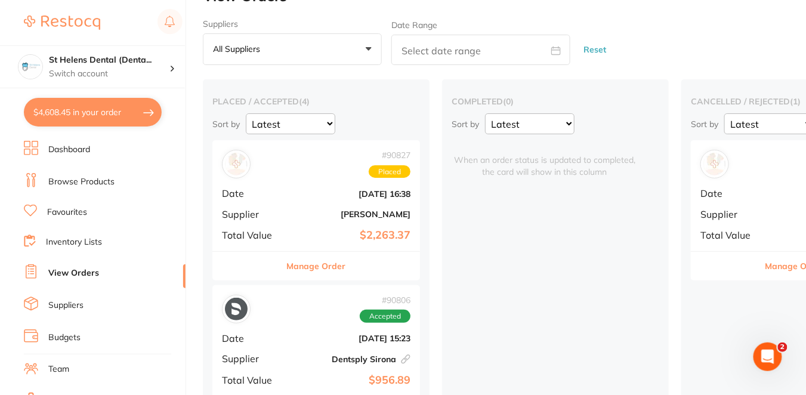
click at [87, 178] on link "Browse Products" at bounding box center [81, 182] width 66 height 12
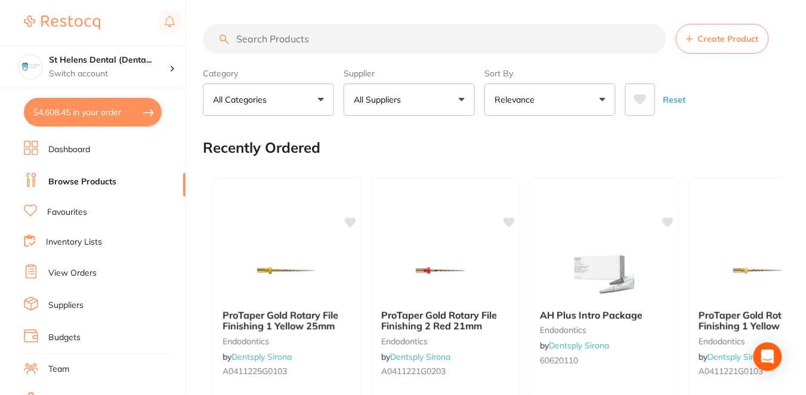
click at [293, 39] on input "search" at bounding box center [435, 39] width 464 height 30
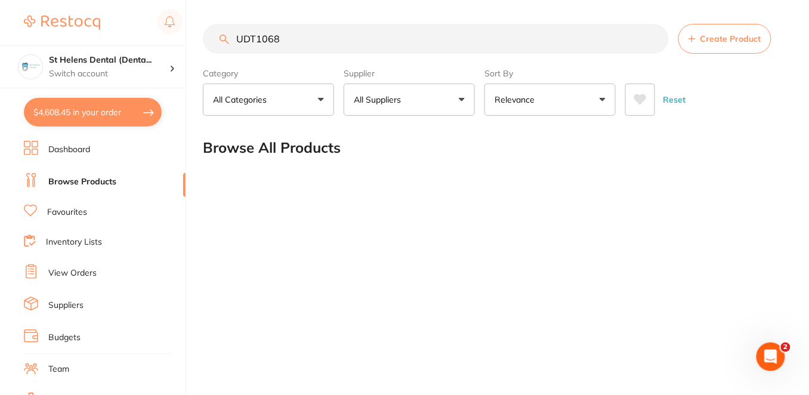
drag, startPoint x: 286, startPoint y: 39, endPoint x: 227, endPoint y: 33, distance: 60.0
click at [227, 33] on input "UDT1068" at bounding box center [436, 39] width 466 height 30
paste input "01"
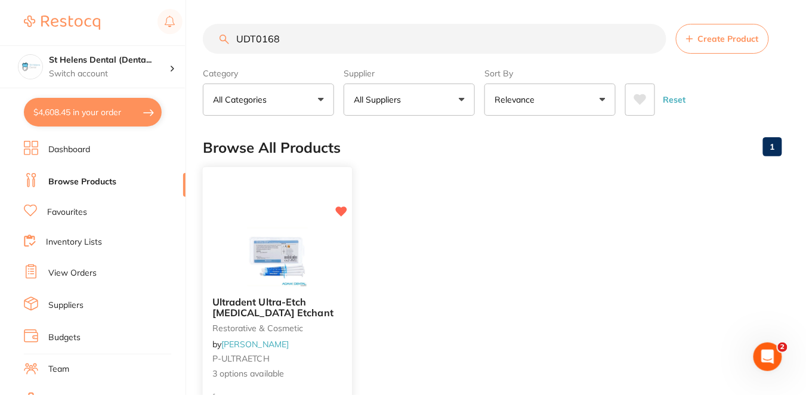
type input "UDT0168"
click at [338, 356] on small "P-ULTRAETCH" at bounding box center [277, 359] width 130 height 10
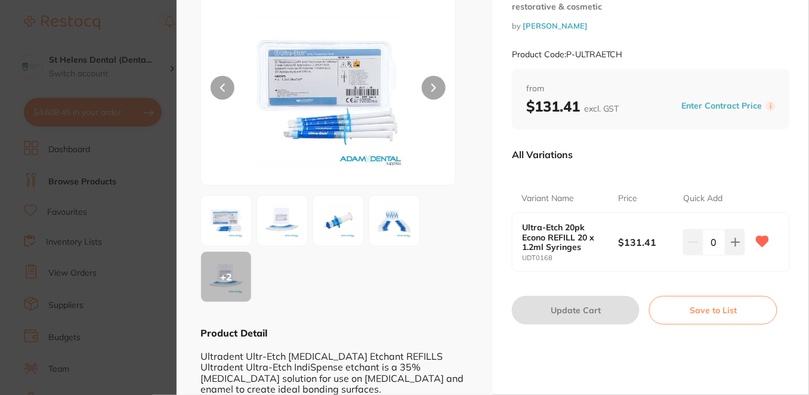
scroll to position [88, 0]
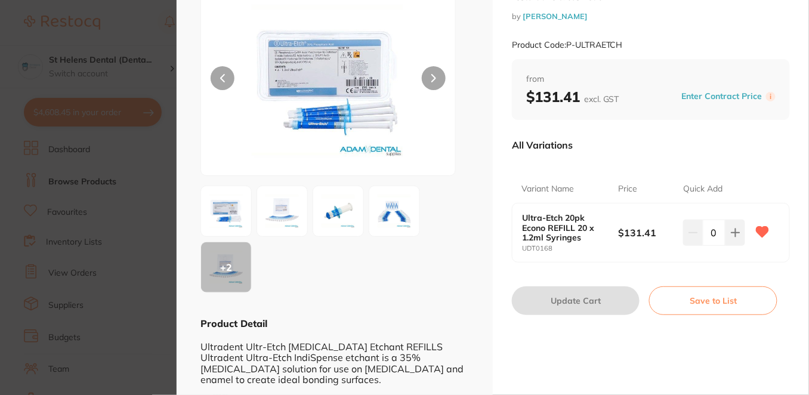
click at [711, 98] on button "Enter Contract Price" at bounding box center [723, 96] width 88 height 11
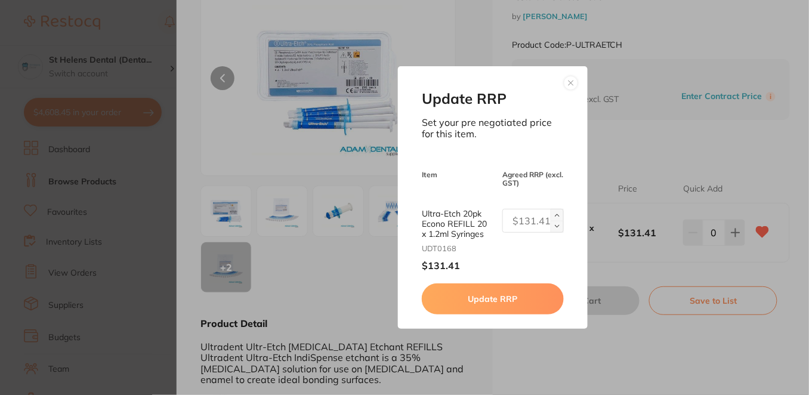
click at [525, 224] on input "text" at bounding box center [533, 221] width 61 height 24
type input "131.41"
click at [519, 304] on button "Update RRP" at bounding box center [493, 299] width 142 height 31
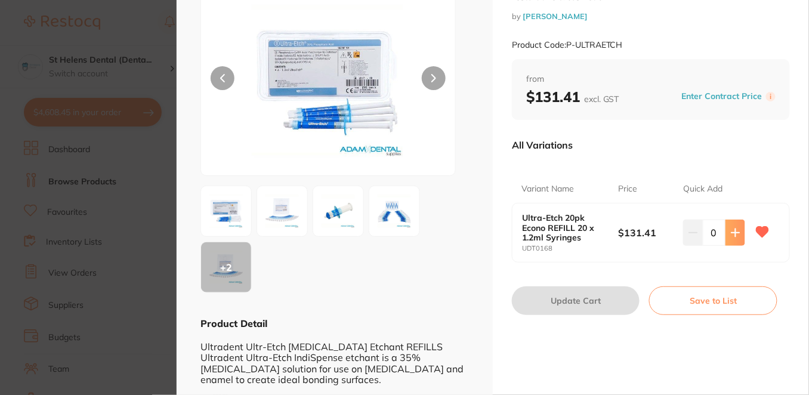
click at [732, 233] on icon at bounding box center [736, 233] width 10 height 10
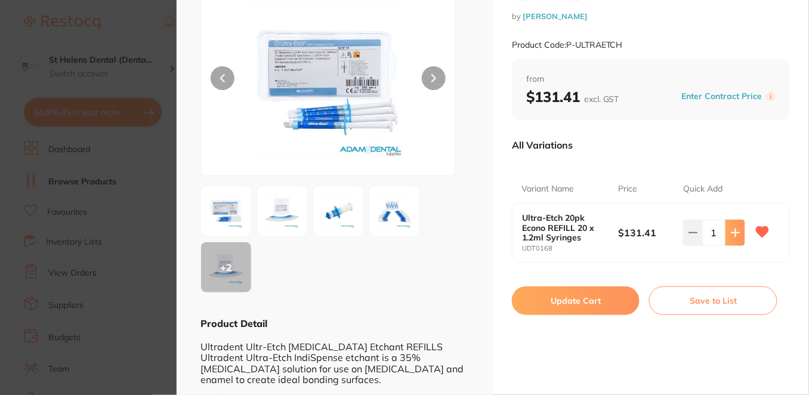
click at [732, 233] on icon at bounding box center [736, 233] width 10 height 10
type input "2"
click at [594, 304] on button "Update Cart" at bounding box center [576, 300] width 128 height 29
checkbox input "true"
checkbox input "false"
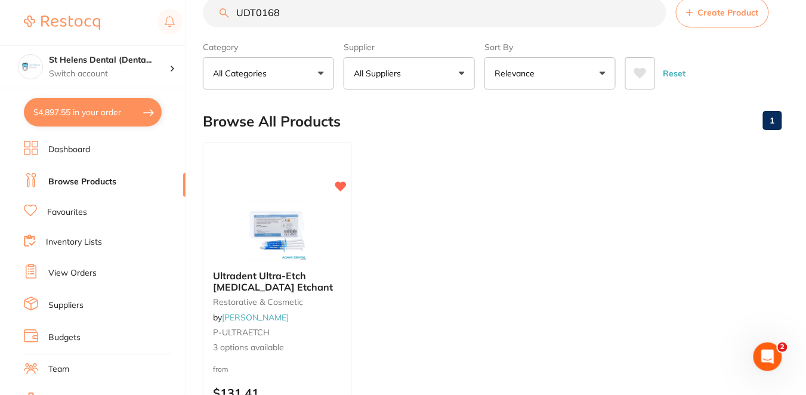
drag, startPoint x: 297, startPoint y: 17, endPoint x: 217, endPoint y: 13, distance: 79.5
click at [217, 14] on input "UDT0168" at bounding box center [435, 13] width 464 height 30
paste input "CT-9889876"
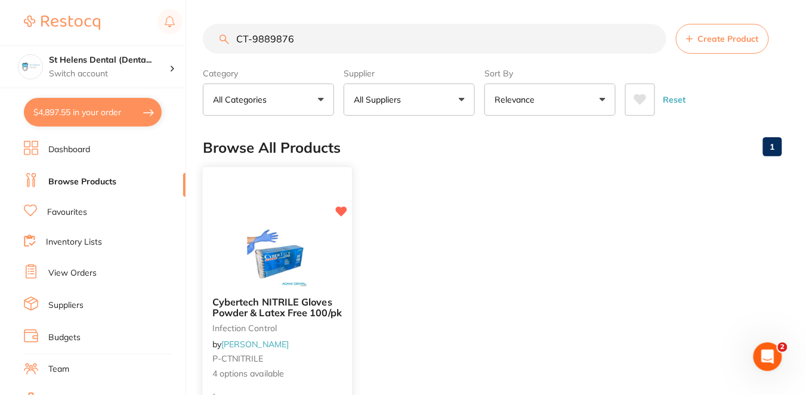
type input "CT-9889876"
click at [320, 370] on span "4 options available" at bounding box center [277, 374] width 130 height 12
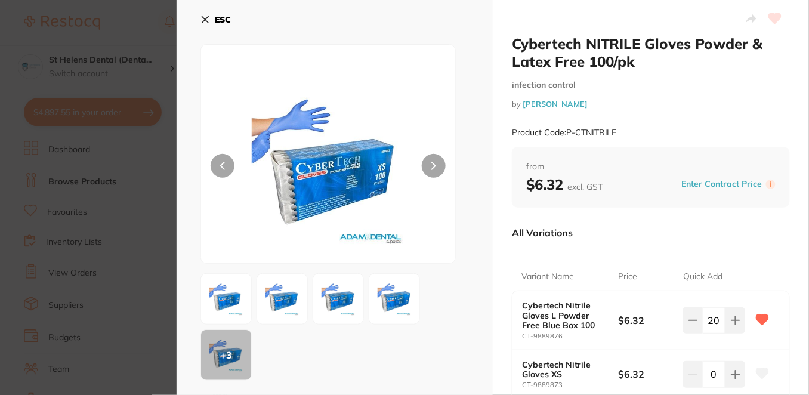
click at [763, 236] on div "All Variations" at bounding box center [651, 232] width 278 height 31
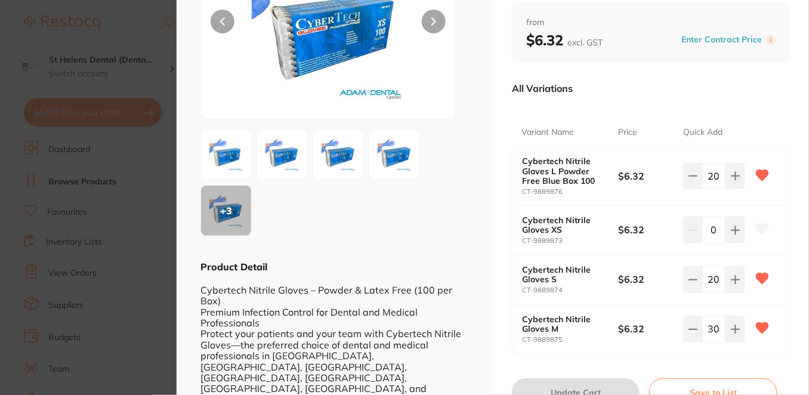
scroll to position [159, 0]
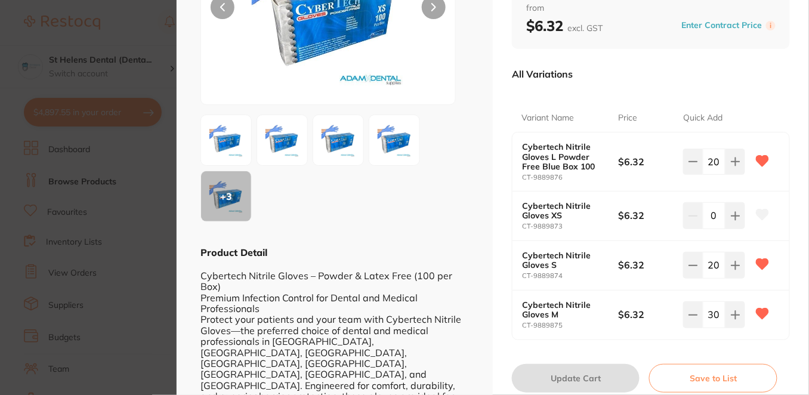
click at [112, 112] on section "Cybertech NITRILE Gloves Powder & Latex Free 100/pk infection control by Adam D…" at bounding box center [404, 197] width 809 height 395
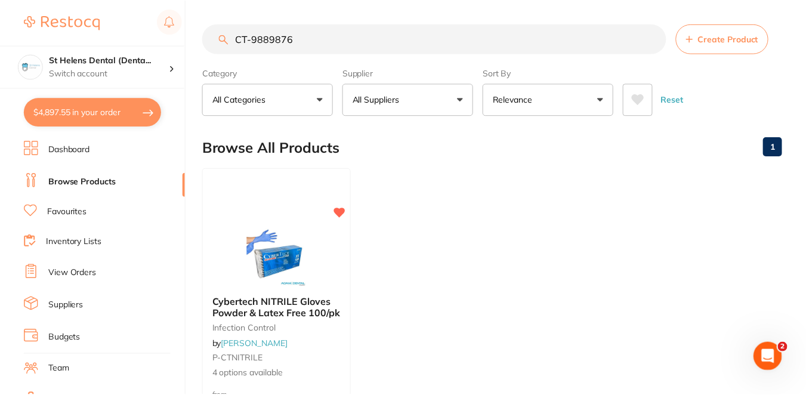
scroll to position [26, 0]
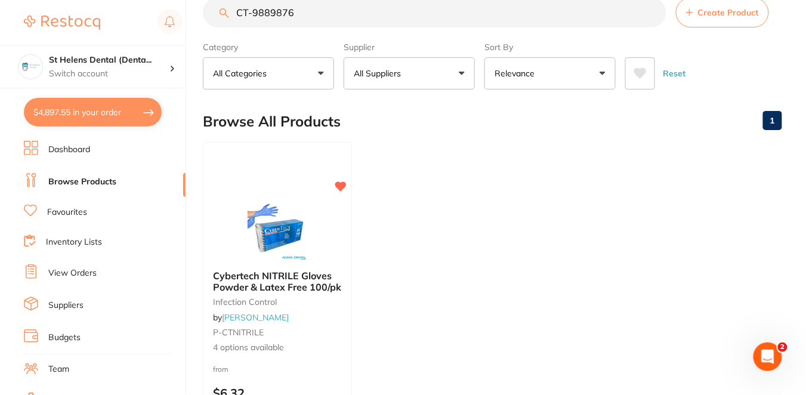
click at [112, 112] on button "$4,897.55 in your order" at bounding box center [93, 112] width 138 height 29
checkbox input "true"
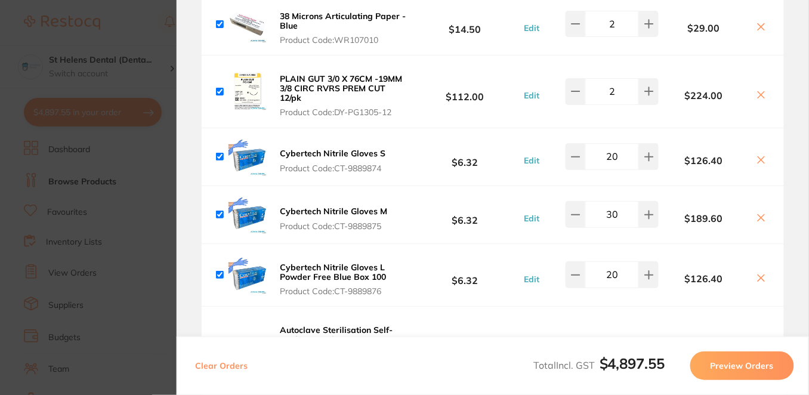
scroll to position [1138, 0]
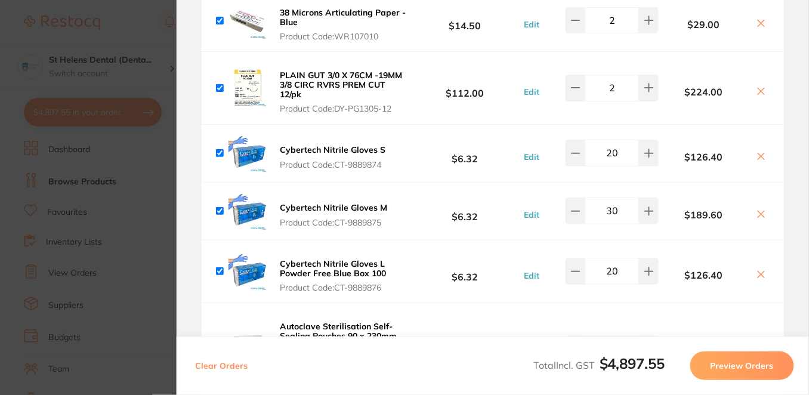
click at [751, 363] on button "Preview Orders" at bounding box center [743, 366] width 104 height 29
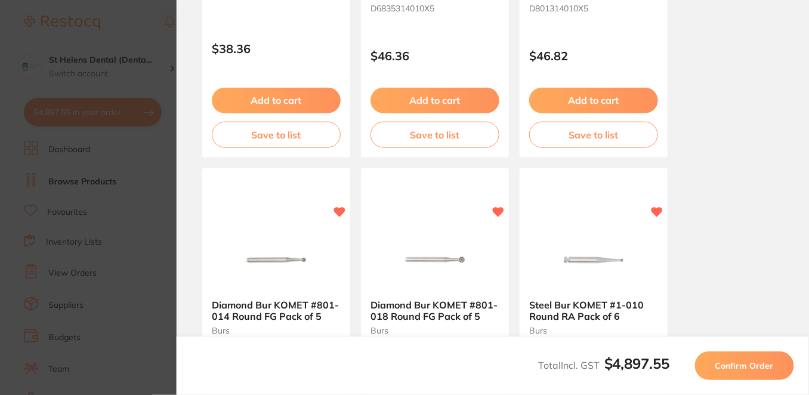
scroll to position [237, 0]
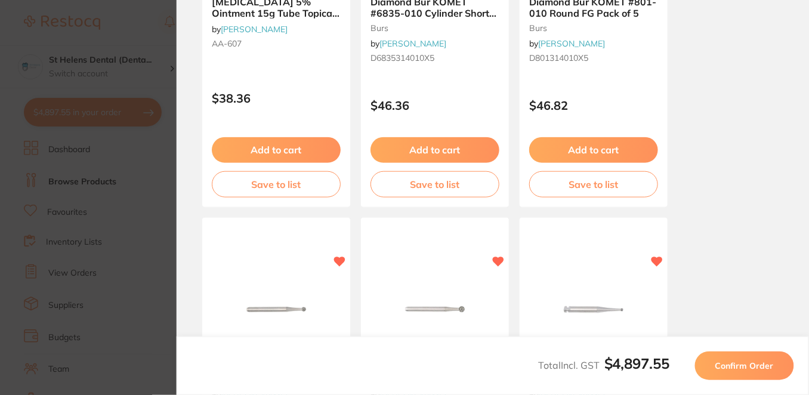
click at [737, 363] on span "Confirm Order" at bounding box center [745, 365] width 58 height 11
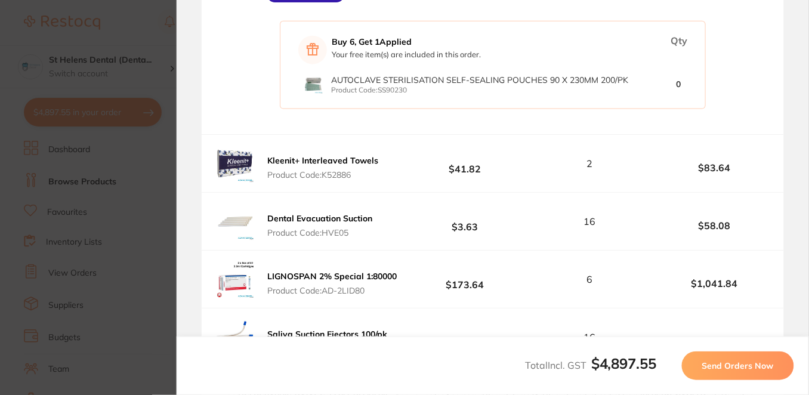
scroll to position [1832, 0]
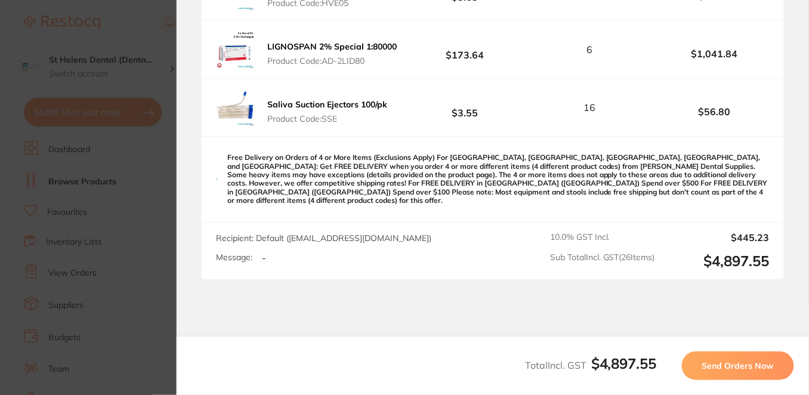
click at [768, 366] on span "Send Orders Now" at bounding box center [738, 365] width 72 height 11
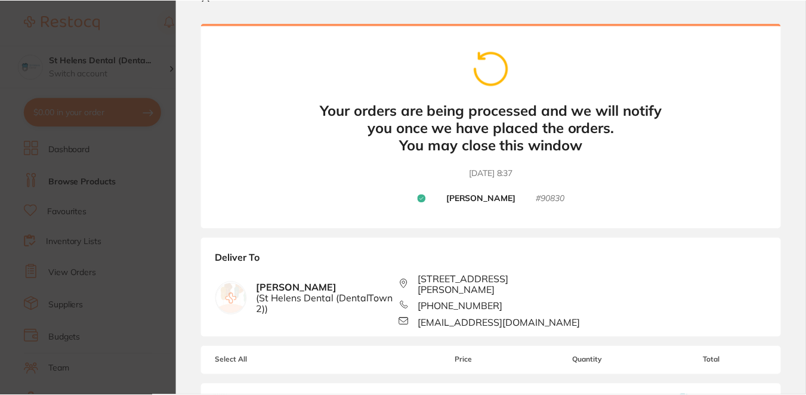
scroll to position [0, 0]
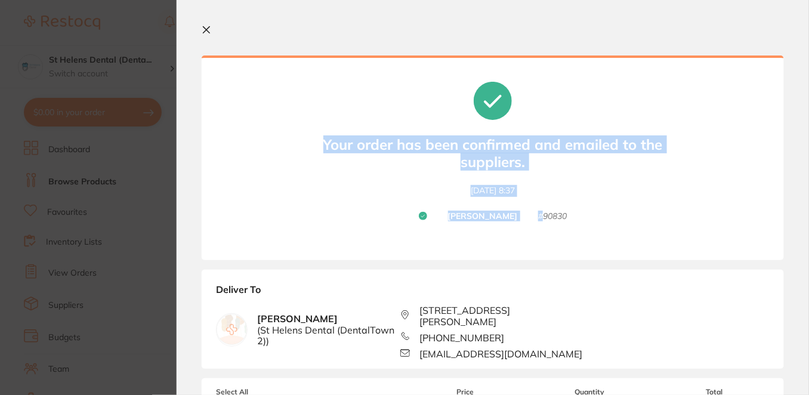
drag, startPoint x: 574, startPoint y: 217, endPoint x: 541, endPoint y: 215, distance: 32.9
click at [541, 215] on div "Your orders are being processed and we will notify you once we have placed the …" at bounding box center [493, 158] width 583 height 205
click at [594, 215] on div "Your orders are being processed and we will notify you once we have placed the …" at bounding box center [493, 158] width 583 height 205
drag, startPoint x: 579, startPoint y: 217, endPoint x: 553, endPoint y: 216, distance: 26.3
click at [549, 216] on div "Your orders are being processed and we will notify you once we have placed the …" at bounding box center [493, 158] width 583 height 205
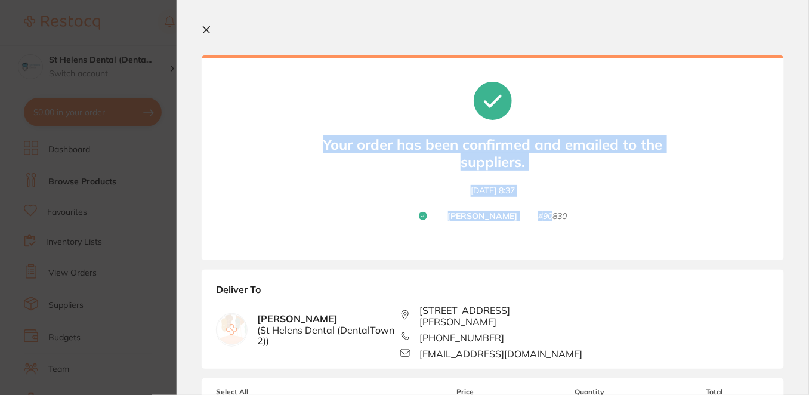
click at [553, 215] on small "# 90830" at bounding box center [552, 216] width 29 height 11
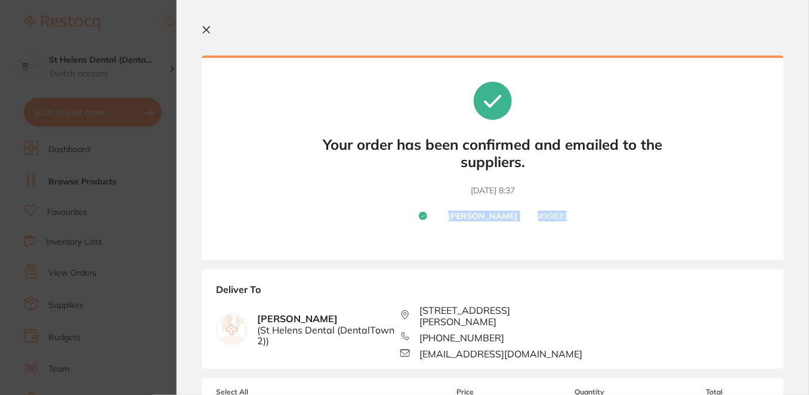
drag, startPoint x: 453, startPoint y: 216, endPoint x: 588, endPoint y: 217, distance: 135.5
click at [588, 217] on div "Your orders are being processed and we will notify you once we have placed the …" at bounding box center [493, 158] width 583 height 205
copy div "Adam Dental # 90830"
click at [579, 171] on b "Your orders are being processed and we will notify you once we have placed the …" at bounding box center [493, 171] width 358 height 0
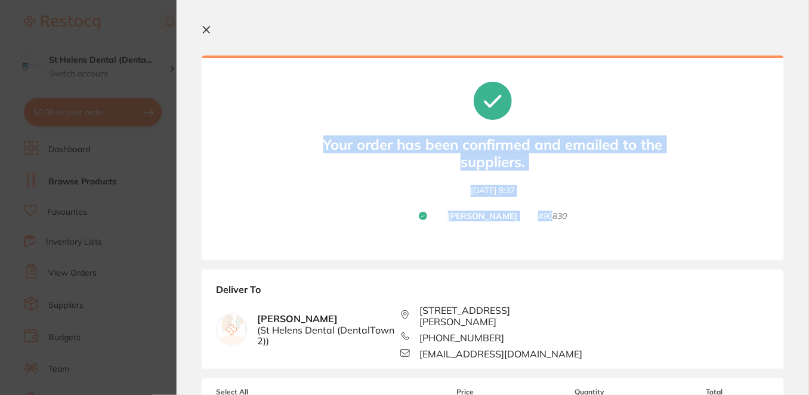
drag, startPoint x: 577, startPoint y: 216, endPoint x: 560, endPoint y: 220, distance: 16.6
click at [559, 220] on div "Your orders are being processed and we will notify you once we have placed the …" at bounding box center [493, 158] width 583 height 205
click at [538, 217] on small "# 90830" at bounding box center [552, 216] width 29 height 11
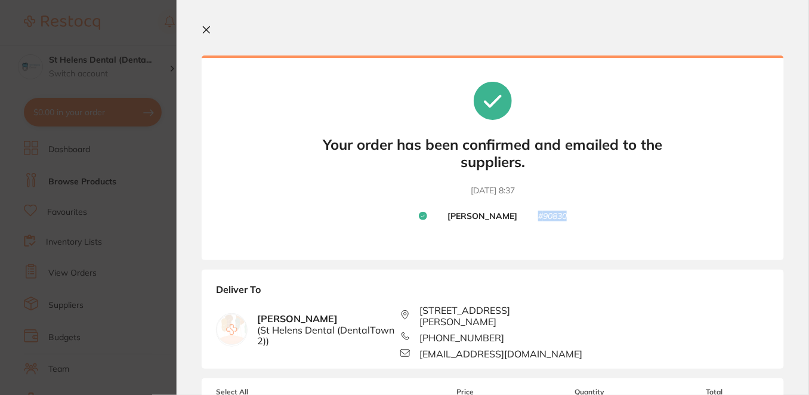
drag, startPoint x: 535, startPoint y: 217, endPoint x: 565, endPoint y: 217, distance: 29.8
click at [565, 217] on small "# 90830" at bounding box center [552, 216] width 29 height 11
copy small "# 90830"
click at [155, 254] on section "Update RRP Set your pre negotiated price for this item. Item Agreed RRP (excl. …" at bounding box center [404, 197] width 809 height 395
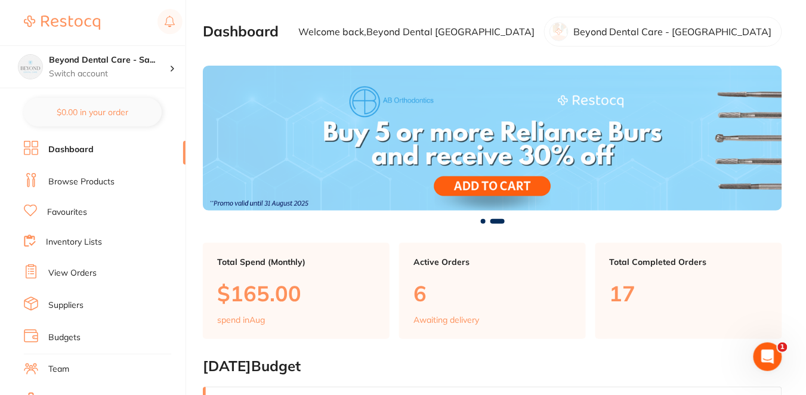
click at [100, 178] on link "Browse Products" at bounding box center [81, 182] width 66 height 12
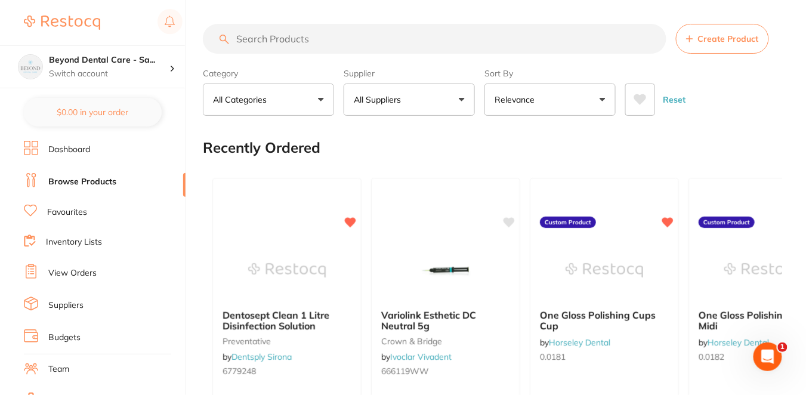
click at [717, 40] on span "Create Product" at bounding box center [728, 39] width 61 height 10
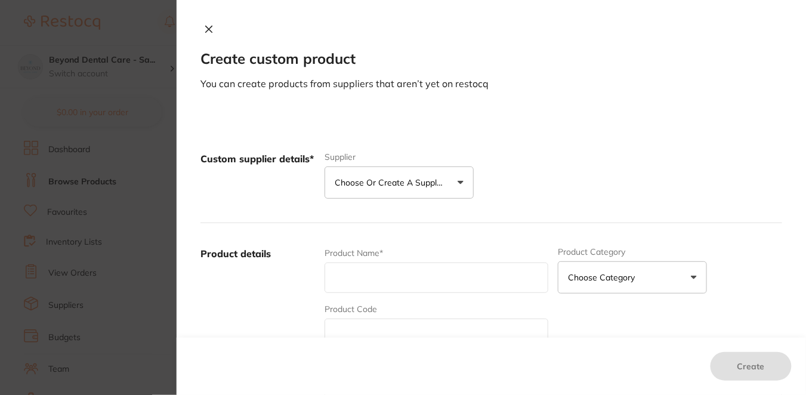
click at [405, 180] on p "Choose or create a supplier" at bounding box center [391, 183] width 113 height 12
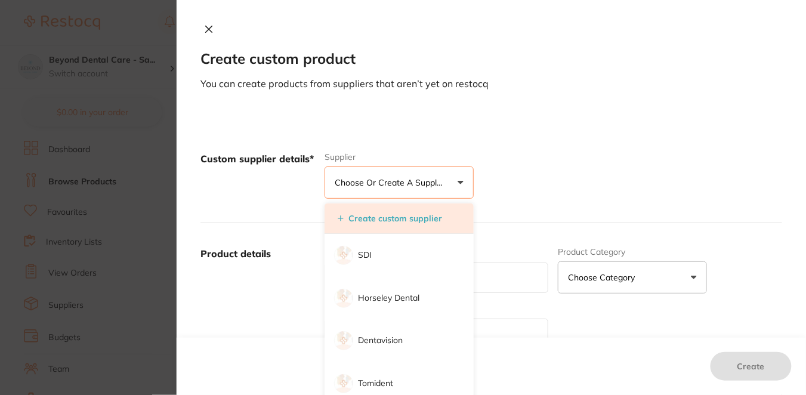
click at [387, 220] on button "Create custom supplier" at bounding box center [390, 218] width 112 height 11
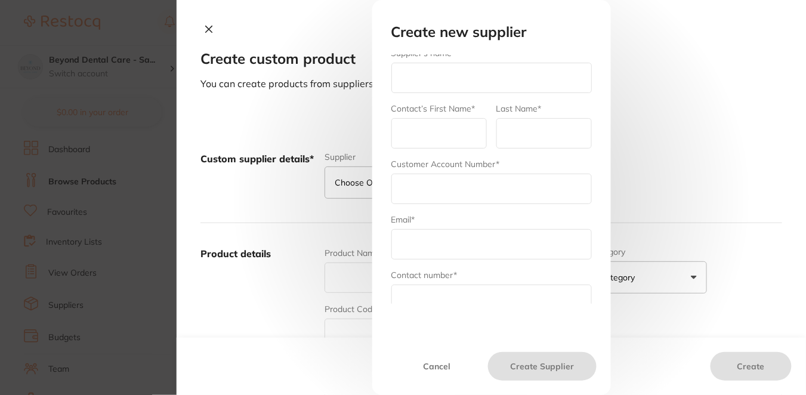
scroll to position [95, 0]
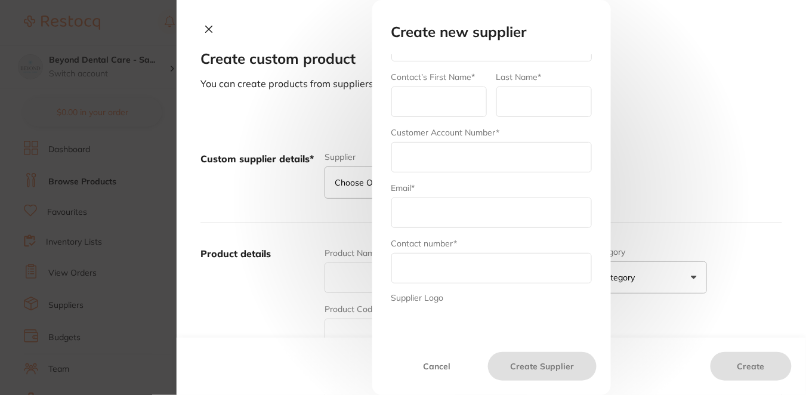
click at [424, 273] on input "text" at bounding box center [492, 268] width 201 height 30
paste input "1300 806 850"
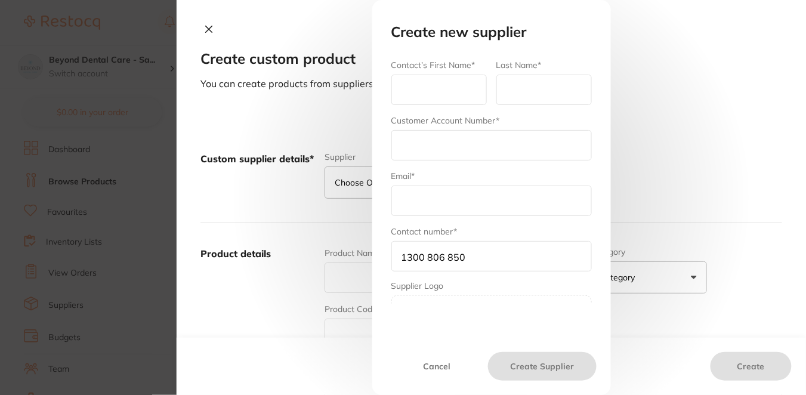
scroll to position [84, 0]
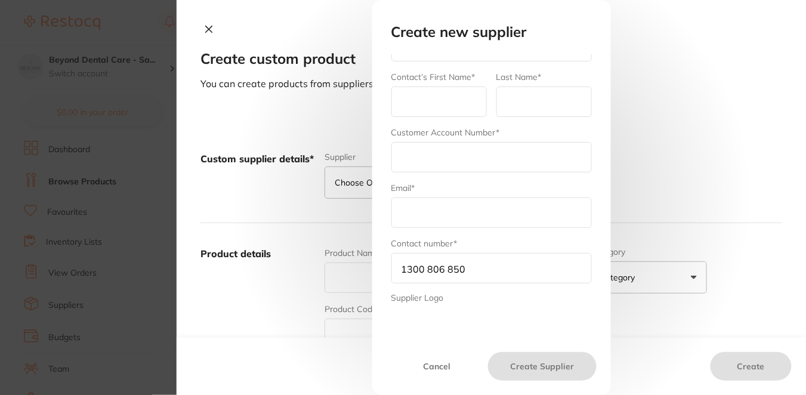
type input "1300 806 850"
click at [405, 212] on input "text" at bounding box center [492, 213] width 201 height 30
paste input "[EMAIL_ADDRESS][DOMAIN_NAME]"
type input "[EMAIL_ADDRESS][DOMAIN_NAME]"
click at [421, 157] on input "text" at bounding box center [492, 157] width 201 height 30
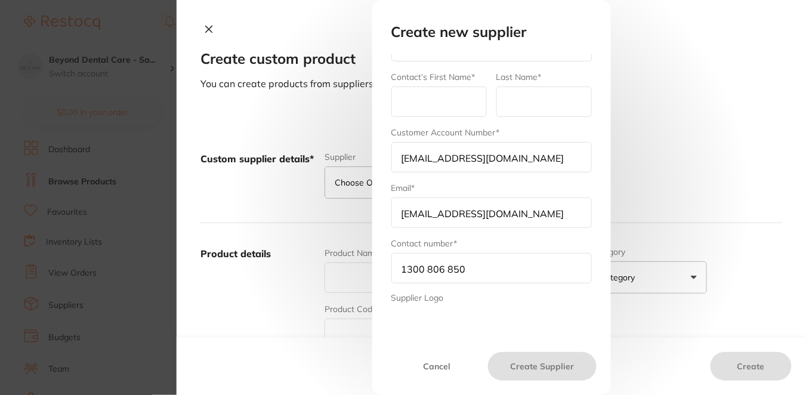
scroll to position [0, 13]
type input "[EMAIL_ADDRESS][DOMAIN_NAME]"
click at [436, 100] on input "text" at bounding box center [439, 102] width 95 height 30
click at [704, 82] on div "Create new supplier Select Supplier [PERSON_NAME] [PERSON_NAME] Others Supplier…" at bounding box center [492, 197] width 630 height 395
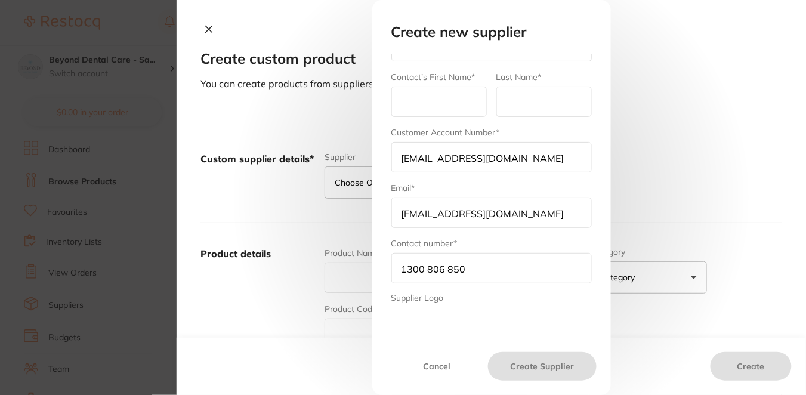
scroll to position [0, 13]
drag, startPoint x: 396, startPoint y: 156, endPoint x: 633, endPoint y: 158, distance: 236.4
click at [633, 158] on div "Create new supplier Select Supplier [PERSON_NAME] [PERSON_NAME] Others Supplier…" at bounding box center [492, 197] width 630 height 395
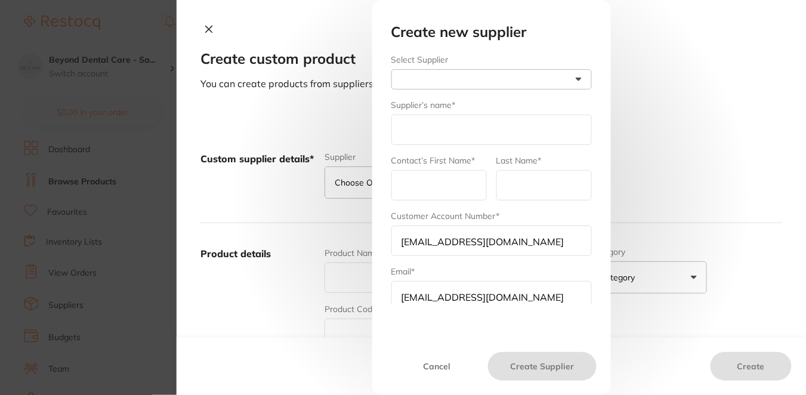
click at [578, 76] on button at bounding box center [492, 79] width 201 height 20
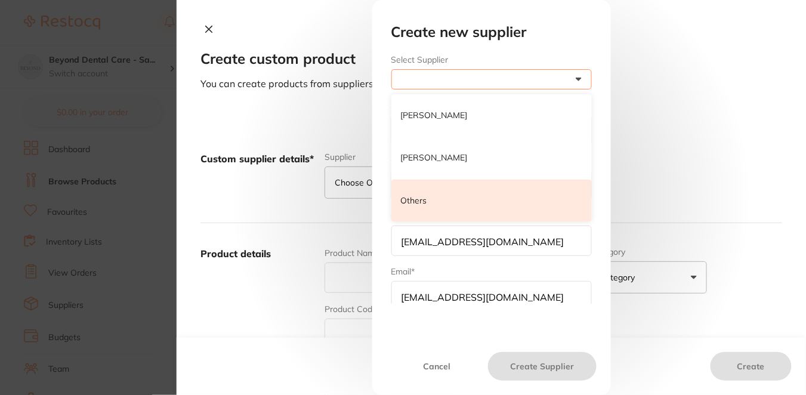
click at [418, 203] on p "Others" at bounding box center [414, 201] width 26 height 12
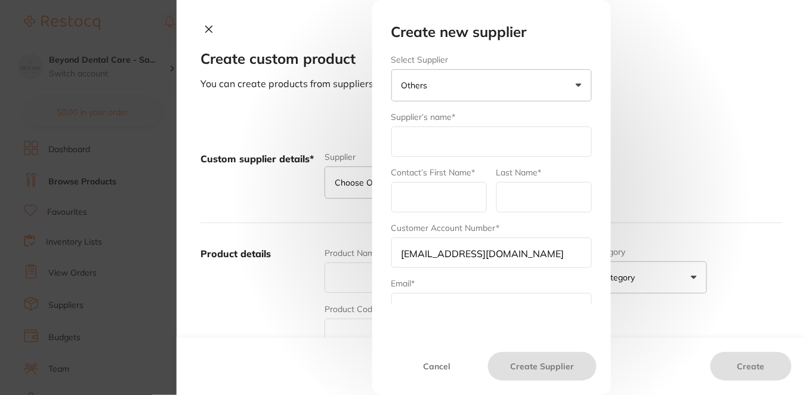
click at [423, 141] on input "text" at bounding box center [492, 142] width 201 height 30
paste input "E3Endo Advanced Endodontics"
type input "E3Endo Advanced Endodontics"
click at [422, 199] on input "text" at bounding box center [439, 197] width 95 height 30
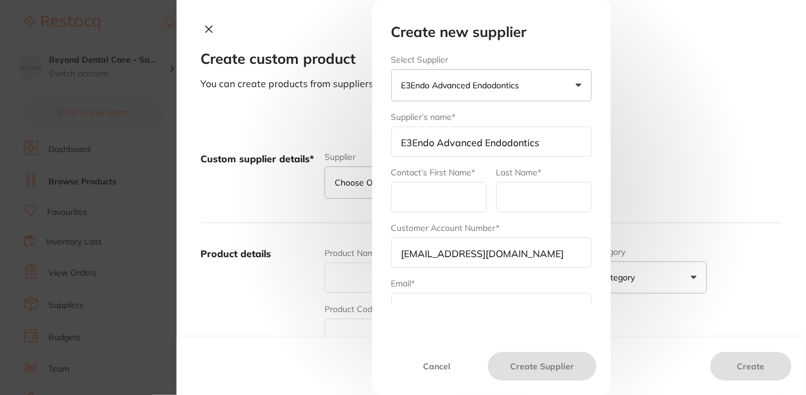
type input "#"
type input "E3Endo"
click at [543, 200] on input "text" at bounding box center [544, 197] width 95 height 30
type input "[GEOGRAPHIC_DATA]"
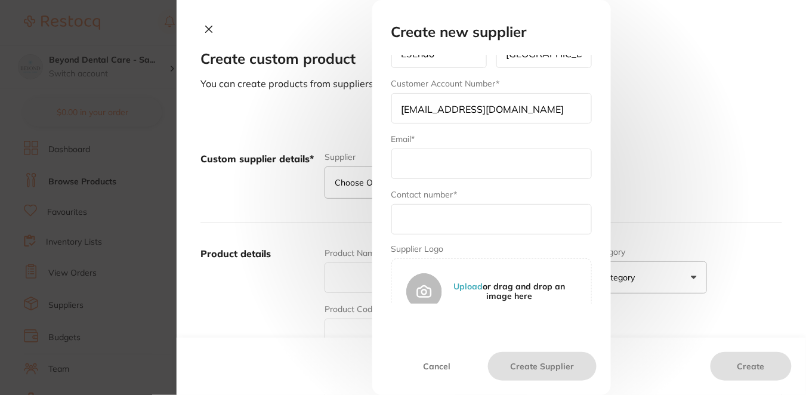
scroll to position [150, 0]
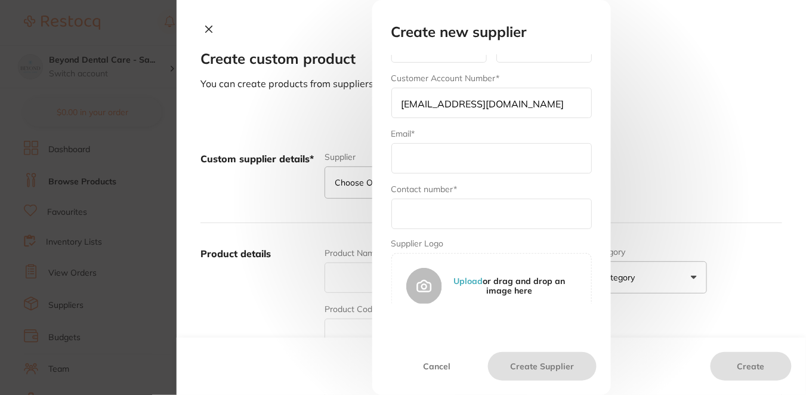
click at [414, 169] on input "text" at bounding box center [492, 158] width 201 height 30
paste input "[EMAIL_ADDRESS][DOMAIN_NAME]"
type input "[EMAIL_ADDRESS][DOMAIN_NAME]"
click at [433, 212] on input "text" at bounding box center [492, 214] width 201 height 30
paste input "1300 806 850"
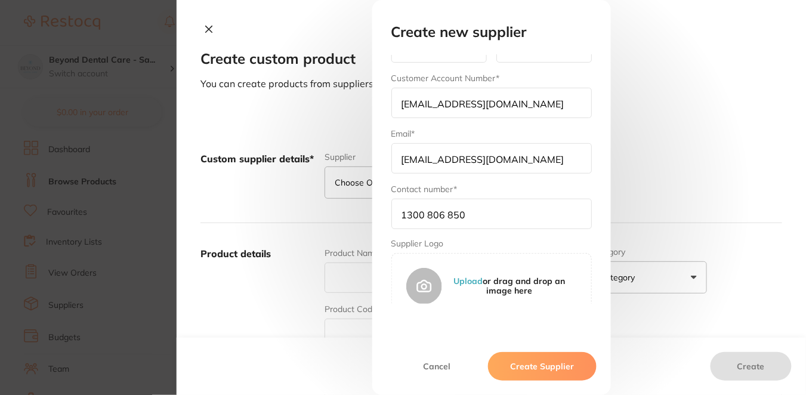
type input "1300 806 850"
click at [567, 375] on button "Create Supplier" at bounding box center [542, 366] width 108 height 29
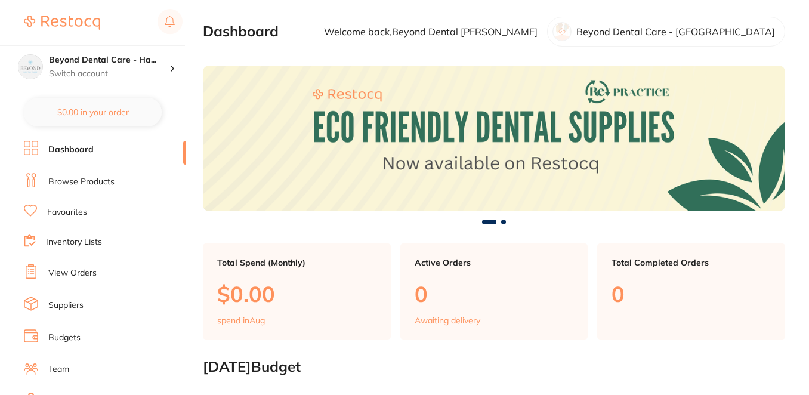
click at [81, 182] on link "Browse Products" at bounding box center [81, 182] width 66 height 12
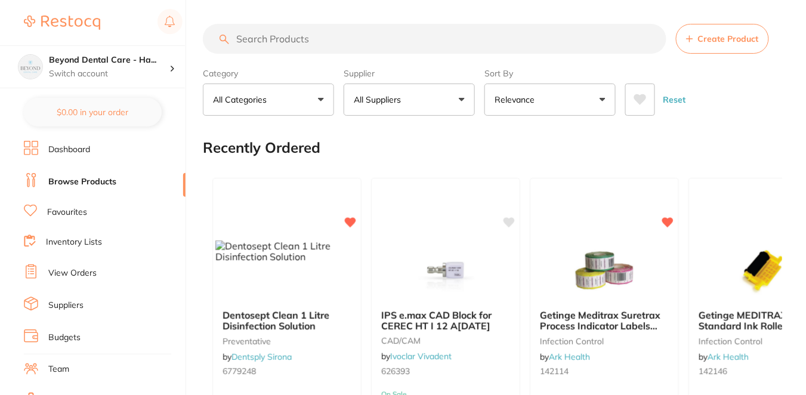
click at [730, 38] on span "Create Product" at bounding box center [728, 39] width 61 height 10
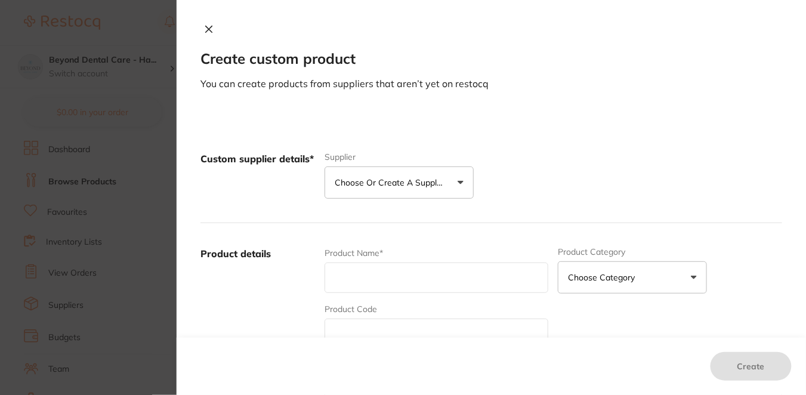
click at [417, 178] on p "Choose or create a supplier" at bounding box center [391, 183] width 113 height 12
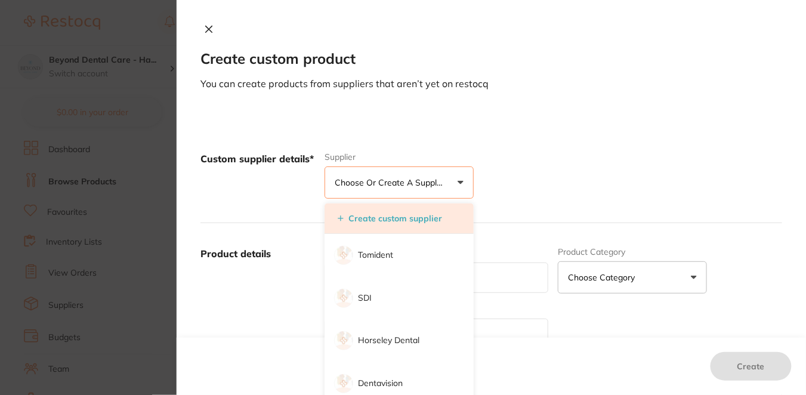
click at [415, 208] on li "Create custom supplier" at bounding box center [399, 219] width 149 height 30
click at [422, 220] on button "Create custom supplier" at bounding box center [390, 218] width 112 height 11
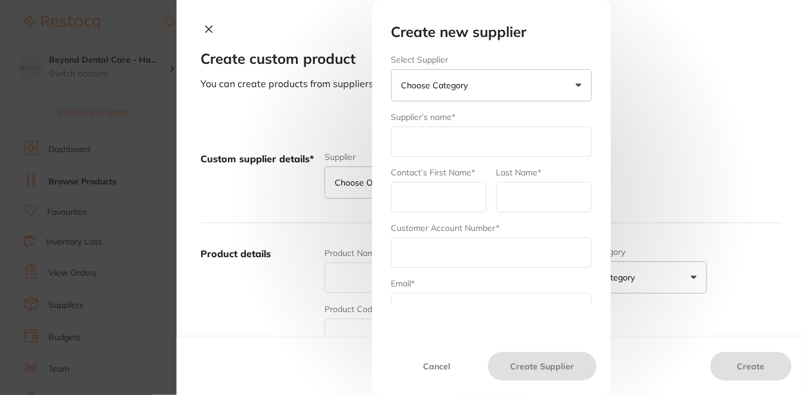
click at [526, 90] on button "Choose Category" at bounding box center [492, 85] width 201 height 32
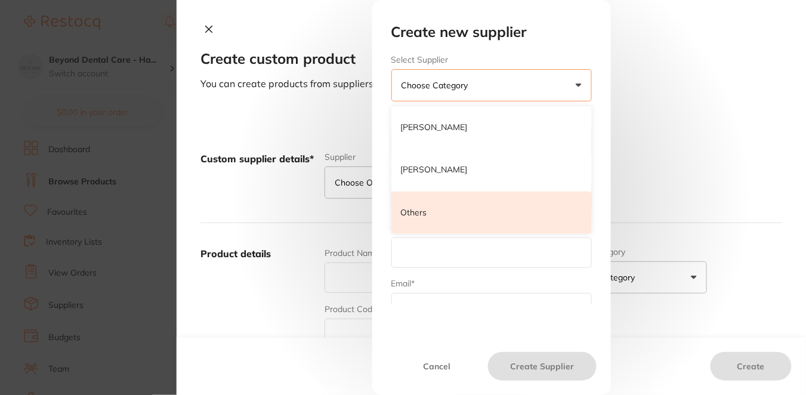
click at [451, 221] on li "Others" at bounding box center [492, 213] width 201 height 43
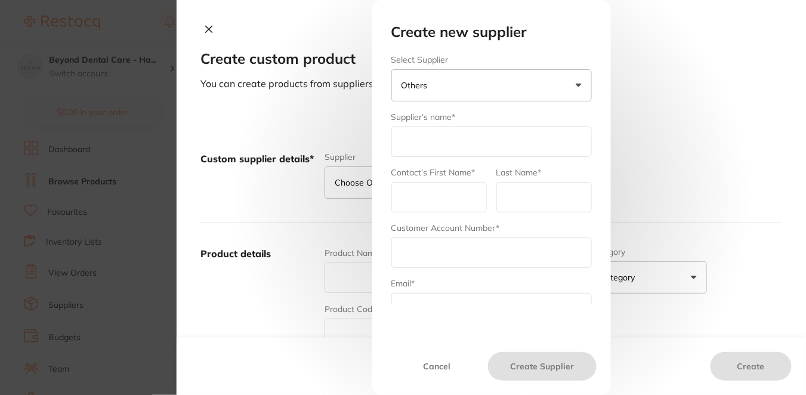
click at [442, 144] on input "text" at bounding box center [492, 142] width 201 height 30
type input "E3Endo Advanced Endodontics"
click at [459, 206] on input "text" at bounding box center [439, 197] width 95 height 30
type input "E3Endo"
click at [525, 196] on input "text" at bounding box center [544, 197] width 95 height 30
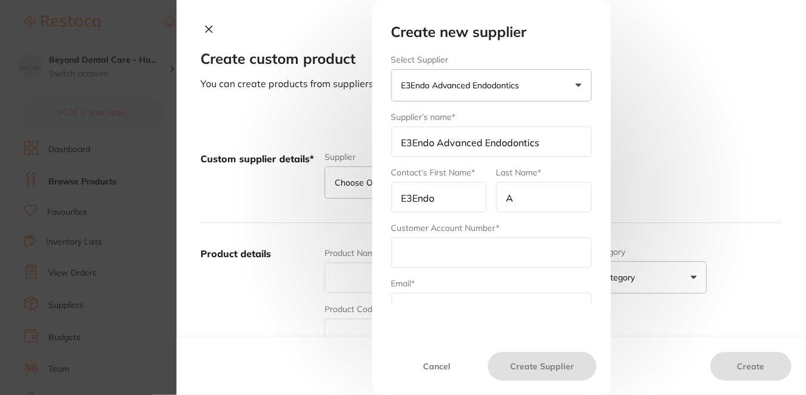
type input "Australia"
click at [445, 256] on input "text" at bounding box center [492, 253] width 201 height 30
paste input "hamilton@beyonddentalcare.com.au"
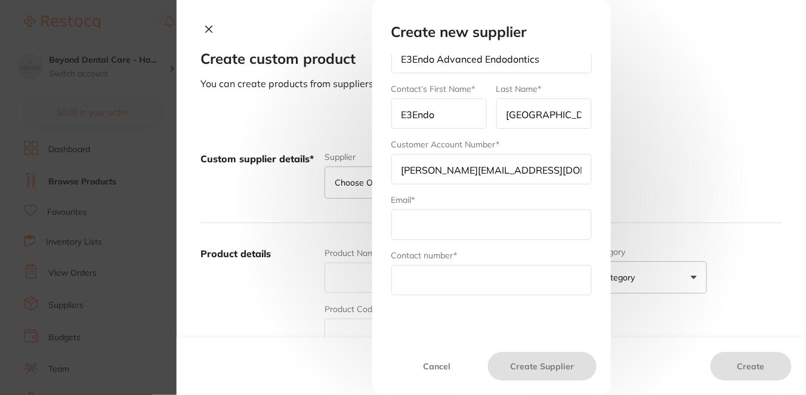
scroll to position [88, 0]
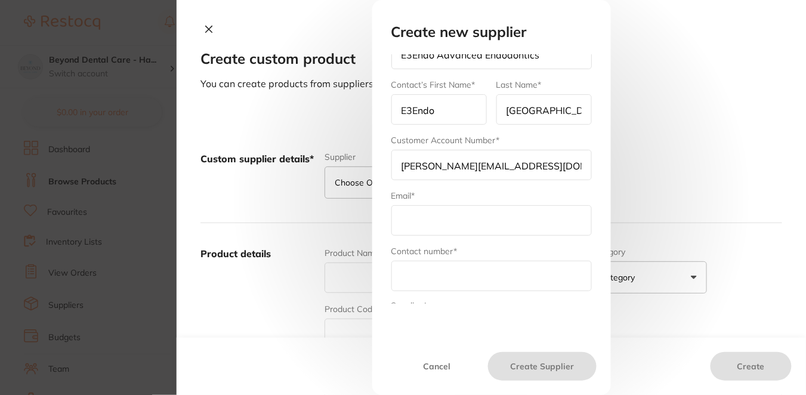
type input "hamilton@beyonddentalcare.com.au"
click at [516, 223] on input "text" at bounding box center [492, 220] width 201 height 30
type input "orders@e3endo.com.au"
click at [442, 272] on input "text" at bounding box center [492, 276] width 201 height 30
paste input "1300 806 850"
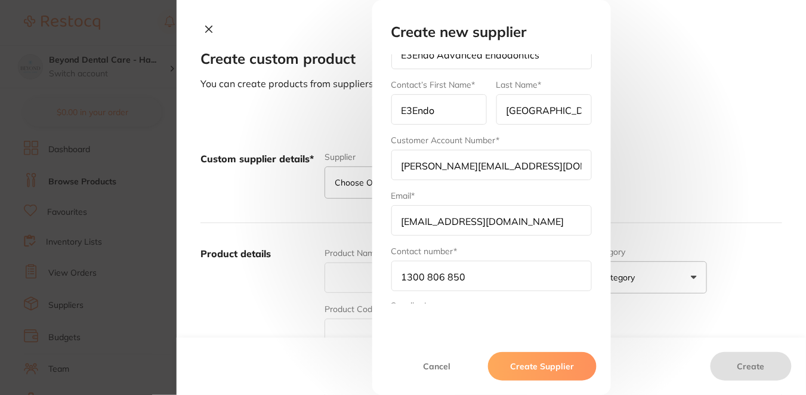
type input "1300 806 850"
click at [533, 362] on button "Create Supplier" at bounding box center [542, 366] width 108 height 29
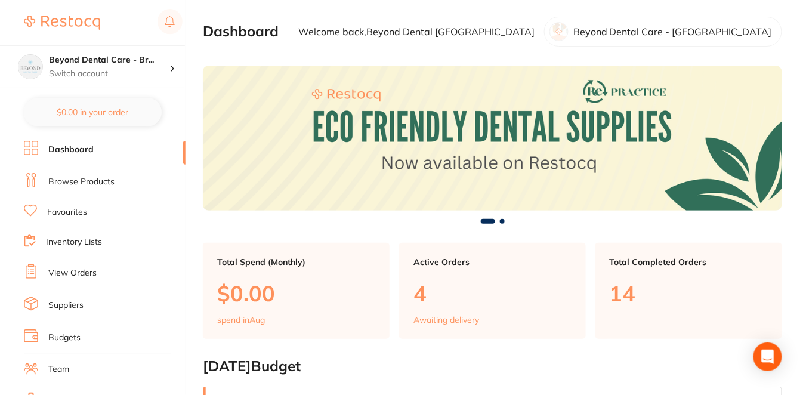
click at [109, 178] on link "Browse Products" at bounding box center [81, 182] width 66 height 12
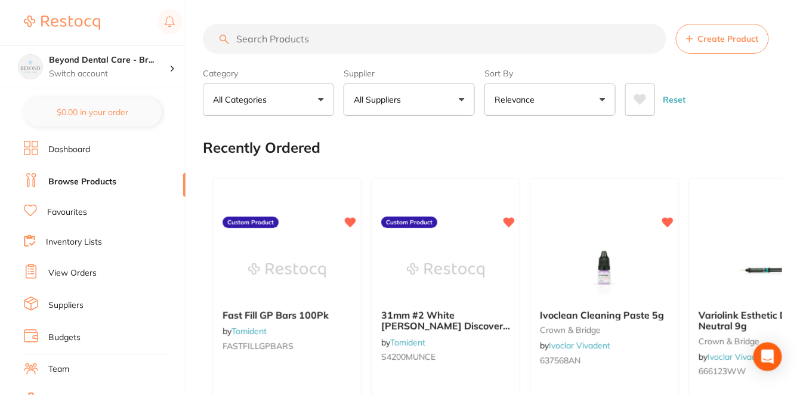
click at [740, 38] on span "Create Product" at bounding box center [728, 39] width 61 height 10
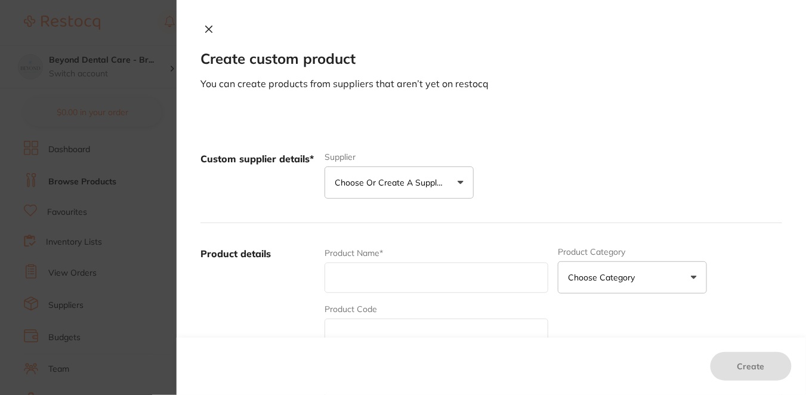
click at [410, 181] on p "Choose or create a supplier" at bounding box center [391, 183] width 113 height 12
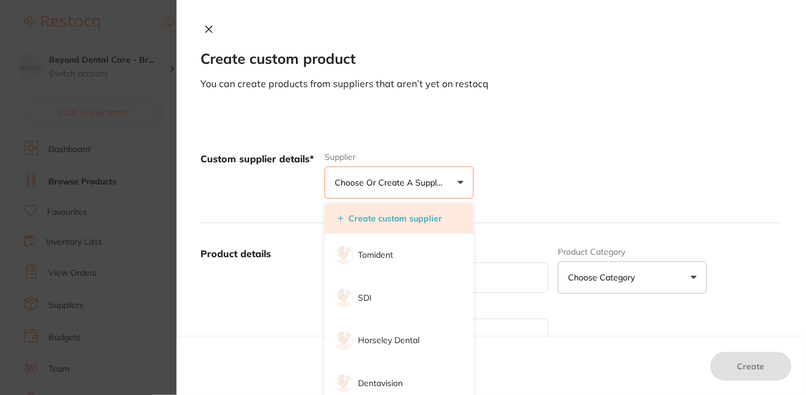
click at [409, 220] on button "Create custom supplier" at bounding box center [390, 218] width 112 height 11
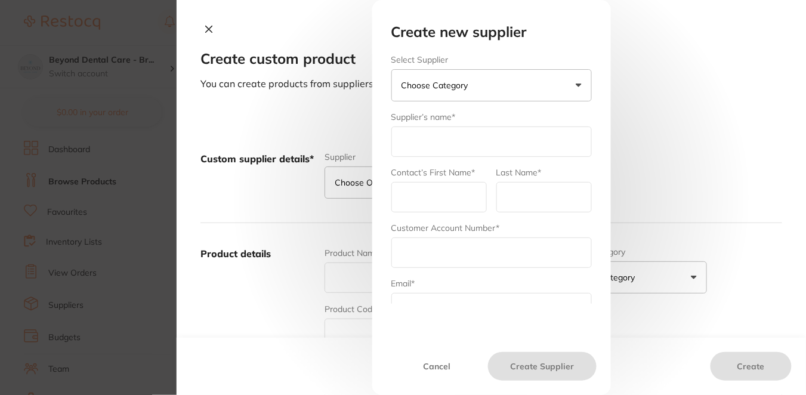
click at [488, 85] on button "Choose Category" at bounding box center [492, 85] width 201 height 32
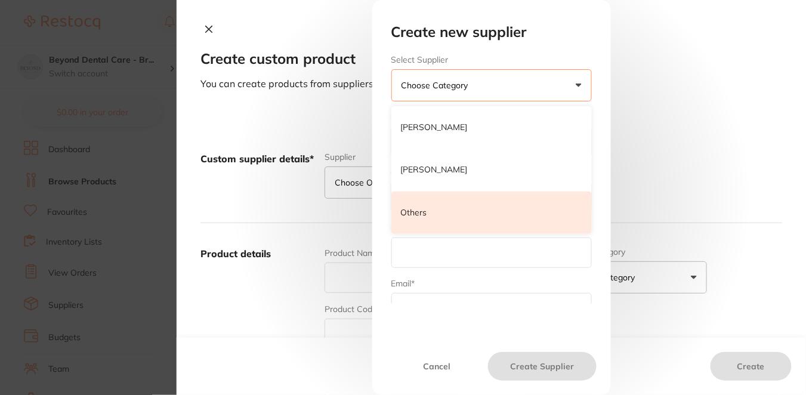
click at [430, 214] on li "Others" at bounding box center [492, 213] width 201 height 43
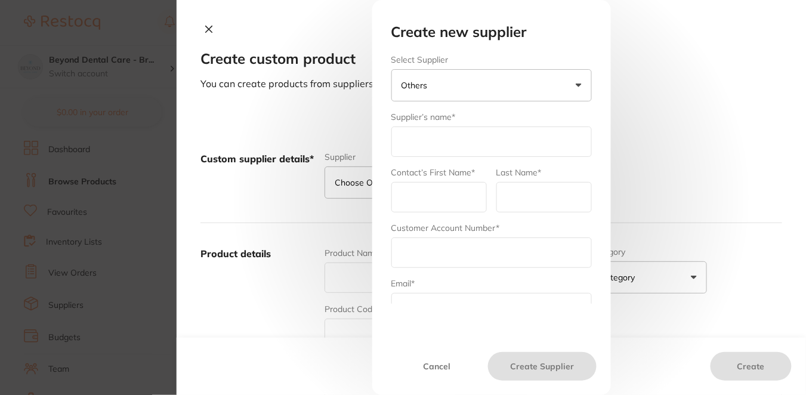
click at [446, 138] on input "text" at bounding box center [492, 142] width 201 height 30
type input "E3Endo Advanced Endodontics"
click at [453, 193] on input "text" at bounding box center [439, 197] width 95 height 30
type input "E3Endo"
click at [522, 198] on input "text" at bounding box center [544, 197] width 95 height 30
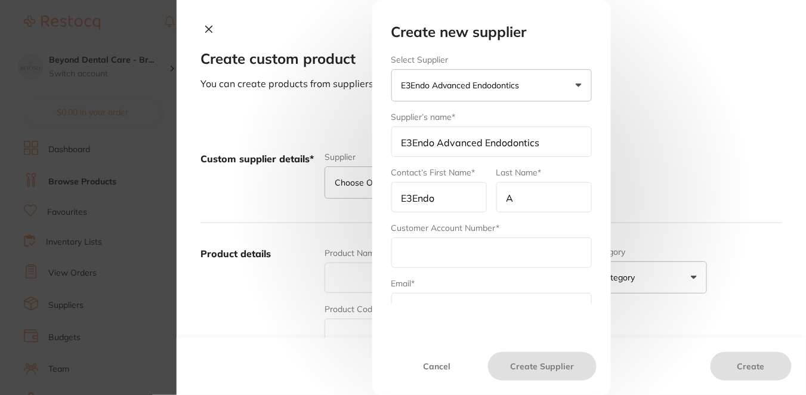
type input "[GEOGRAPHIC_DATA]"
click at [472, 254] on input "text" at bounding box center [492, 253] width 201 height 30
paste input "brighton@beyonddentalcare.com.au"
click at [418, 249] on input "brighton@beyonddentalcare.com.au" at bounding box center [492, 253] width 201 height 30
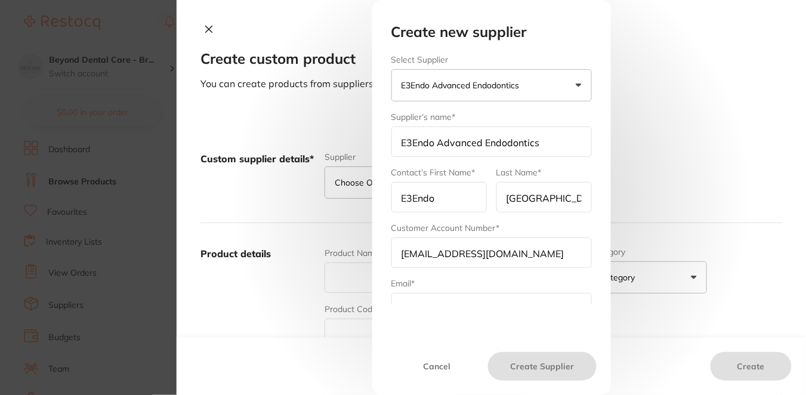
scroll to position [0, 0]
drag, startPoint x: 605, startPoint y: 174, endPoint x: 605, endPoint y: 246, distance: 72.8
click at [605, 246] on div "Select Supplier E3Endo Advanced Endodontics Henry Schein Halas Adam Dental Othe…" at bounding box center [491, 179] width 229 height 249
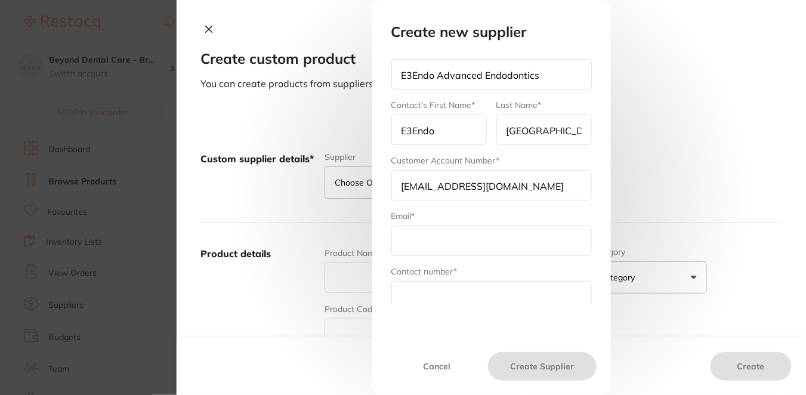
scroll to position [78, 0]
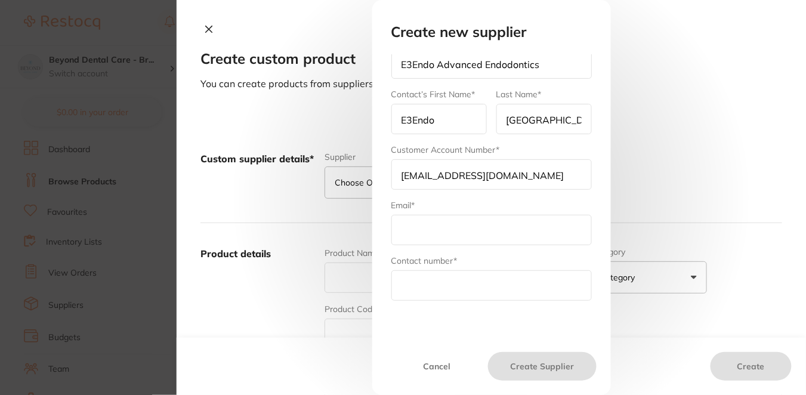
type input "brighton@beyonddentalcare.com.au"
click at [490, 217] on input "text" at bounding box center [492, 230] width 201 height 30
type input "[EMAIL_ADDRESS][DOMAIN_NAME]"
click at [428, 289] on input "text" at bounding box center [492, 285] width 201 height 30
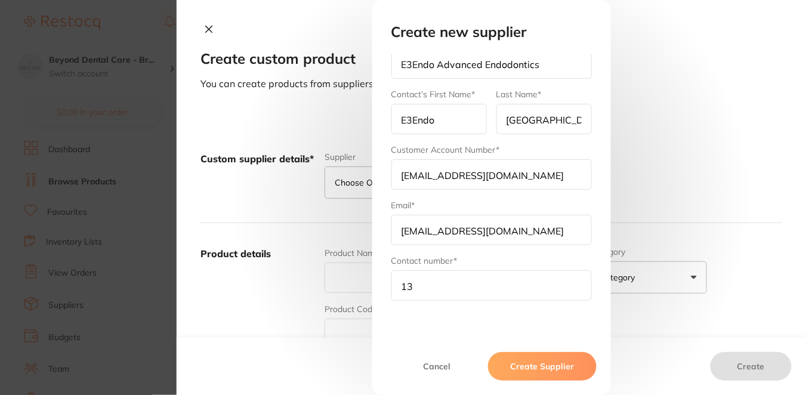
drag, startPoint x: 424, startPoint y: 275, endPoint x: 424, endPoint y: 291, distance: 15.5
click at [424, 291] on input "13" at bounding box center [492, 285] width 201 height 30
paste input "00 806 850"
type input "1300 806 850"
click at [529, 364] on button "Create Supplier" at bounding box center [542, 366] width 108 height 29
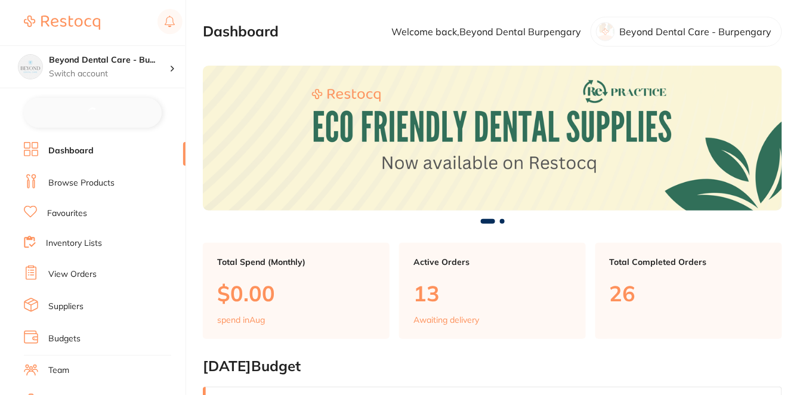
click at [106, 180] on link "Browse Products" at bounding box center [81, 183] width 66 height 12
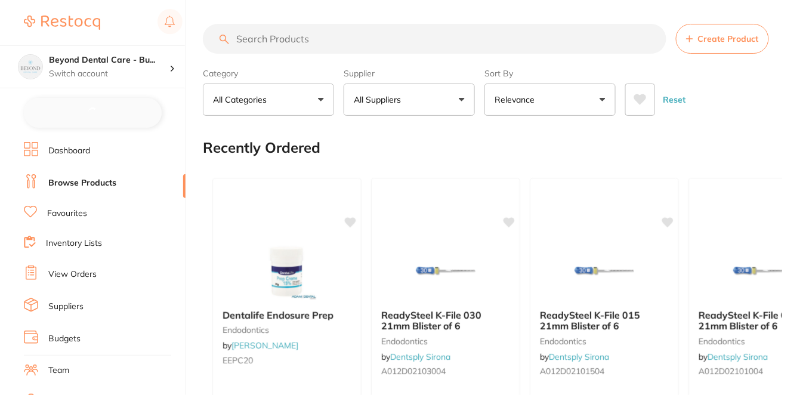
click at [738, 41] on span "Create Product" at bounding box center [728, 39] width 61 height 10
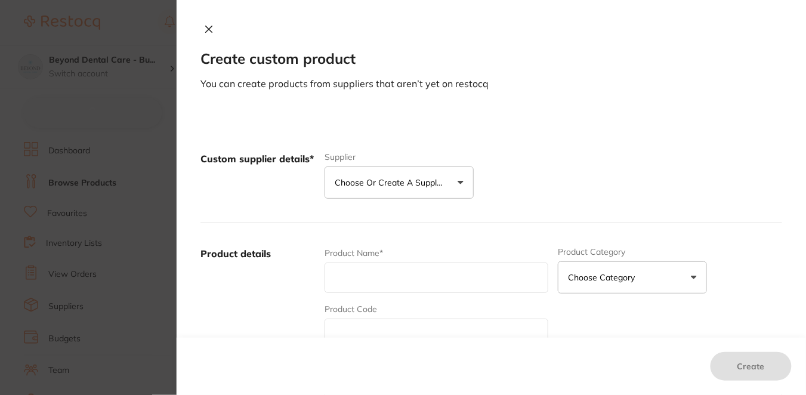
click at [425, 183] on p "Choose or create a supplier" at bounding box center [391, 183] width 113 height 12
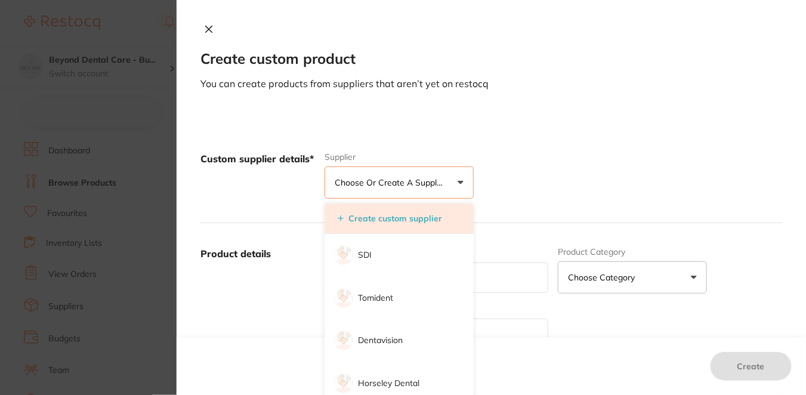
click at [417, 212] on li "Create custom supplier" at bounding box center [399, 219] width 149 height 30
click at [405, 220] on button "Create custom supplier" at bounding box center [390, 218] width 112 height 11
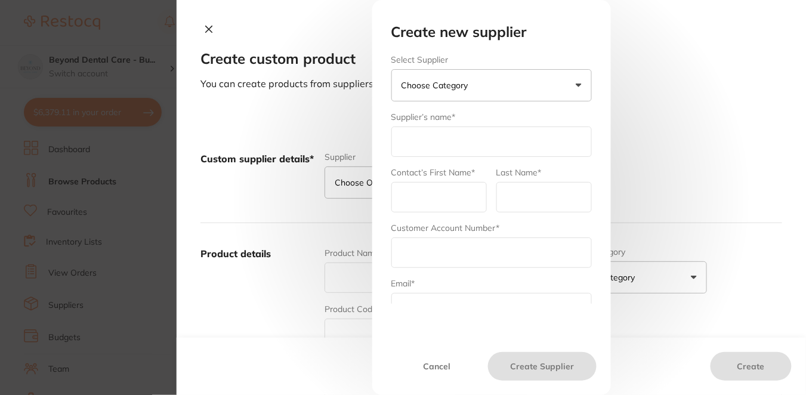
checkbox input "false"
click at [486, 88] on button "Choose Category" at bounding box center [492, 85] width 201 height 32
click at [442, 212] on li "Others" at bounding box center [492, 213] width 201 height 43
click at [449, 140] on input "text" at bounding box center [492, 142] width 201 height 30
type input "E3Endo Advanced Endodontics"
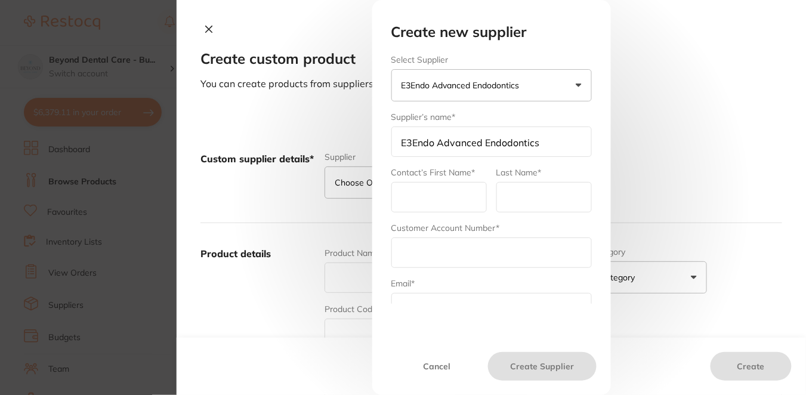
click at [443, 190] on input "text" at bounding box center [439, 197] width 95 height 30
type input "E3Endo"
click at [528, 205] on input "text" at bounding box center [544, 197] width 95 height 30
type input "[GEOGRAPHIC_DATA]"
click at [504, 258] on input "text" at bounding box center [492, 253] width 201 height 30
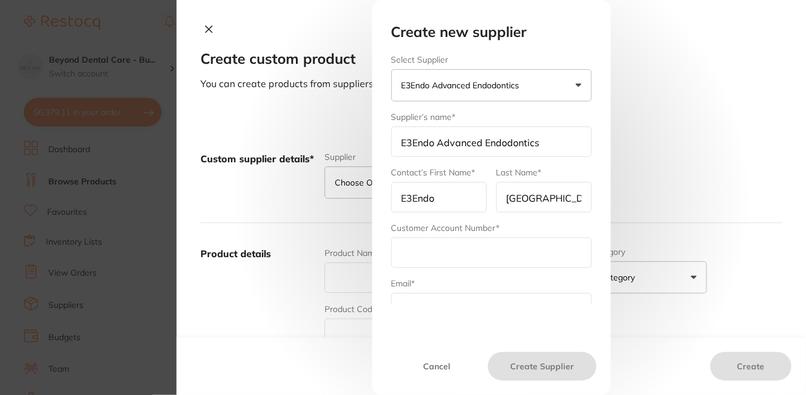
click at [504, 258] on input "text" at bounding box center [492, 253] width 201 height 30
paste input "burpengary@beyonddentalcare.com.au"
click at [405, 252] on input "burpengary@beyonddentalcare.com.au" at bounding box center [492, 253] width 201 height 30
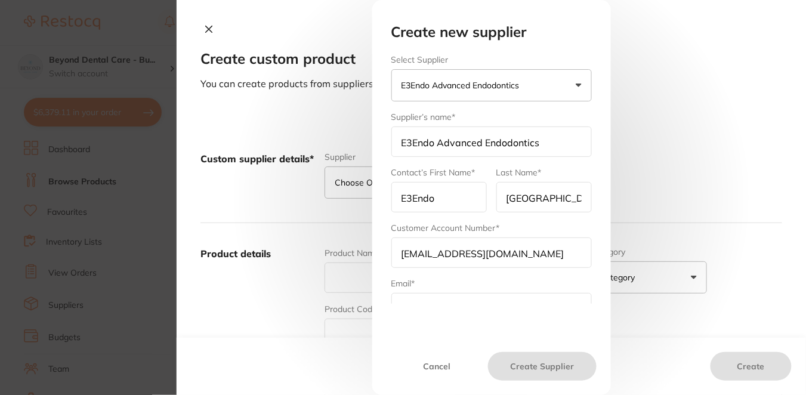
type input "burpengary@beyonddentalcare.com.au"
click at [412, 304] on div "Create new supplier Select Supplier E3Endo Advanced Endodontics Henry Schein Ha…" at bounding box center [491, 185] width 229 height 322
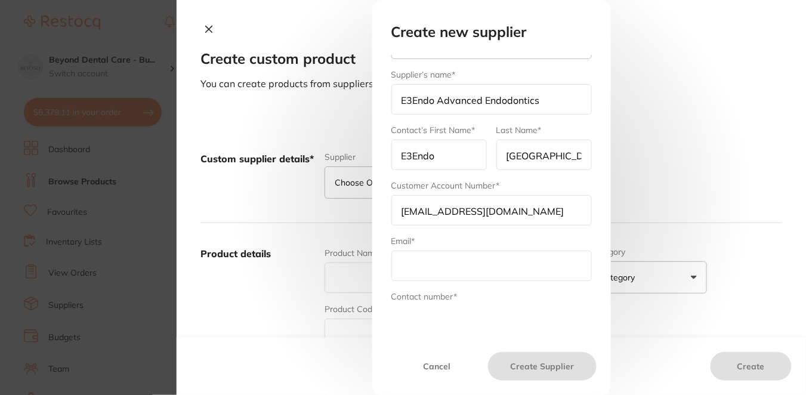
scroll to position [47, 0]
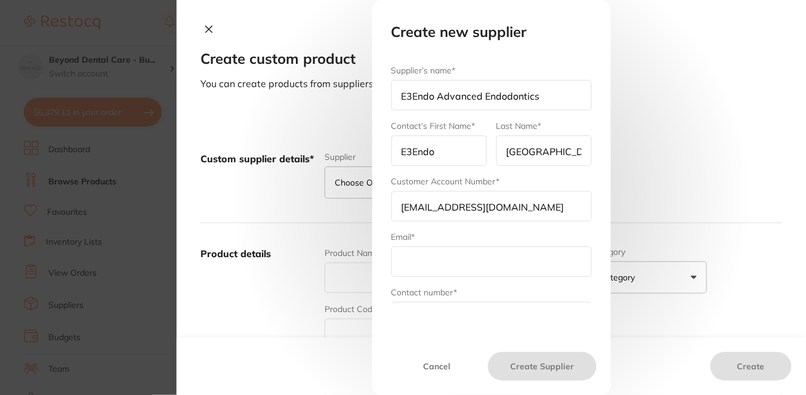
click at [511, 244] on div "Email*" at bounding box center [492, 254] width 201 height 46
click at [488, 260] on input "text" at bounding box center [492, 261] width 201 height 30
type input "orders@e3endo.com.au"
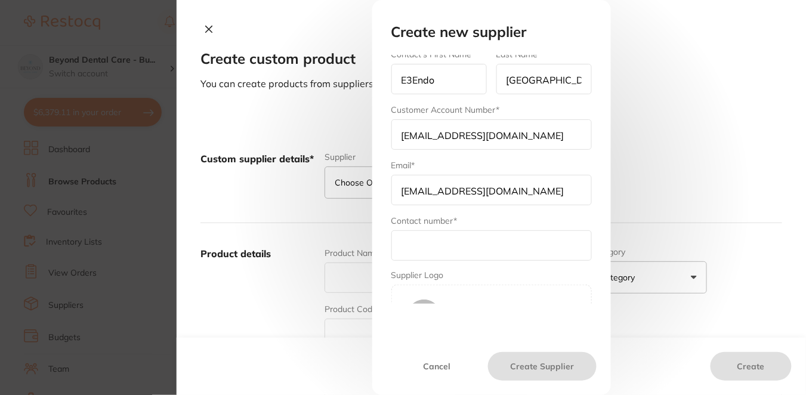
scroll to position [118, 0]
click at [506, 249] on input "text" at bounding box center [492, 245] width 201 height 30
click at [414, 251] on input "text" at bounding box center [492, 245] width 201 height 30
paste input "1300 806 850"
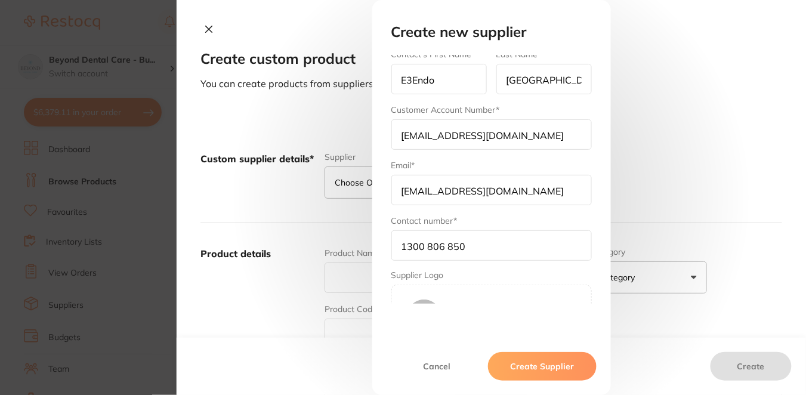
scroll to position [0, 0]
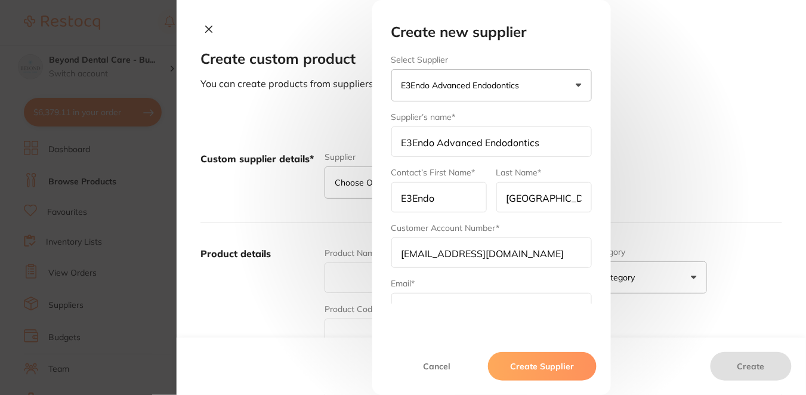
type input "1300 806 850"
click at [578, 85] on button "E3Endo Advanced Endodontics" at bounding box center [492, 85] width 201 height 32
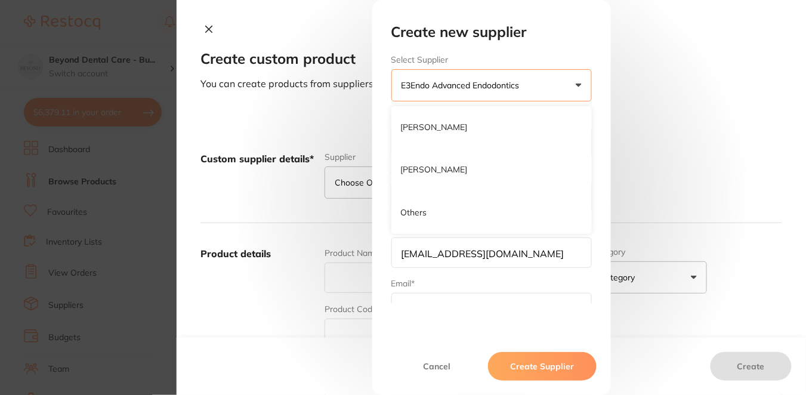
click at [532, 368] on button "Create Supplier" at bounding box center [542, 366] width 108 height 29
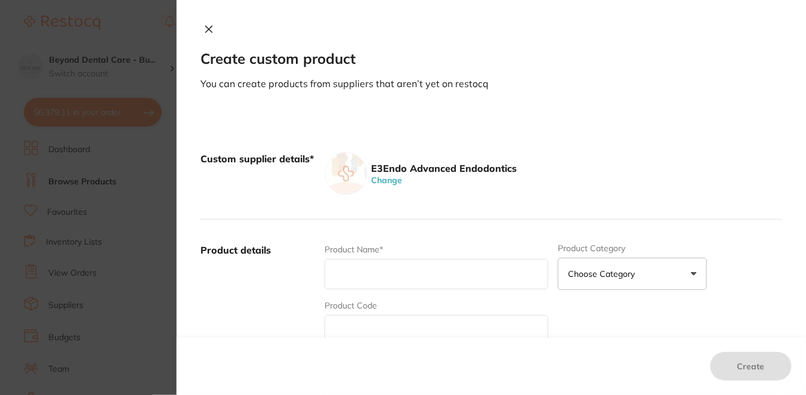
click at [130, 154] on section "Create custom product You can create products from suppliers that aren’t yet on…" at bounding box center [403, 197] width 806 height 395
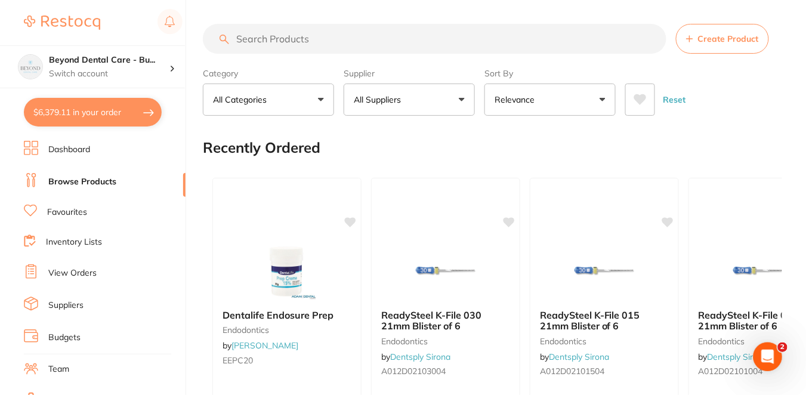
click at [78, 301] on link "Suppliers" at bounding box center [65, 306] width 35 height 12
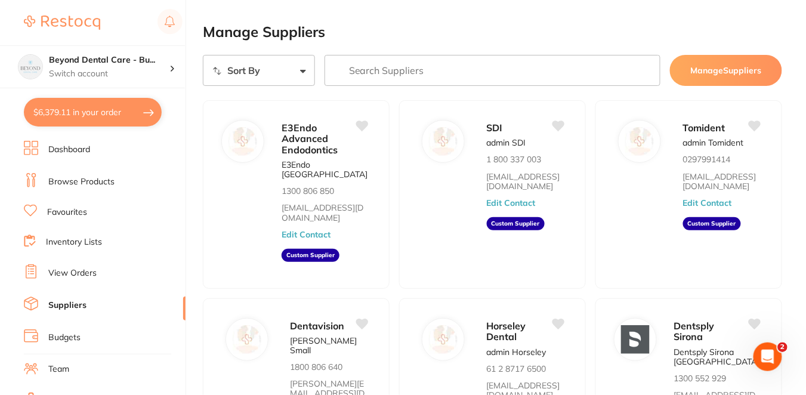
click at [458, 72] on input "search" at bounding box center [493, 70] width 336 height 31
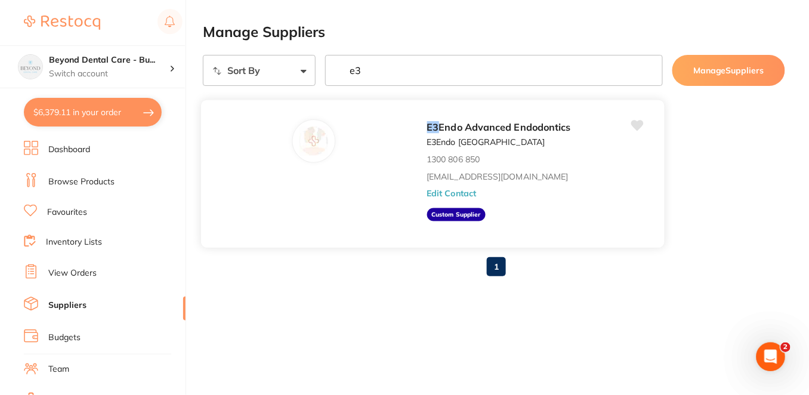
type input "e3"
click at [446, 192] on button "Edit Contact" at bounding box center [452, 194] width 50 height 10
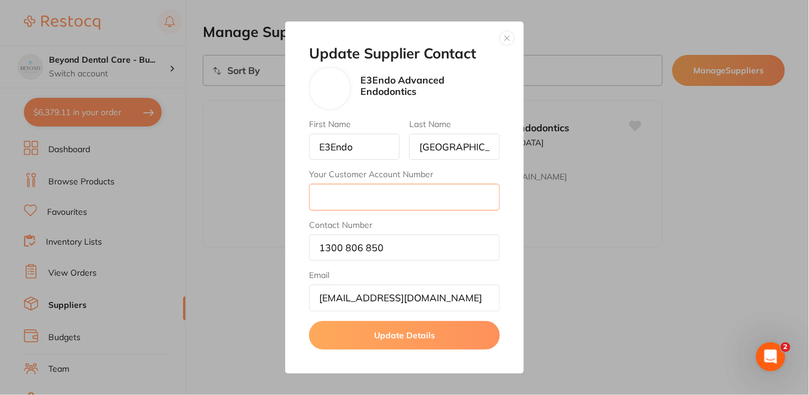
click at [408, 196] on input "Your Customer Account Number" at bounding box center [404, 197] width 191 height 26
type input "clinicalmanager@beyonddentalcare.com.au"
click at [437, 337] on button "Update Details" at bounding box center [404, 335] width 191 height 29
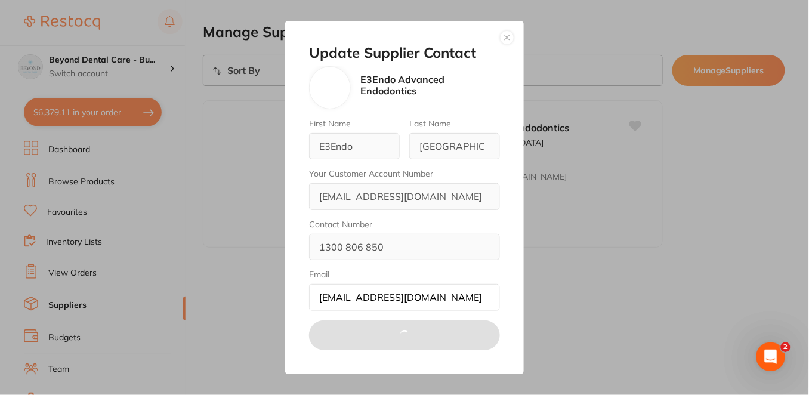
scroll to position [0, 0]
click at [510, 42] on button "button" at bounding box center [507, 37] width 14 height 14
